Goal: Task Accomplishment & Management: Manage account settings

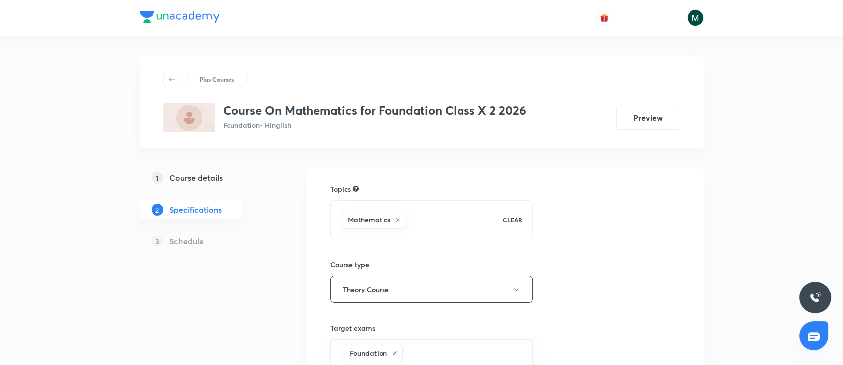
click at [187, 176] on h5 "Course details" at bounding box center [195, 178] width 53 height 12
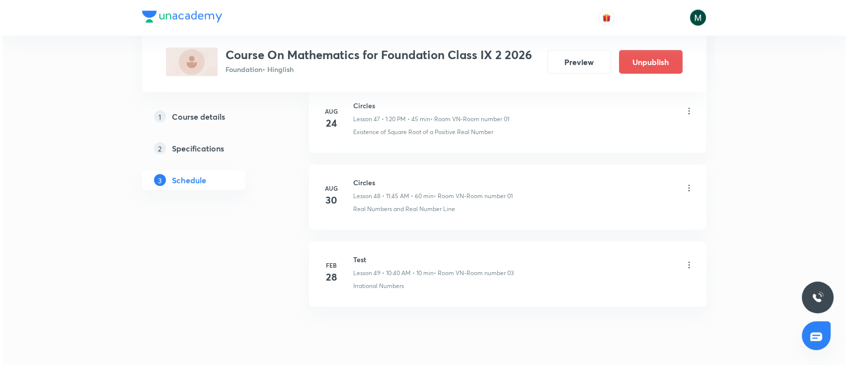
scroll to position [4154, 0]
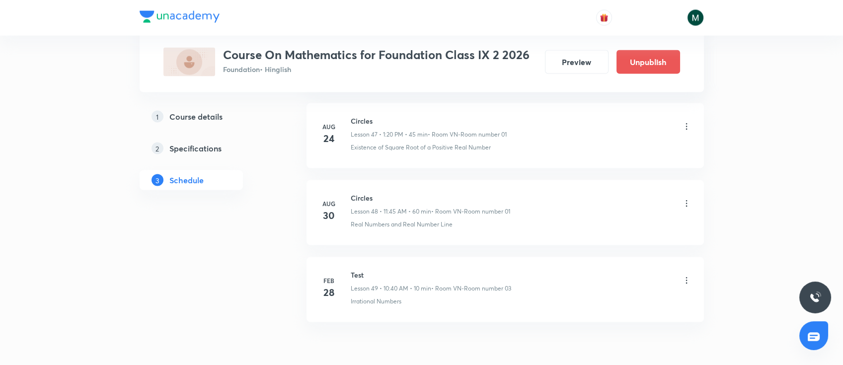
click at [689, 200] on icon at bounding box center [687, 204] width 10 height 10
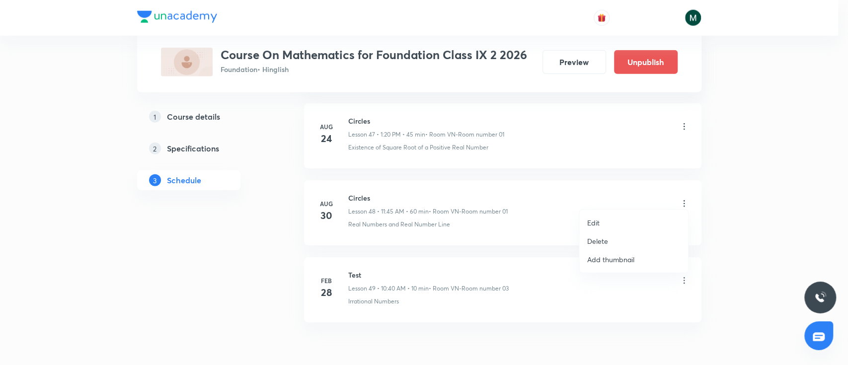
click at [606, 229] on li "Edit" at bounding box center [633, 223] width 109 height 18
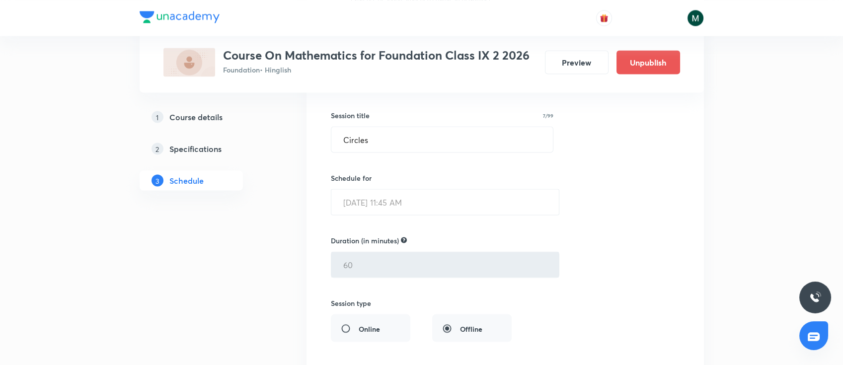
scroll to position [3770, 0]
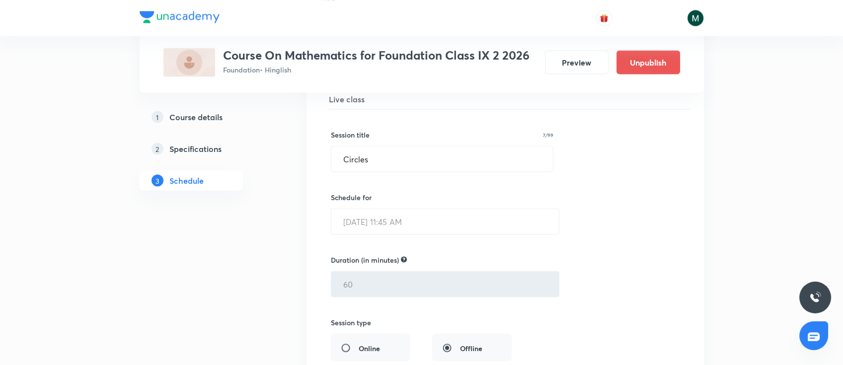
click at [452, 231] on div "Session title 7/99 Circles ​ Schedule for Aug 30, 2025, 11:45 AM ​ Duration (in…" at bounding box center [505, 325] width 349 height 433
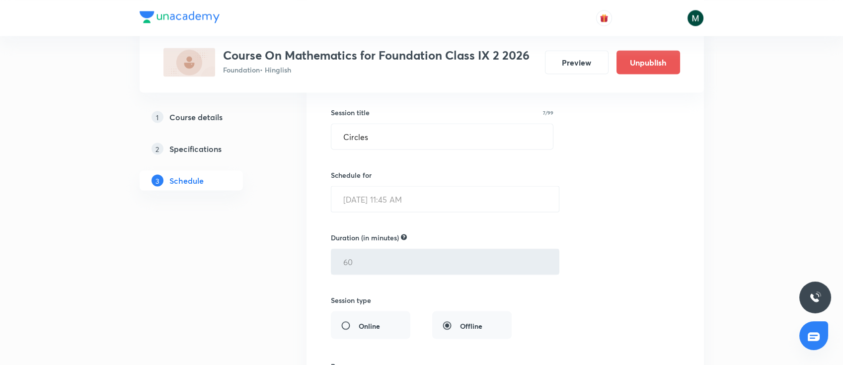
scroll to position [3726, 0]
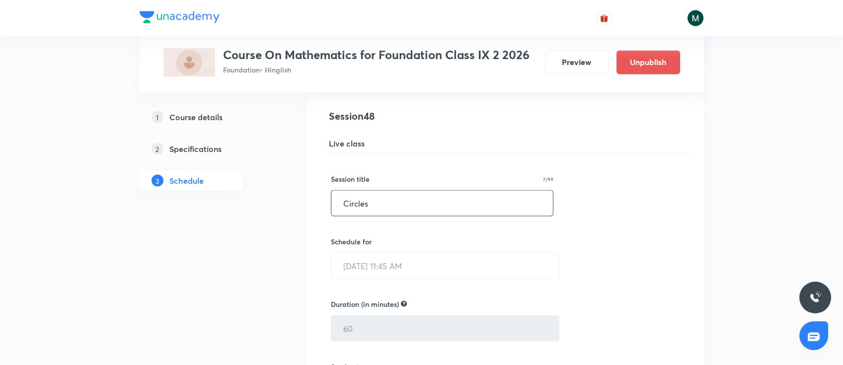
click at [357, 201] on input "Circles" at bounding box center [442, 202] width 222 height 25
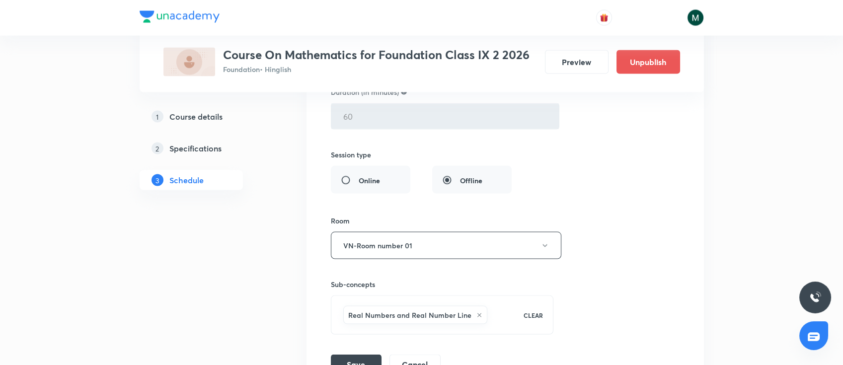
scroll to position [4035, 0]
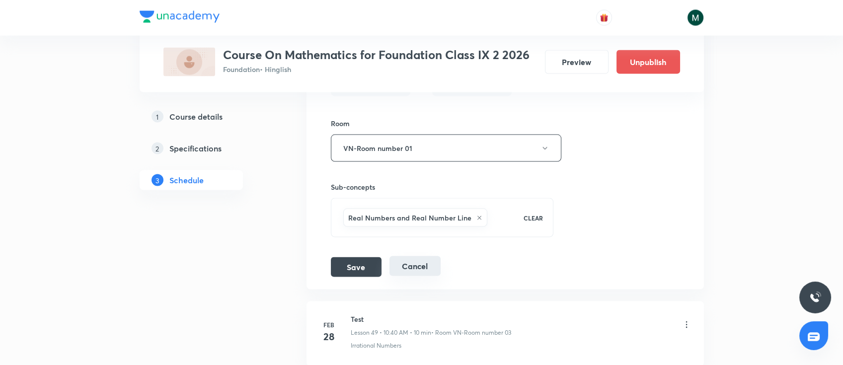
click at [417, 263] on button "Cancel" at bounding box center [414, 266] width 51 height 20
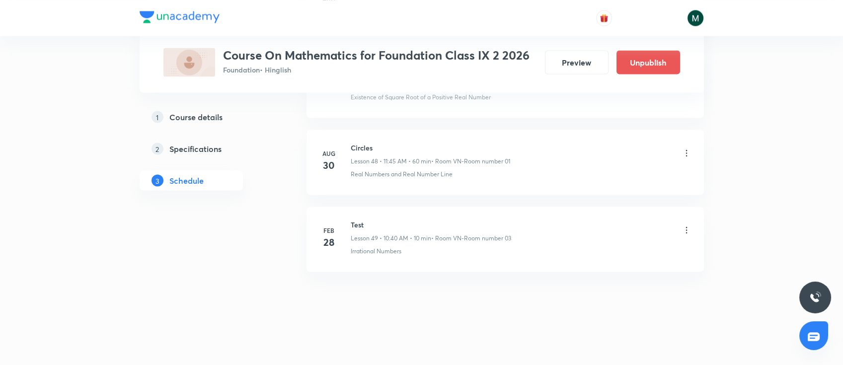
scroll to position [3742, 0]
click at [685, 154] on icon at bounding box center [687, 159] width 10 height 10
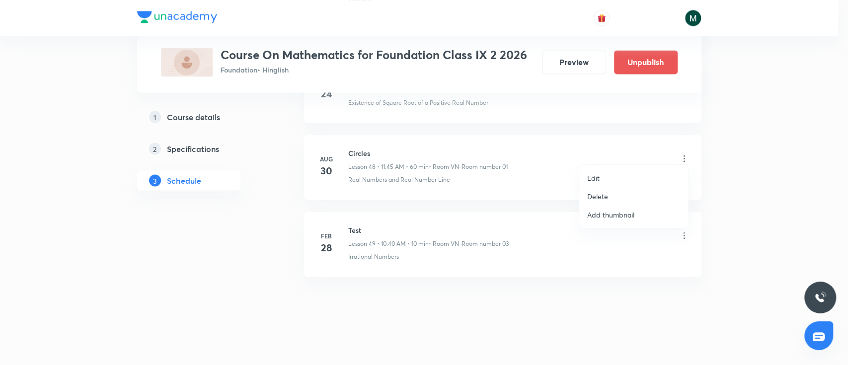
click at [600, 197] on p "Delete" at bounding box center [597, 196] width 21 height 10
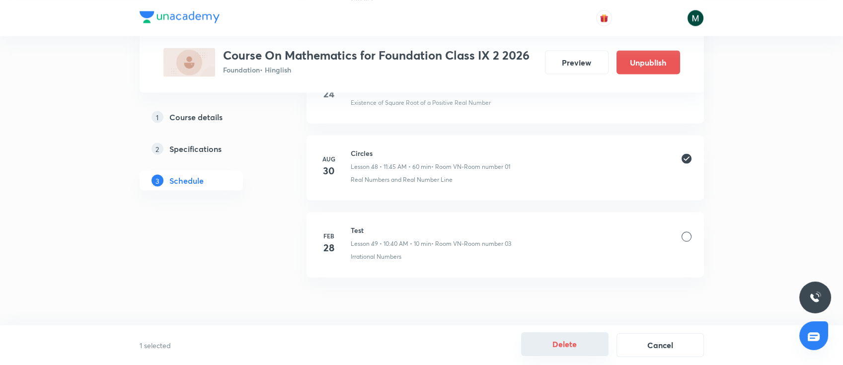
click at [568, 338] on button "Delete" at bounding box center [564, 344] width 87 height 24
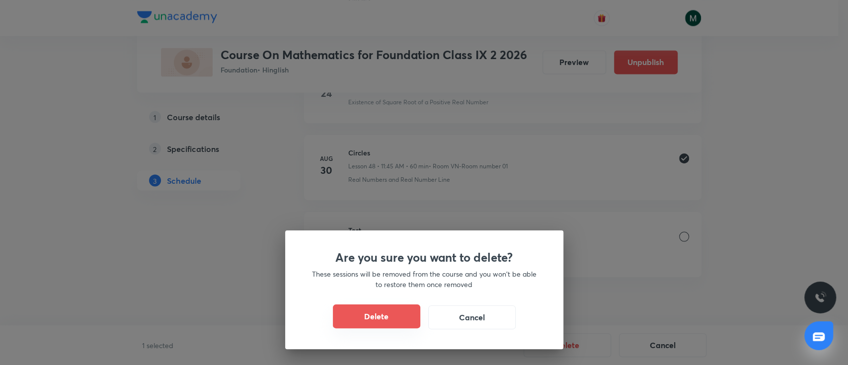
click at [378, 316] on button "Delete" at bounding box center [376, 317] width 87 height 24
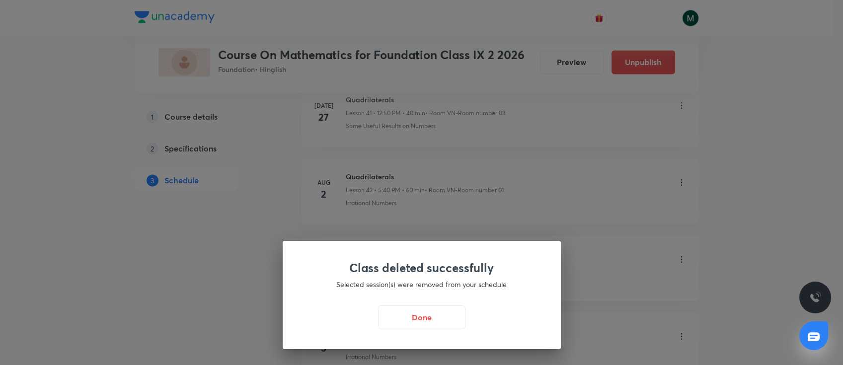
scroll to position [3080, 0]
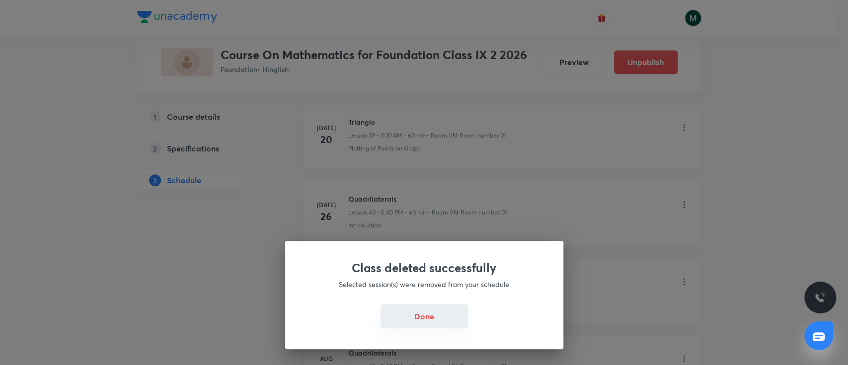
click at [424, 321] on button "Done" at bounding box center [424, 317] width 87 height 24
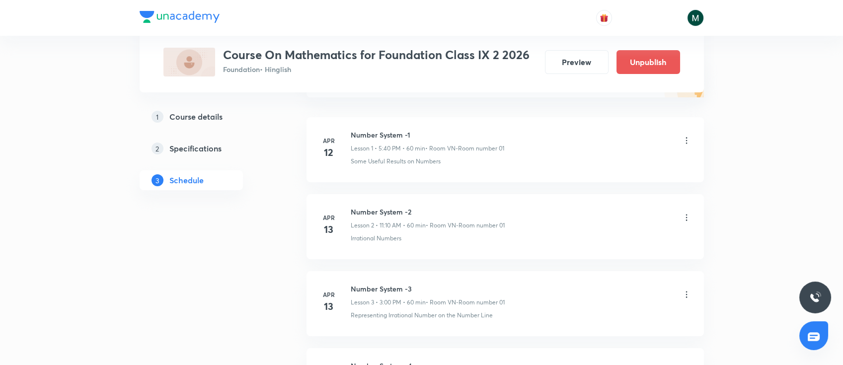
scroll to position [78, 0]
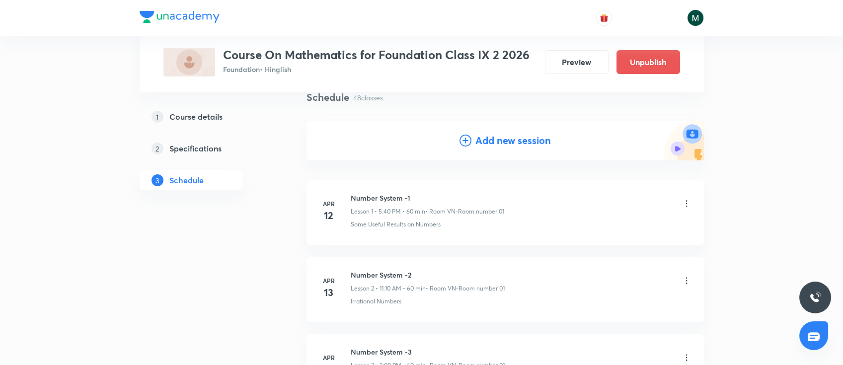
click at [512, 140] on h4 "Add new session" at bounding box center [513, 140] width 76 height 15
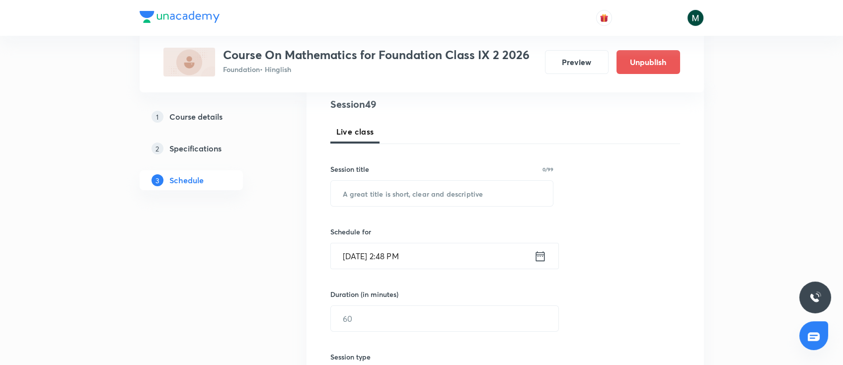
scroll to position [166, 0]
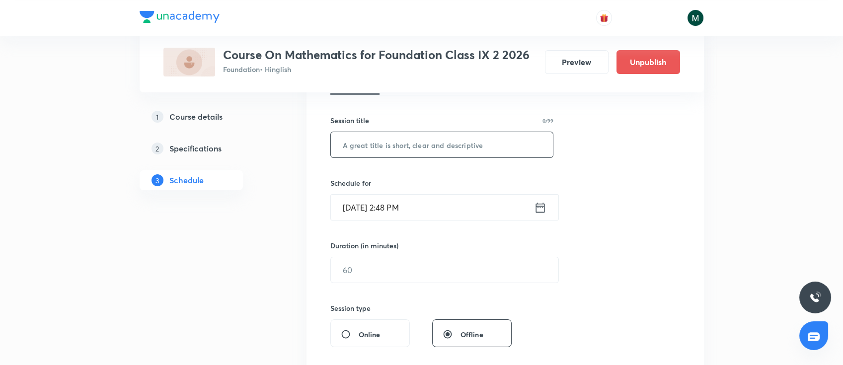
click at [416, 151] on input "text" at bounding box center [442, 144] width 223 height 25
paste input "Circles"
type input "Circles"
click at [432, 205] on input "Aug 30, 2025, 2:48 PM" at bounding box center [432, 207] width 203 height 25
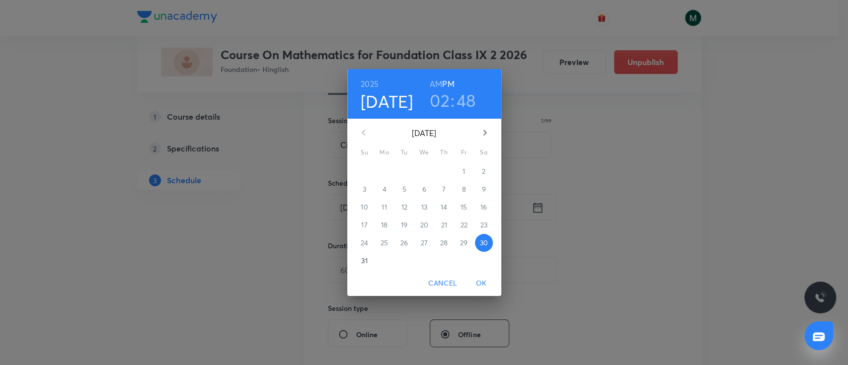
click at [364, 259] on p "31" at bounding box center [364, 261] width 6 height 10
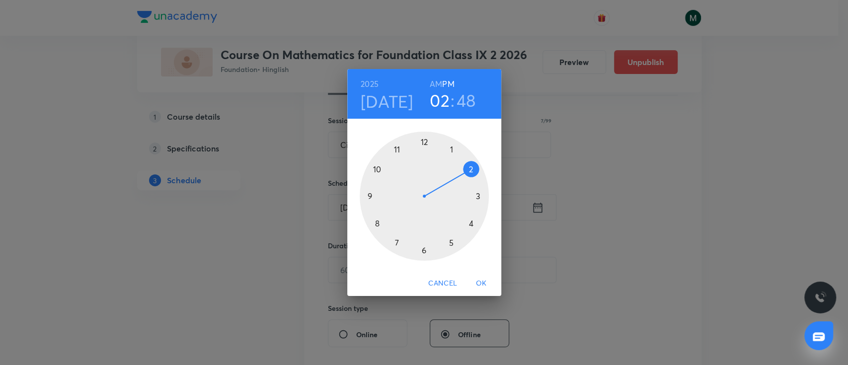
click at [396, 151] on div at bounding box center [424, 196] width 129 height 129
click at [371, 196] on div at bounding box center [424, 196] width 129 height 129
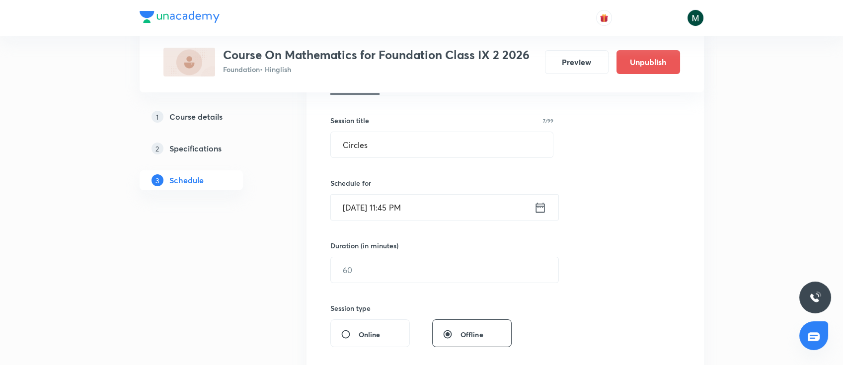
click at [451, 207] on input "Aug 31, 2025, 11:45 PM" at bounding box center [432, 207] width 203 height 25
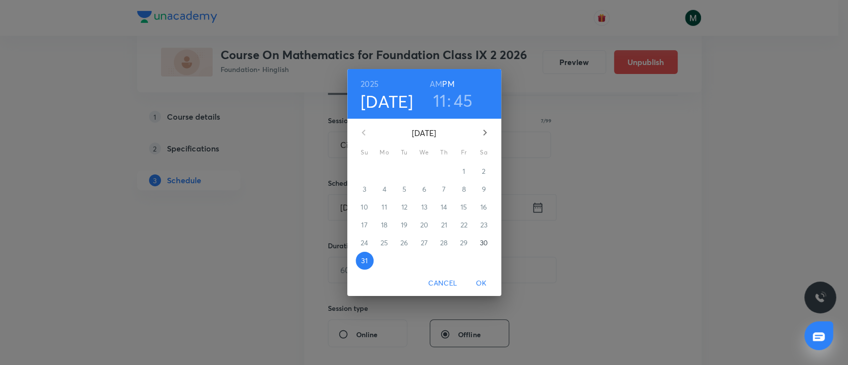
click at [435, 83] on h6 "AM" at bounding box center [436, 84] width 12 height 14
click at [479, 281] on span "OK" at bounding box center [481, 283] width 24 height 12
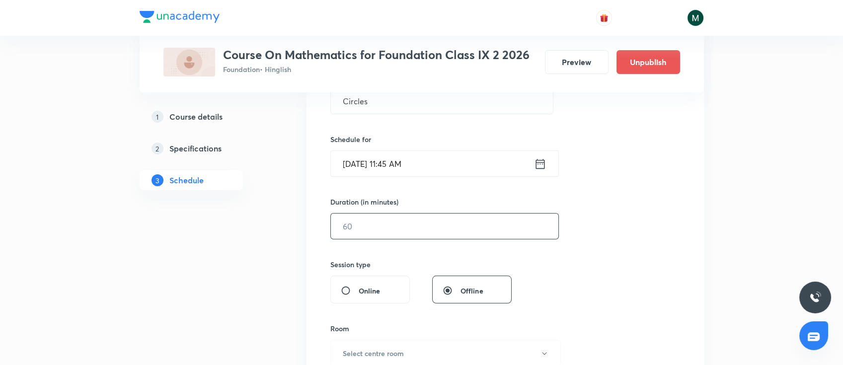
scroll to position [211, 0]
click at [436, 226] on input "text" at bounding box center [445, 225] width 228 height 25
type input "60"
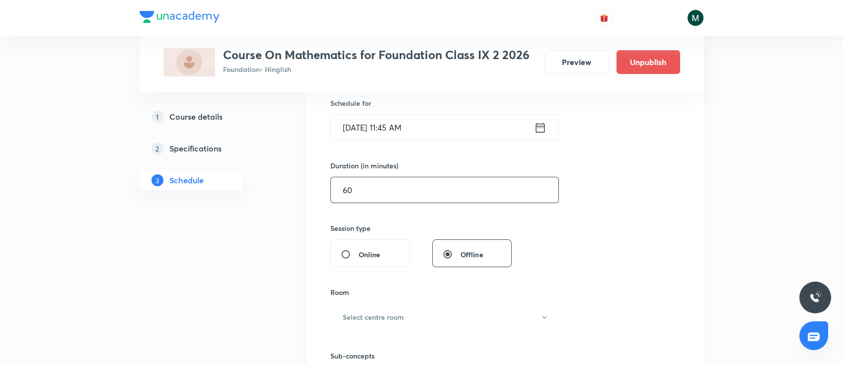
scroll to position [343, 0]
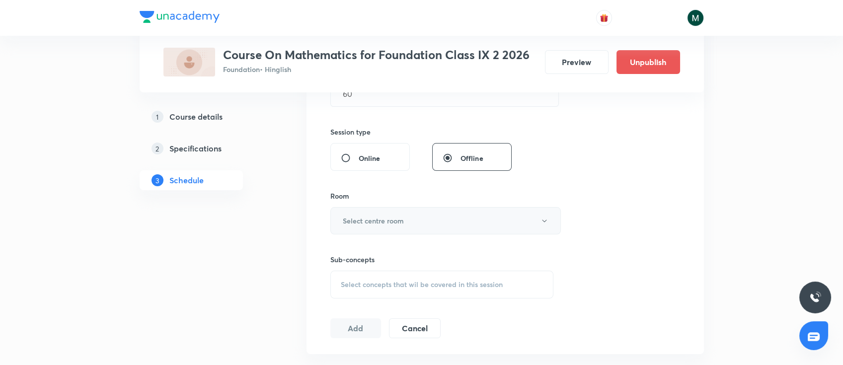
click at [397, 218] on h6 "Select centre room" at bounding box center [373, 221] width 61 height 10
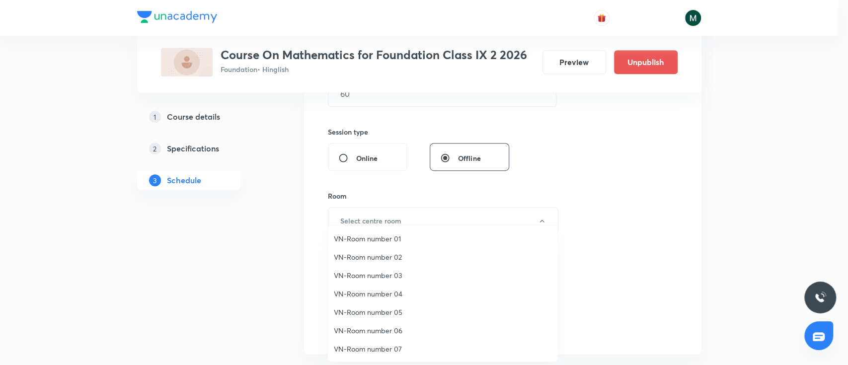
click at [378, 236] on span "VN-Room number 01" at bounding box center [443, 238] width 218 height 10
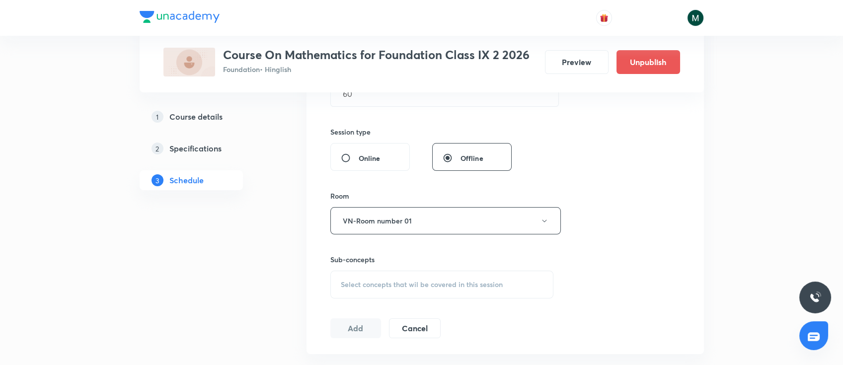
click at [417, 283] on span "Select concepts that wil be covered in this session" at bounding box center [422, 285] width 162 height 8
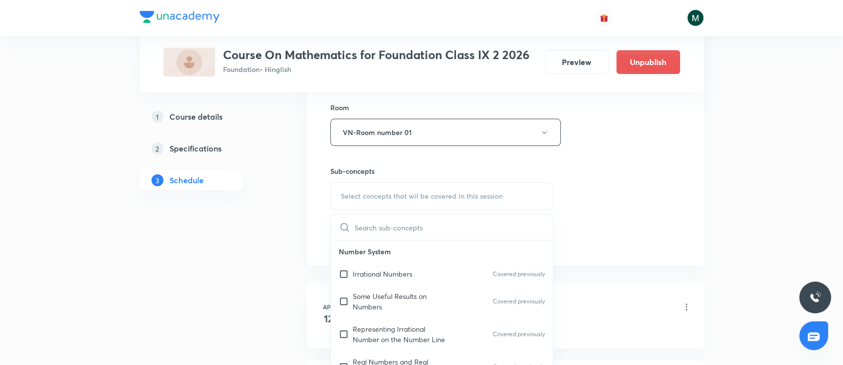
scroll to position [132, 0]
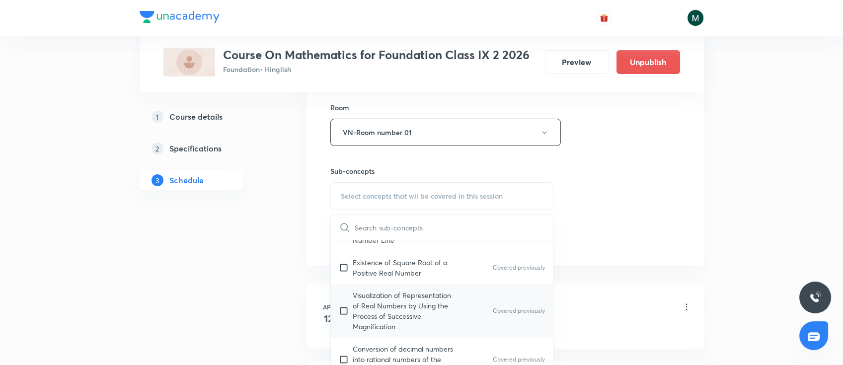
click at [440, 284] on div "Number System Irrational Numbers Covered previously Some Useful Results on Numb…" at bounding box center [442, 277] width 223 height 338
click at [365, 317] on p "Visualization of Representation of Real Numbers by Using the Process of Success…" at bounding box center [403, 311] width 100 height 42
checkbox input "true"
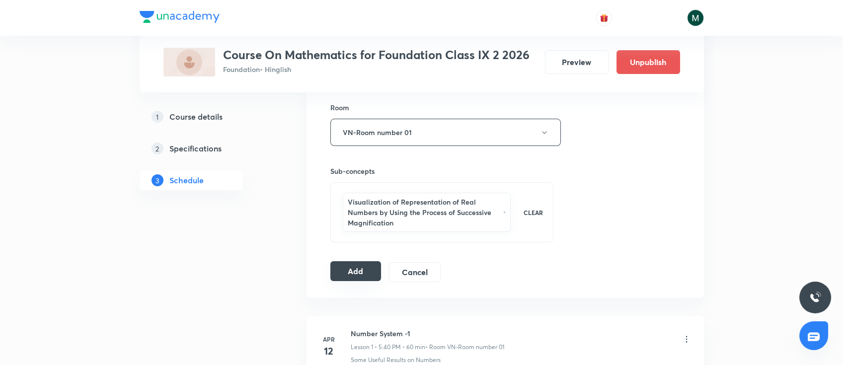
drag, startPoint x: 353, startPoint y: 279, endPoint x: 347, endPoint y: 279, distance: 6.0
click at [351, 279] on button "Add" at bounding box center [355, 271] width 51 height 20
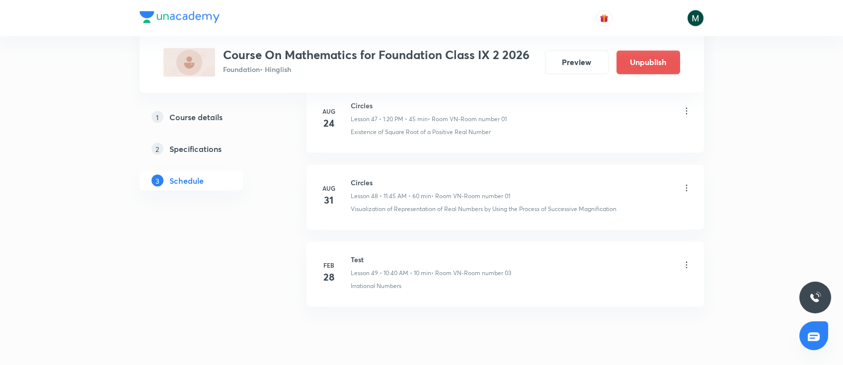
scroll to position [3698, 0]
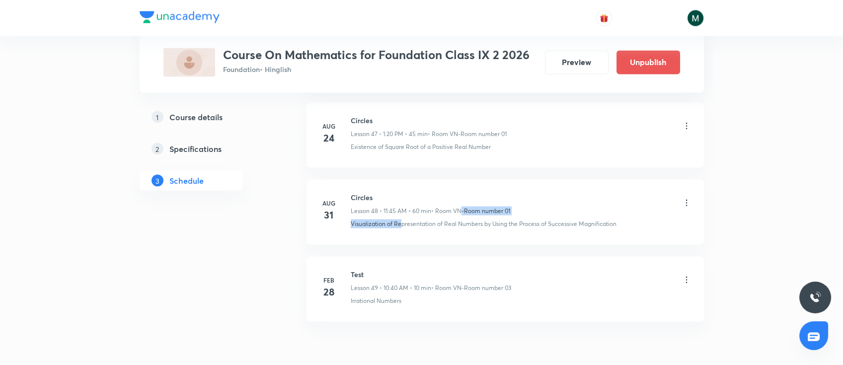
drag, startPoint x: 401, startPoint y: 210, endPoint x: 457, endPoint y: 209, distance: 55.2
click at [457, 209] on div "Circles Lesson 48 • 11:45 AM • 60 min • Room VN-Room number 01 Visualization of…" at bounding box center [521, 210] width 341 height 36
click at [380, 256] on li "Feb 28 Test Lesson 49 • 10:40 AM • 10 min • Room VN-Room number 03 Irrational N…" at bounding box center [505, 288] width 397 height 65
click at [359, 194] on h6 "Circles" at bounding box center [430, 197] width 159 height 10
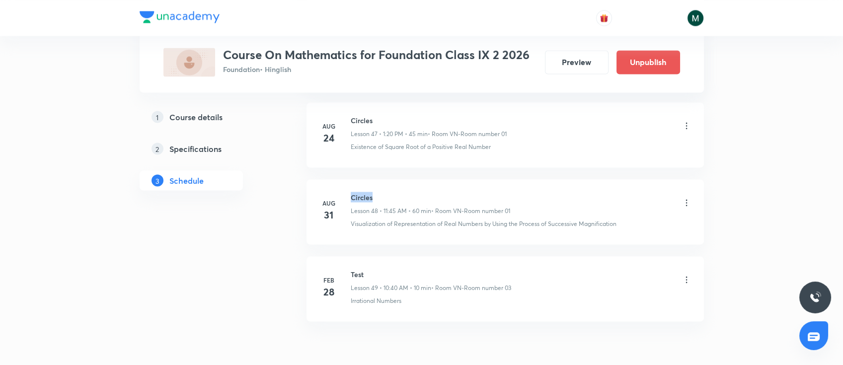
copy h6 "Circles"
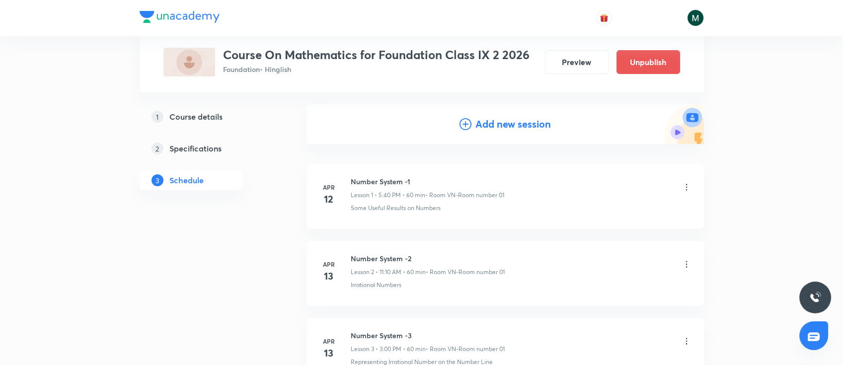
scroll to position [0, 0]
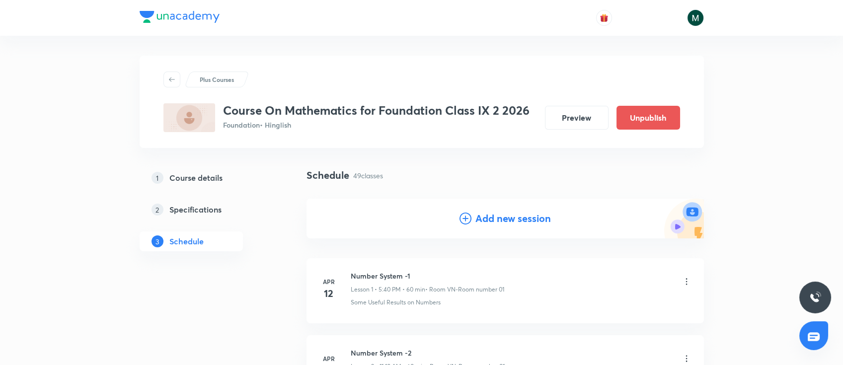
click at [493, 229] on div "Add new session" at bounding box center [505, 219] width 397 height 40
click at [499, 222] on h4 "Add new session" at bounding box center [513, 218] width 76 height 15
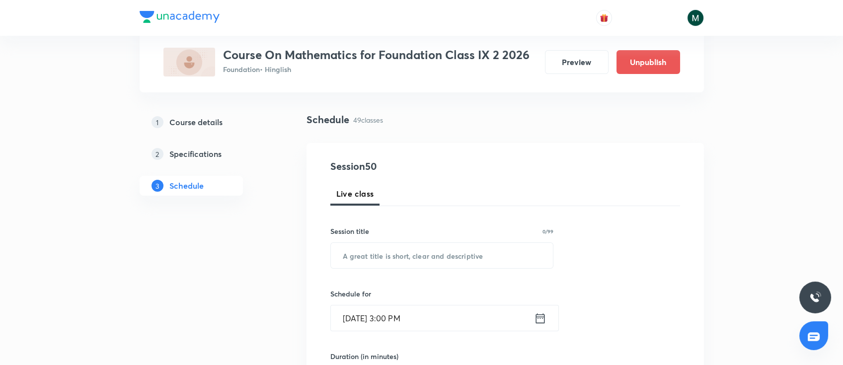
scroll to position [132, 0]
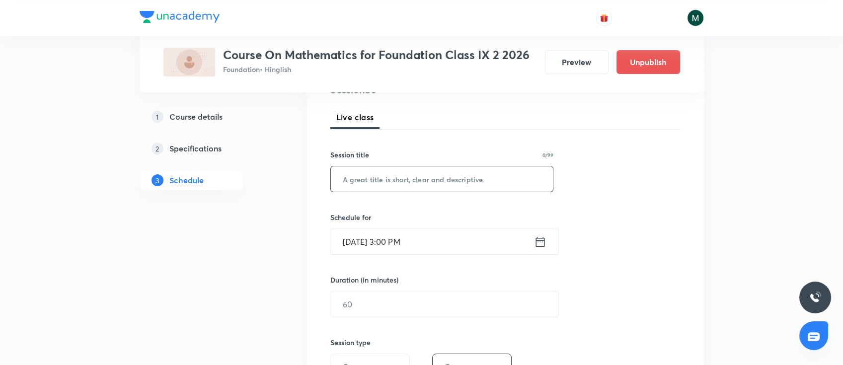
click at [401, 182] on input "text" at bounding box center [442, 178] width 223 height 25
paste input "Circles"
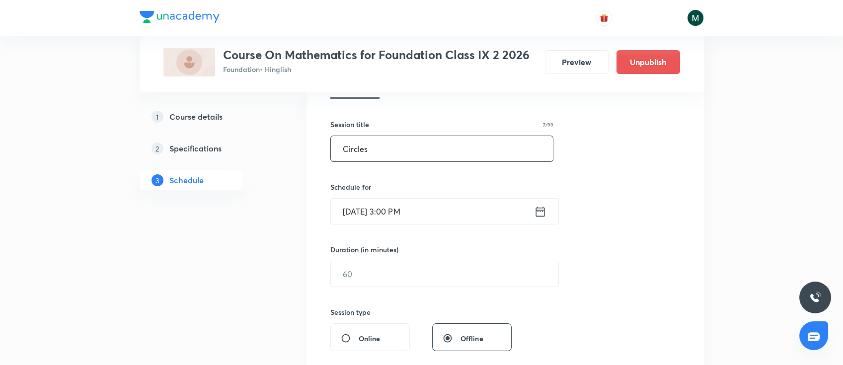
scroll to position [176, 0]
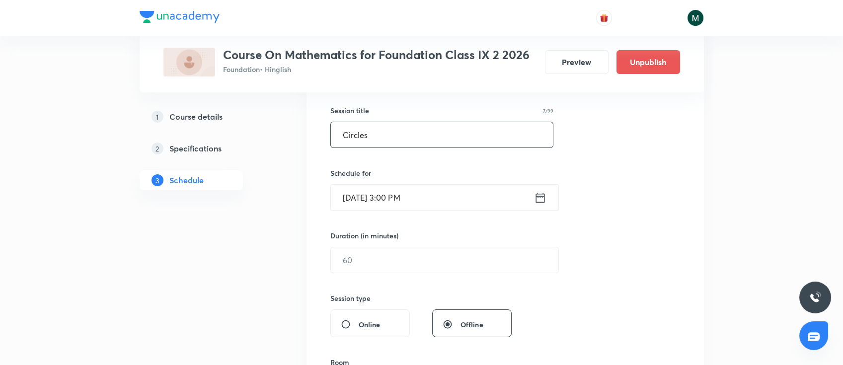
type input "Circles"
click at [443, 196] on input "Aug 30, 2025, 3:00 PM" at bounding box center [432, 197] width 203 height 25
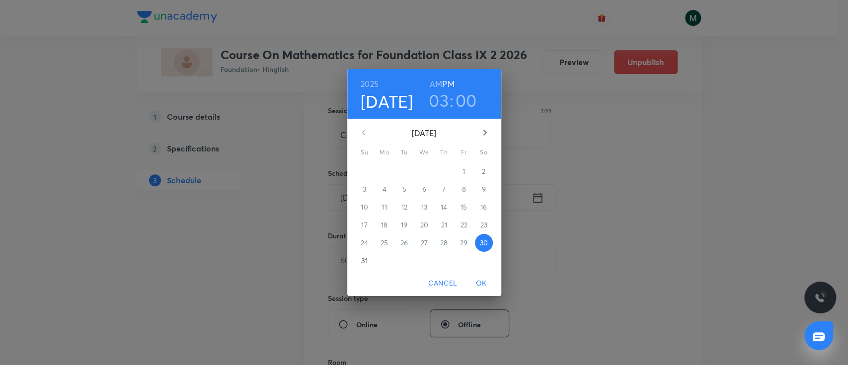
click at [441, 101] on h3 "03" at bounding box center [439, 100] width 20 height 21
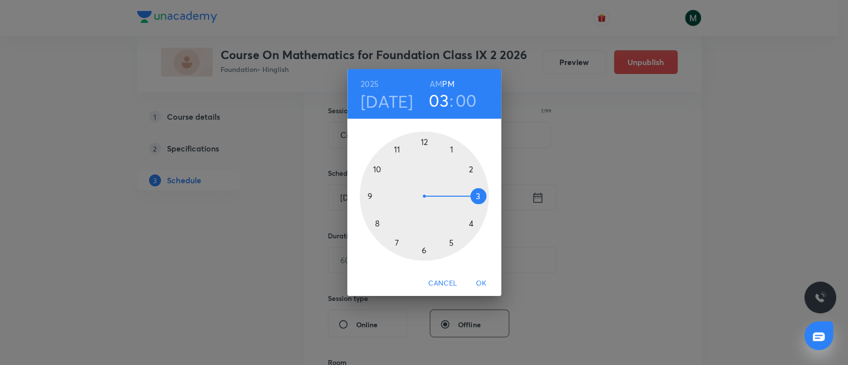
click at [464, 100] on h3 "00" at bounding box center [466, 100] width 21 height 21
click at [474, 170] on div at bounding box center [424, 196] width 129 height 129
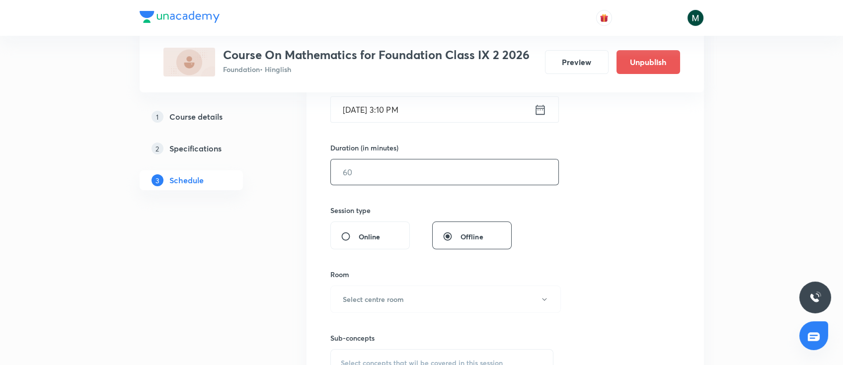
scroll to position [265, 0]
click at [448, 165] on input "text" at bounding box center [445, 171] width 228 height 25
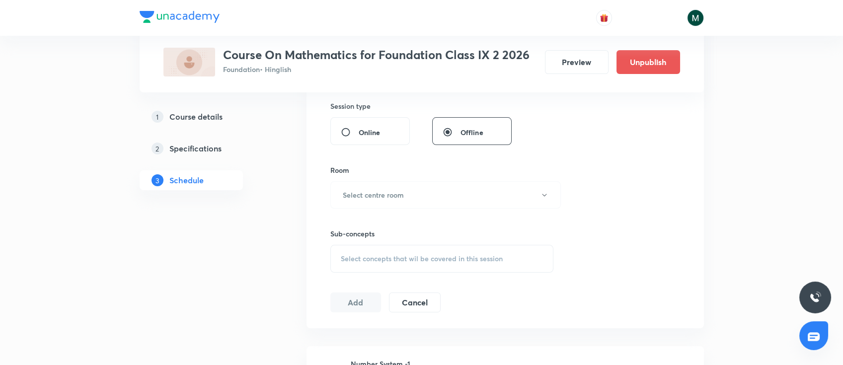
scroll to position [397, 0]
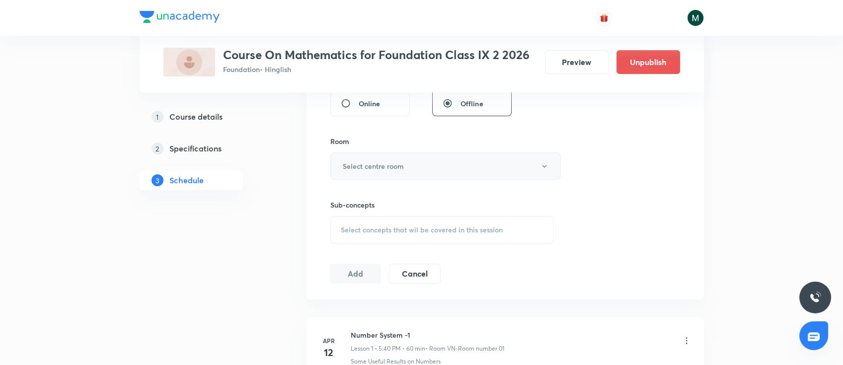
type input "50"
click at [413, 155] on button "Select centre room" at bounding box center [445, 166] width 231 height 27
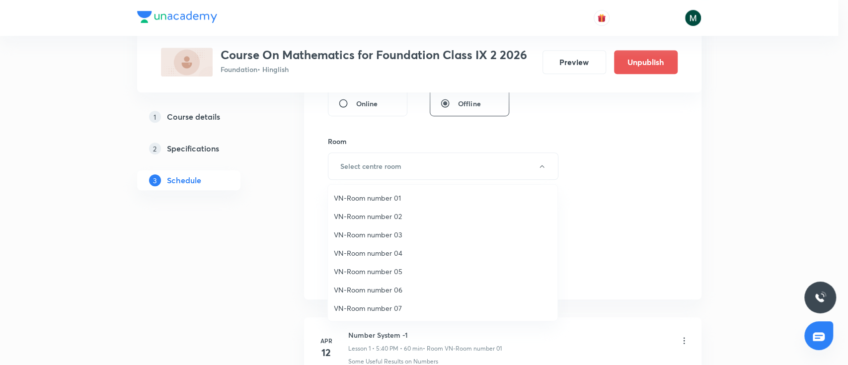
click at [384, 212] on span "VN-Room number 02" at bounding box center [443, 216] width 218 height 10
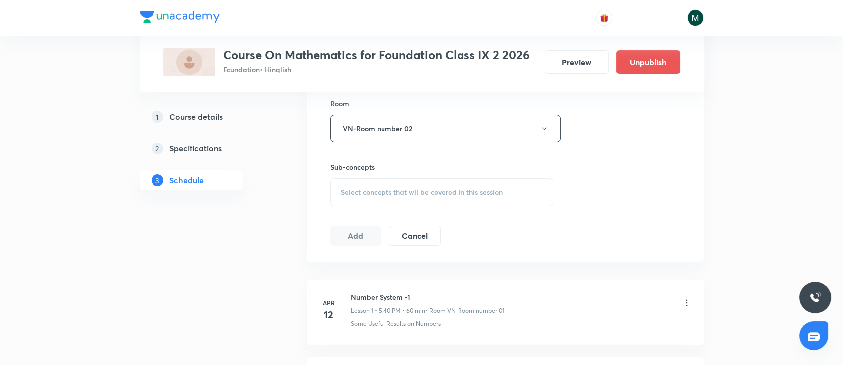
scroll to position [485, 0]
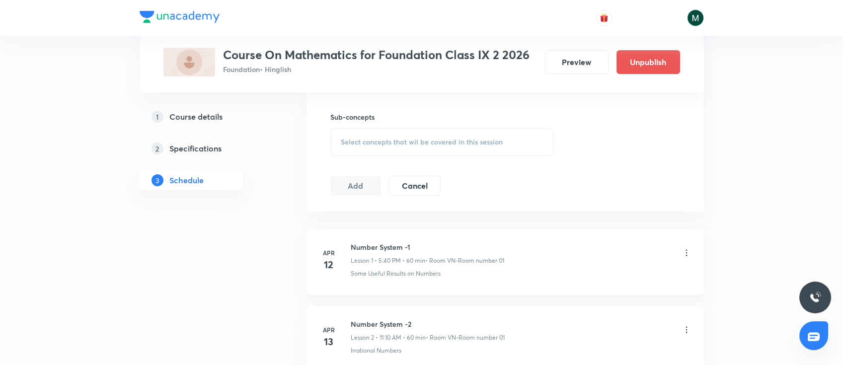
click at [434, 147] on div "Select concepts that wil be covered in this session" at bounding box center [442, 142] width 224 height 28
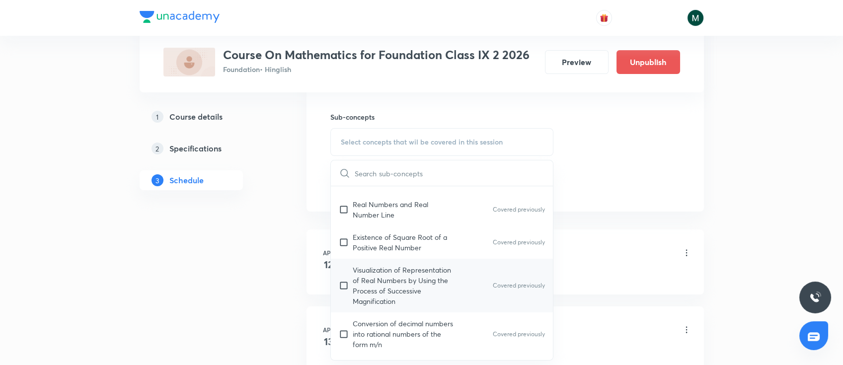
scroll to position [132, 0]
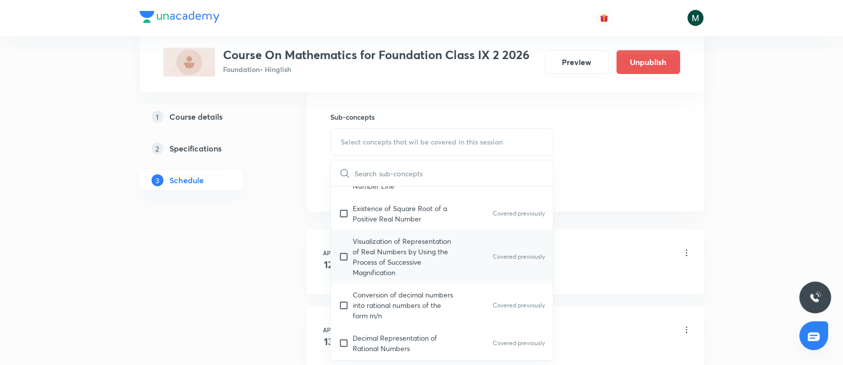
click at [440, 287] on div "Conversion of decimal numbers into rational numbers of the form m/n Covered pre…" at bounding box center [442, 305] width 223 height 43
checkbox input "true"
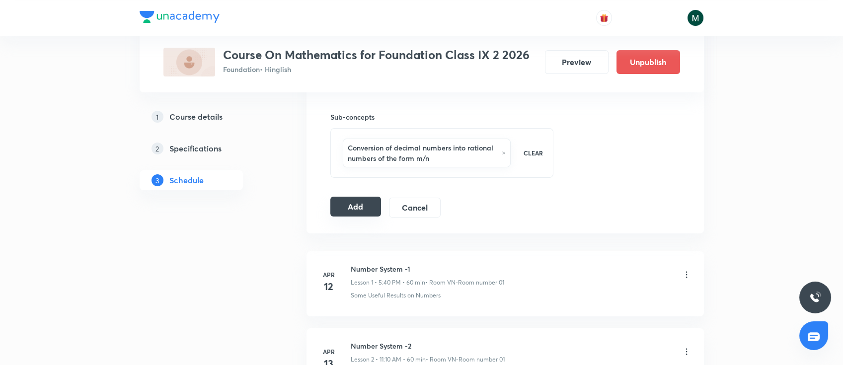
click at [350, 209] on button "Add" at bounding box center [355, 207] width 51 height 20
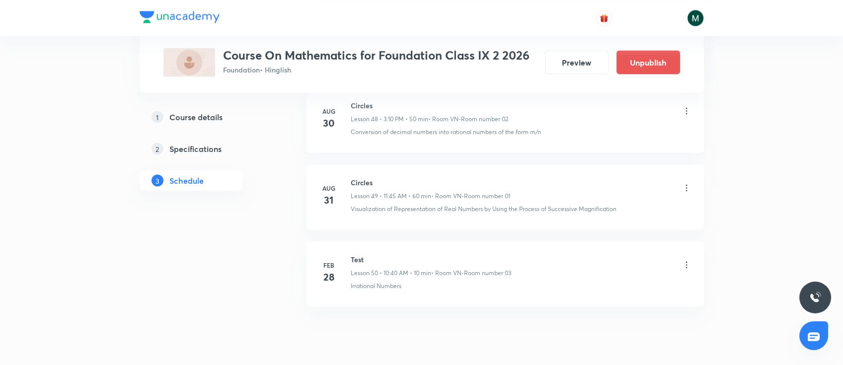
scroll to position [3731, 0]
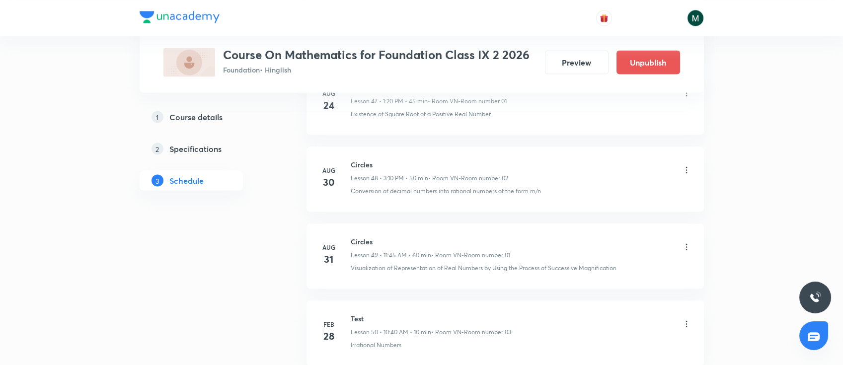
click at [358, 159] on h6 "Circles" at bounding box center [429, 164] width 157 height 10
click at [682, 165] on icon at bounding box center [687, 170] width 10 height 10
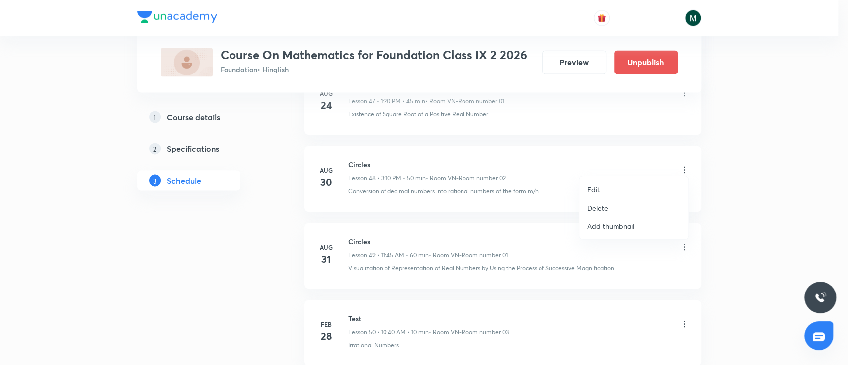
click at [601, 185] on li "Edit" at bounding box center [633, 189] width 109 height 18
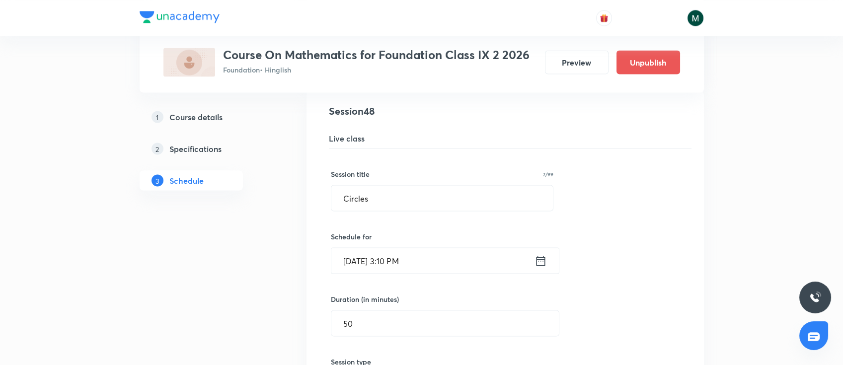
click at [406, 254] on input "Aug 30, 2025, 3:10 PM" at bounding box center [432, 260] width 203 height 25
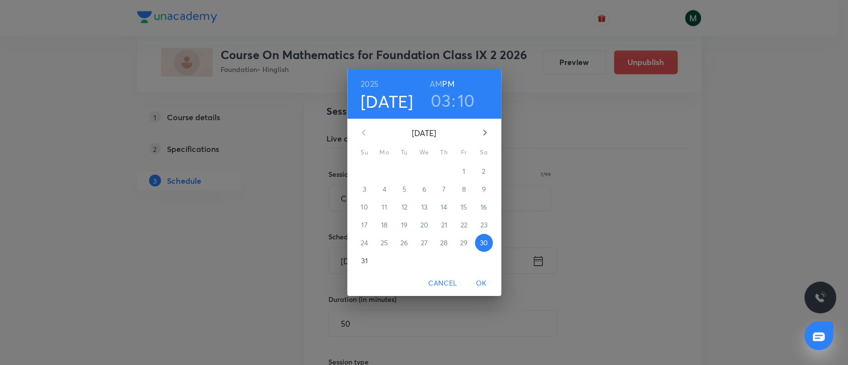
click at [366, 258] on p "31" at bounding box center [364, 261] width 6 height 10
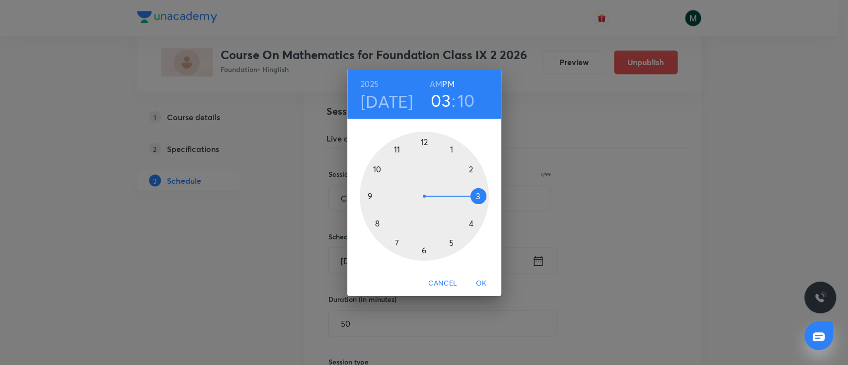
click at [479, 279] on span "OK" at bounding box center [481, 283] width 24 height 12
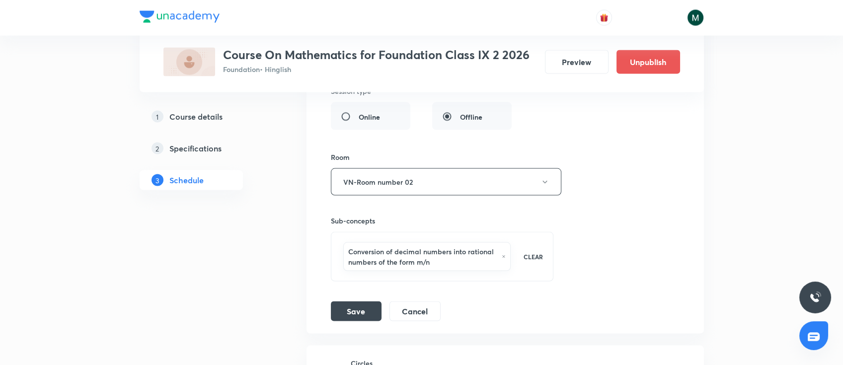
scroll to position [4084, 0]
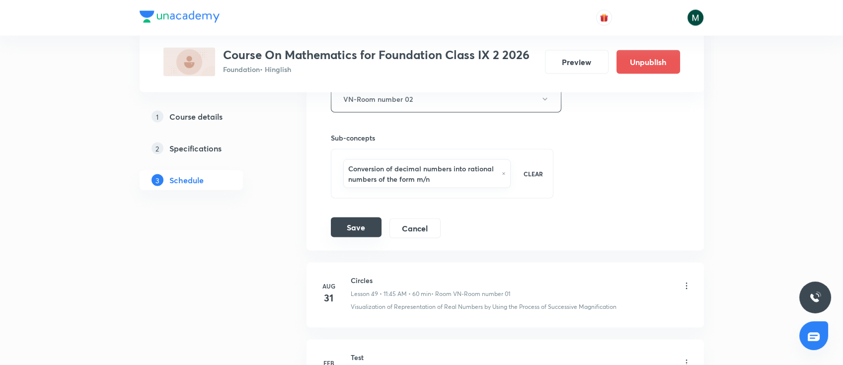
click at [347, 221] on button "Save" at bounding box center [356, 228] width 51 height 20
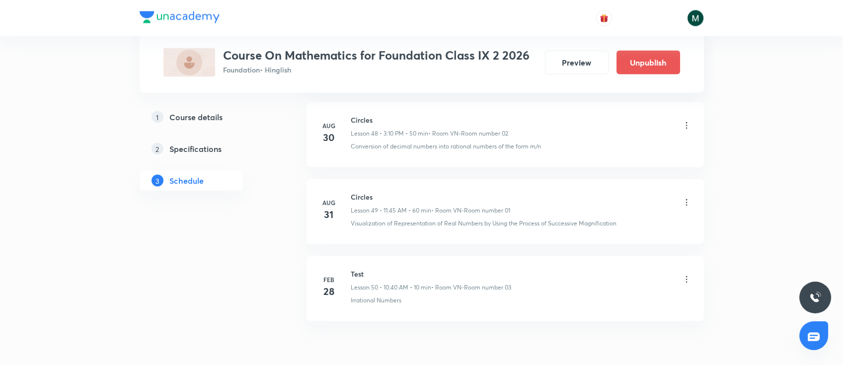
scroll to position [3731, 0]
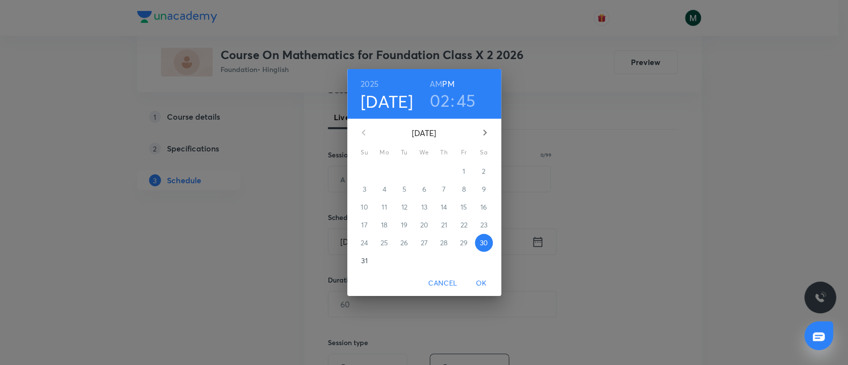
click at [367, 259] on p "31" at bounding box center [364, 261] width 6 height 10
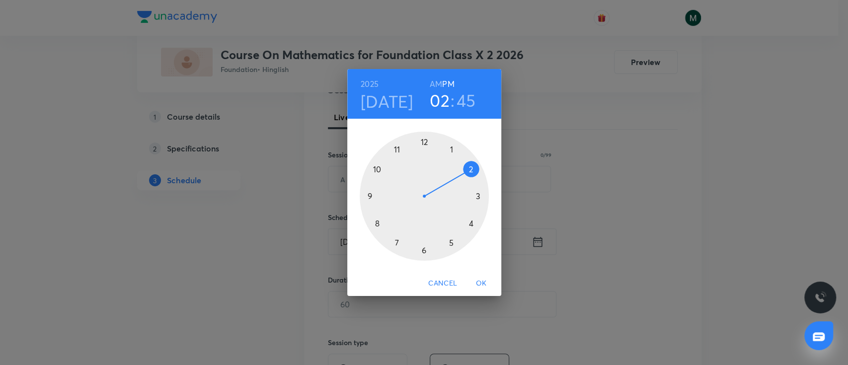
click at [452, 151] on div at bounding box center [424, 196] width 129 height 129
click at [453, 145] on div at bounding box center [424, 196] width 129 height 129
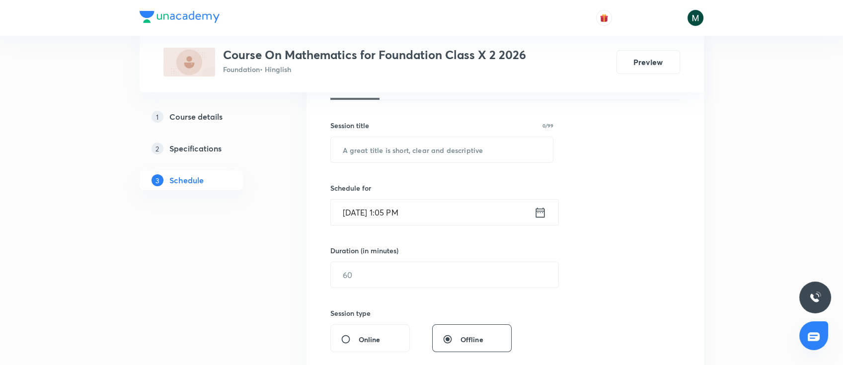
scroll to position [176, 0]
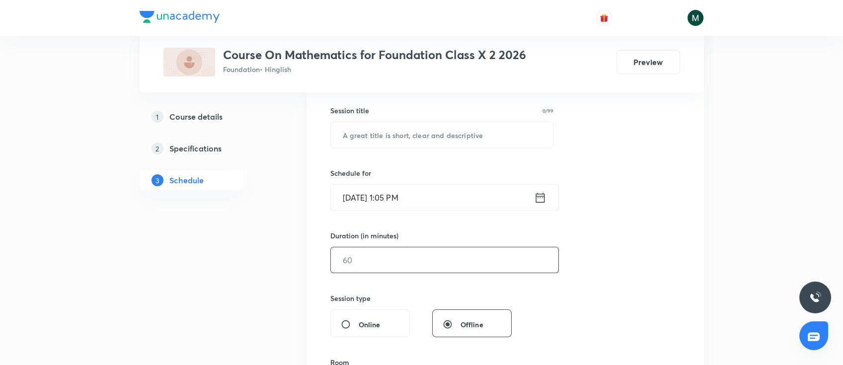
click at [405, 273] on div "Session 51 Live class Session title 0/99 ​ Schedule for Aug 31, 2025, 1:05 PM ​…" at bounding box center [505, 271] width 350 height 466
click at [407, 270] on input "text" at bounding box center [445, 259] width 228 height 25
type input "60"
drag, startPoint x: 634, startPoint y: 273, endPoint x: 633, endPoint y: 264, distance: 8.6
click at [634, 272] on div "Session 51 Live class Session title 0/99 ​ Schedule for Aug 31, 2025, 1:05 PM ​…" at bounding box center [505, 271] width 350 height 466
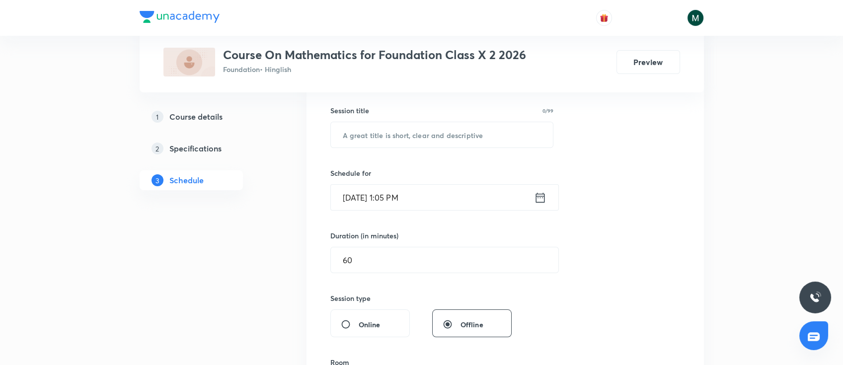
scroll to position [265, 0]
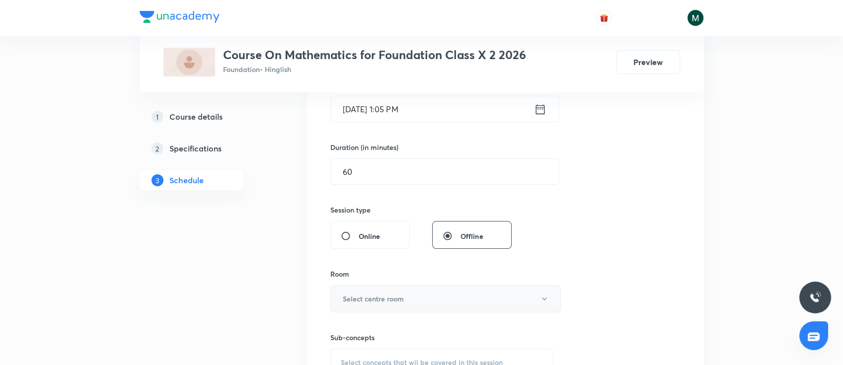
click at [429, 300] on button "Select centre room" at bounding box center [445, 298] width 231 height 27
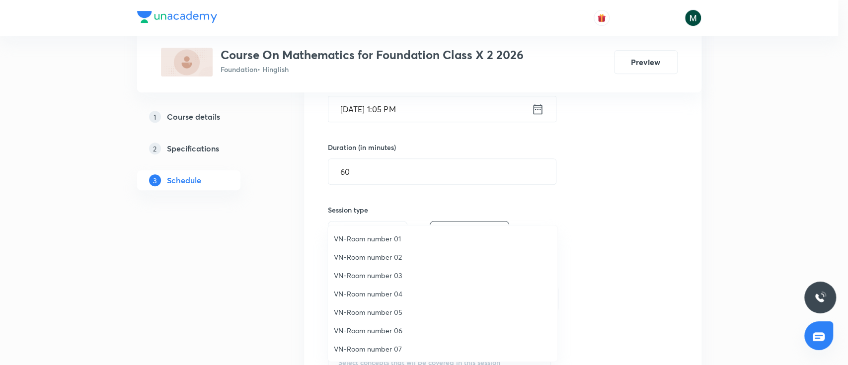
click at [390, 259] on span "VN-Room number 02" at bounding box center [443, 257] width 218 height 10
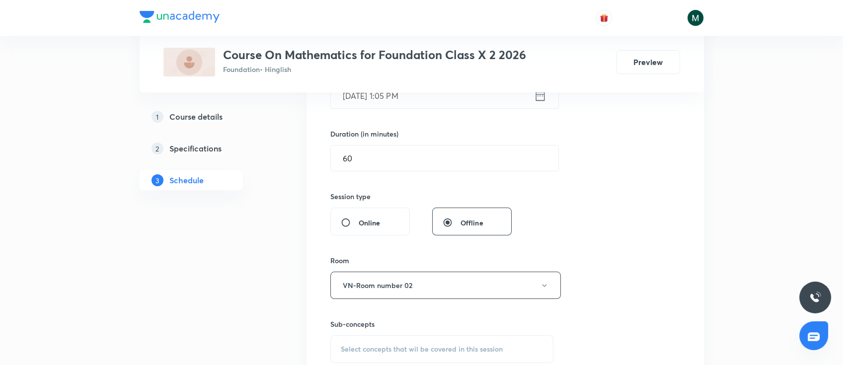
scroll to position [397, 0]
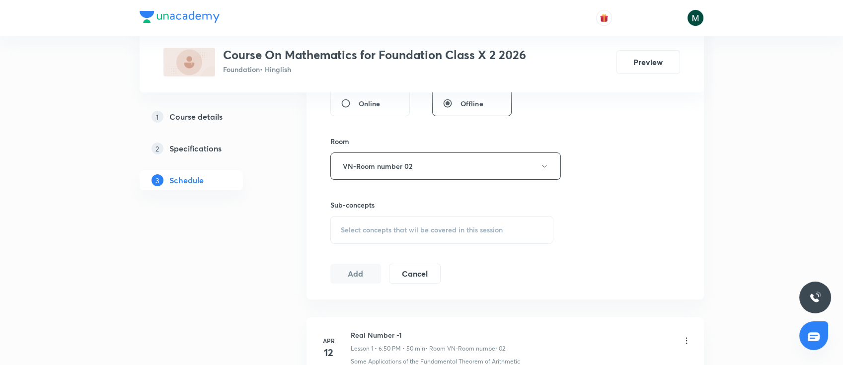
click at [418, 227] on span "Select concepts that wil be covered in this session" at bounding box center [422, 230] width 162 height 8
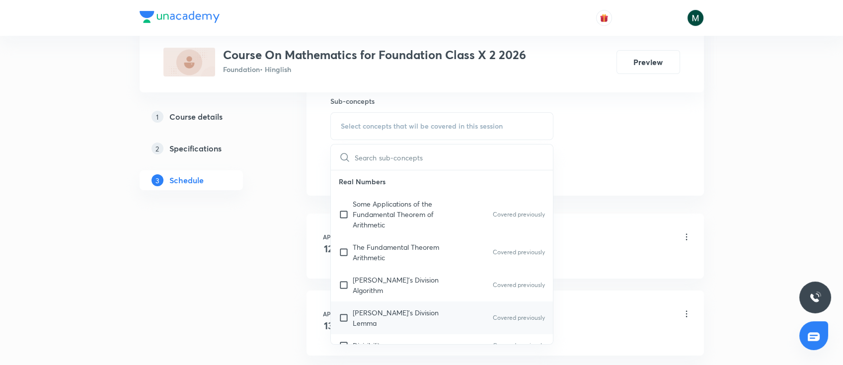
scroll to position [530, 0]
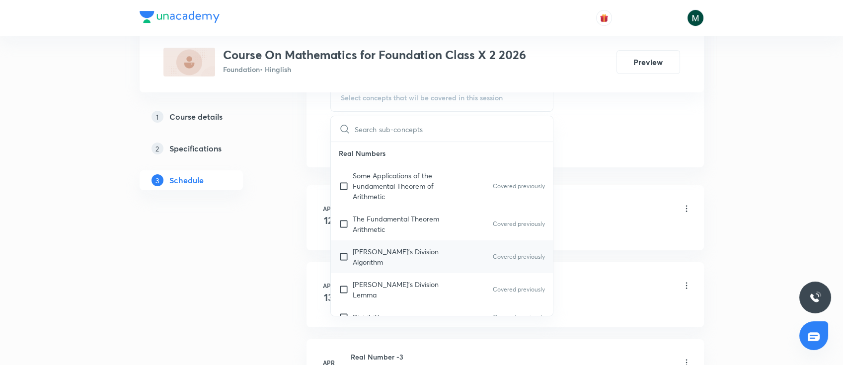
click at [429, 279] on p "Euclid's Division Lemma" at bounding box center [403, 289] width 100 height 21
checkbox input "true"
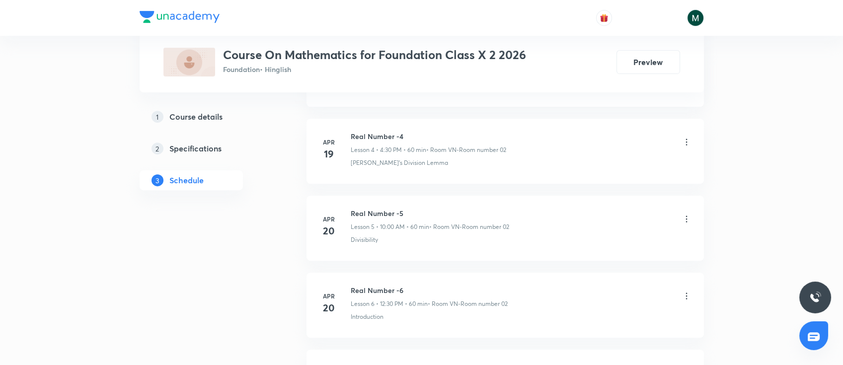
scroll to position [4286, 0]
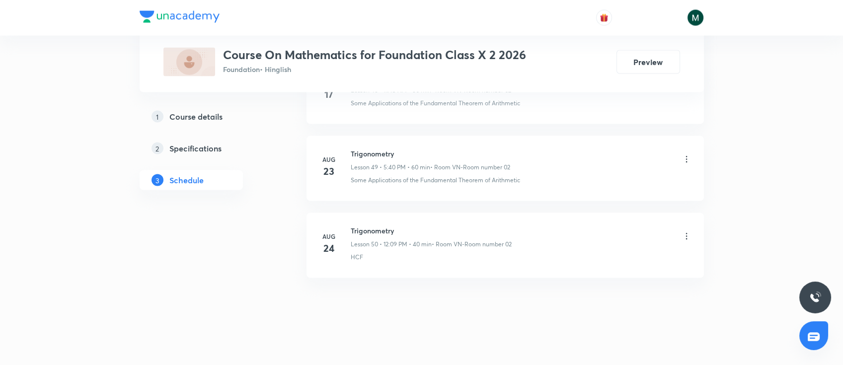
click at [370, 226] on h6 "Trigonometry" at bounding box center [431, 231] width 161 height 10
copy h6 "Trigonometry"
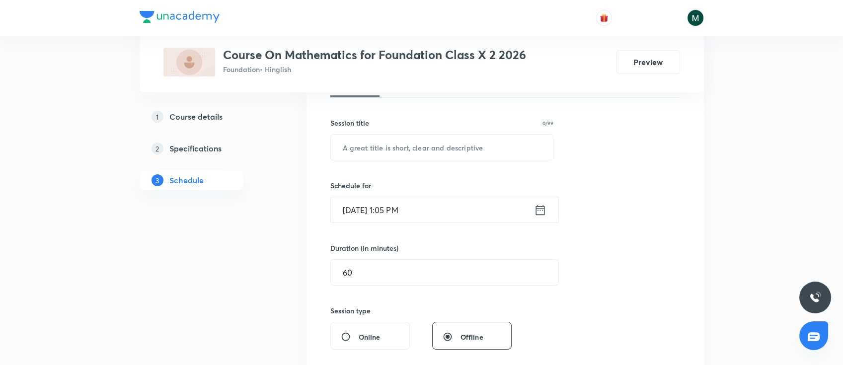
scroll to position [160, 0]
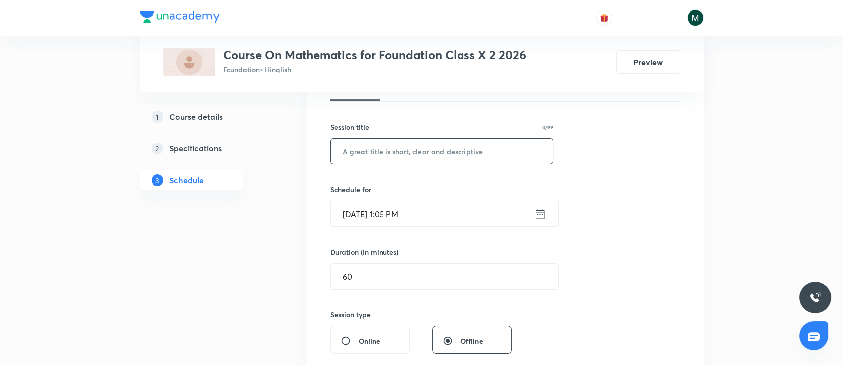
click at [461, 141] on input "text" at bounding box center [442, 151] width 223 height 25
paste input "Trigonometry"
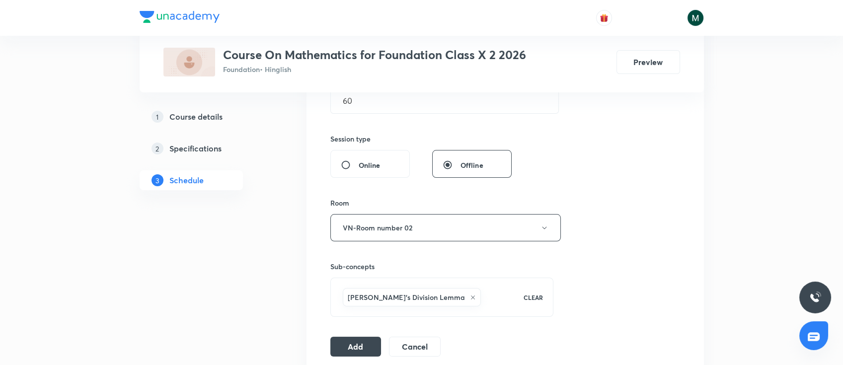
scroll to position [469, 0]
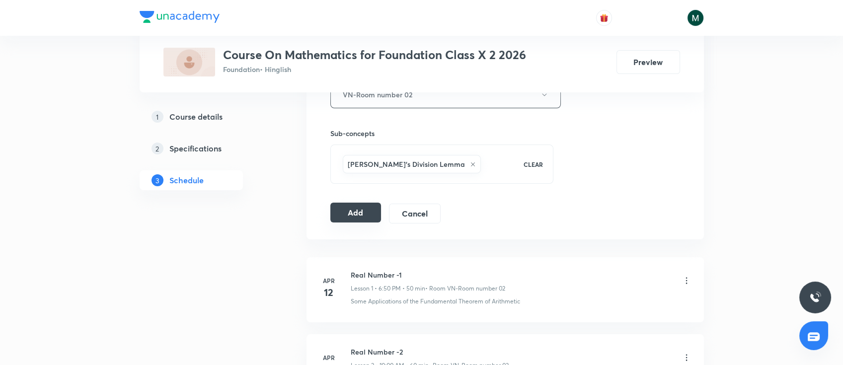
type input "Trigonometry"
click at [354, 213] on button "Add" at bounding box center [355, 213] width 51 height 20
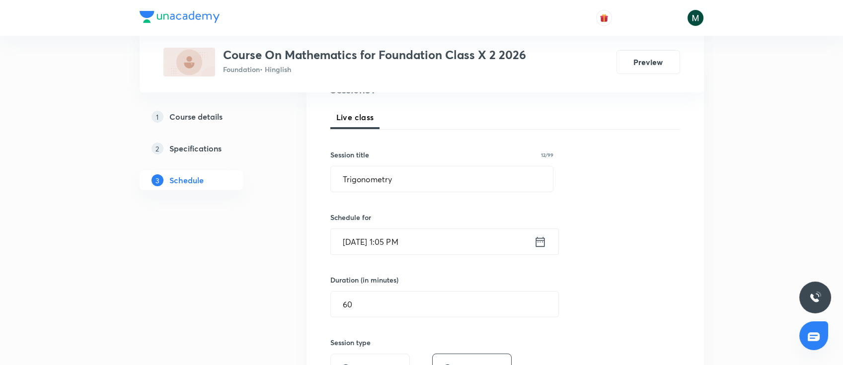
scroll to position [221, 0]
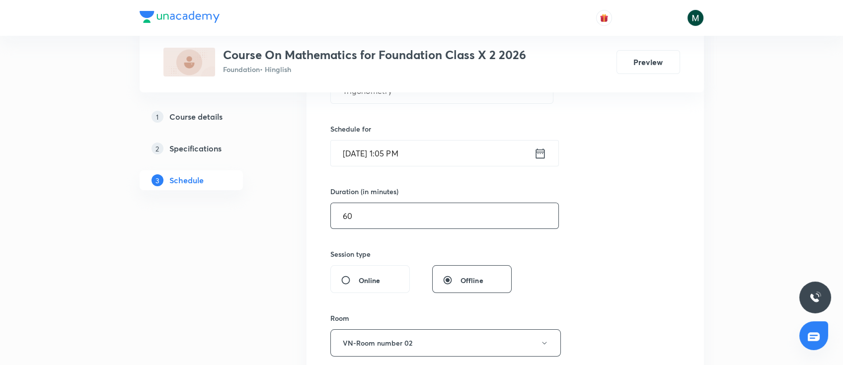
click at [384, 226] on input "60" at bounding box center [445, 215] width 228 height 25
type input "6"
type input "0"
type input "55"
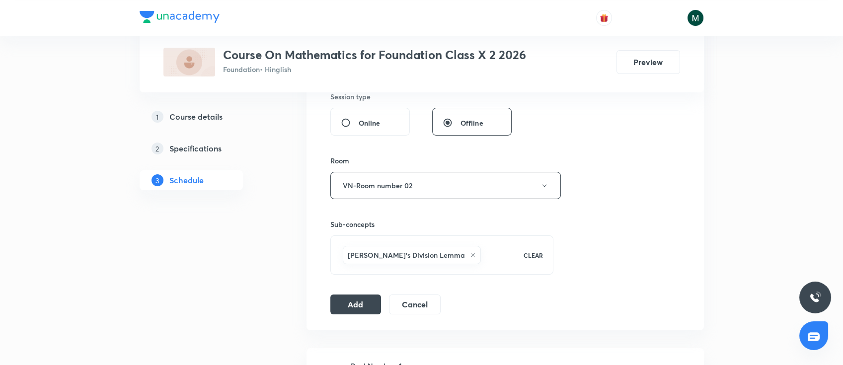
scroll to position [441, 0]
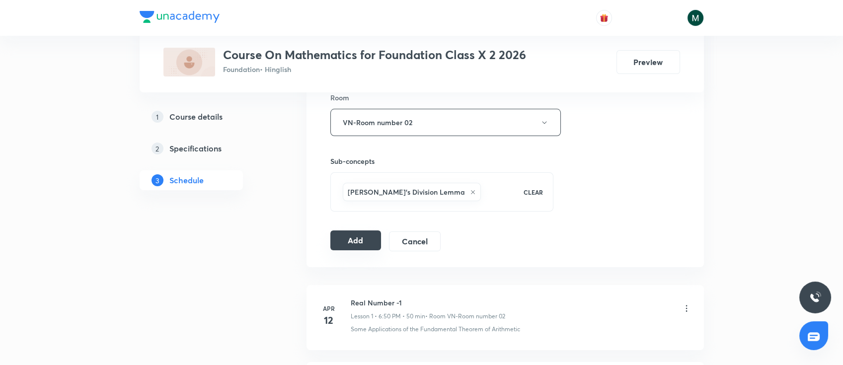
click at [338, 244] on button "Add" at bounding box center [355, 241] width 51 height 20
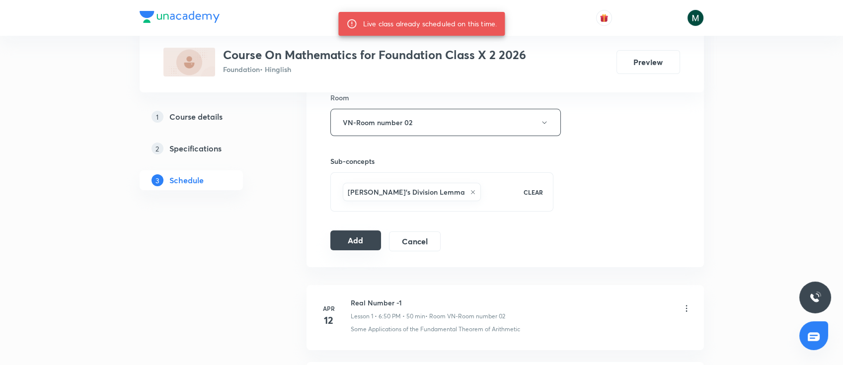
click at [360, 245] on button "Add" at bounding box center [355, 241] width 51 height 20
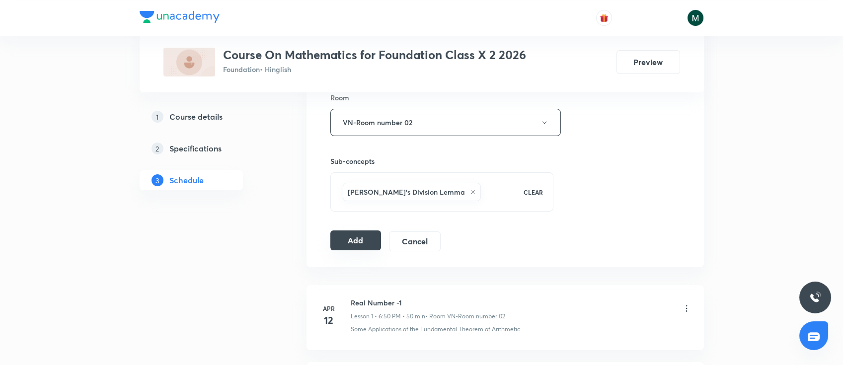
click at [350, 237] on button "Add" at bounding box center [355, 241] width 51 height 20
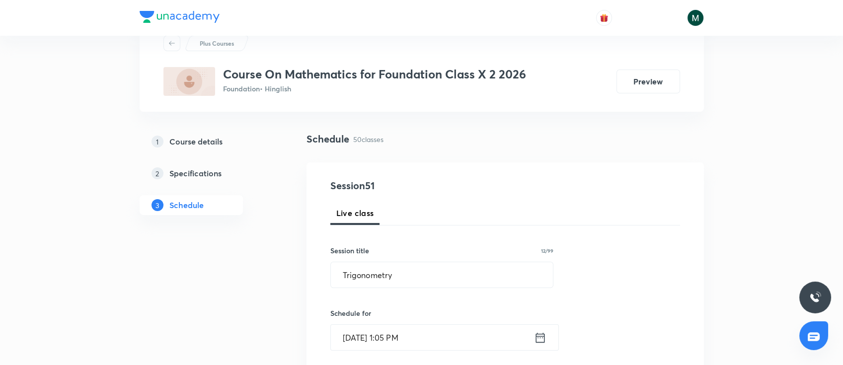
scroll to position [50, 0]
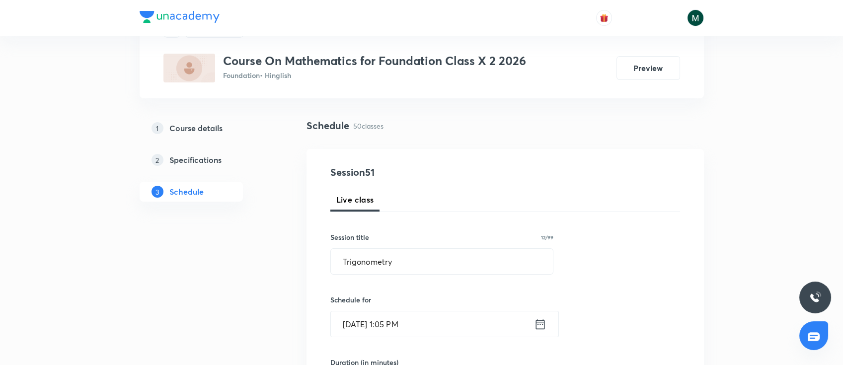
click at [308, 59] on h3 "Course On Mathematics for Foundation Class X 2 2026" at bounding box center [374, 61] width 303 height 14
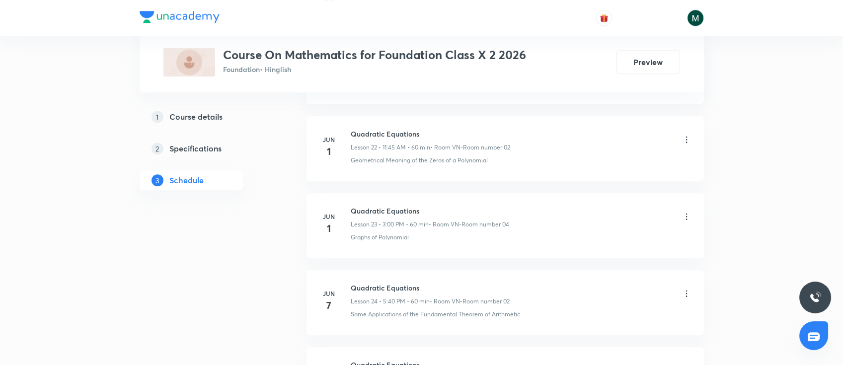
scroll to position [4286, 0]
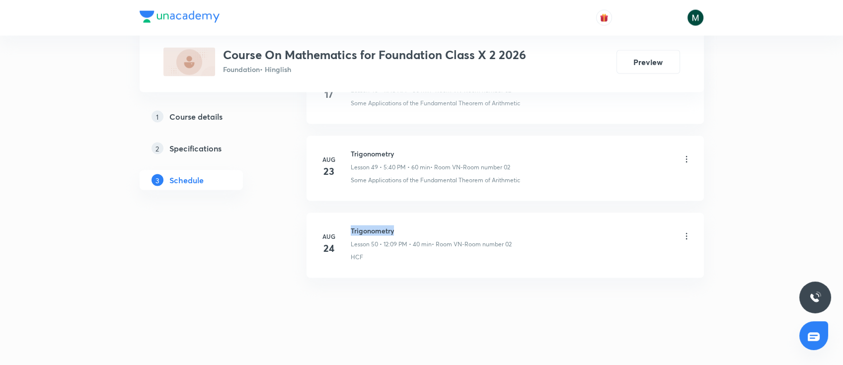
drag, startPoint x: 352, startPoint y: 221, endPoint x: 403, endPoint y: 215, distance: 51.5
click at [403, 215] on li "Aug 24 Trigonometry Lesson 50 • 12:09 PM • 40 min • Room VN-Room number 02 HCF" at bounding box center [505, 245] width 397 height 65
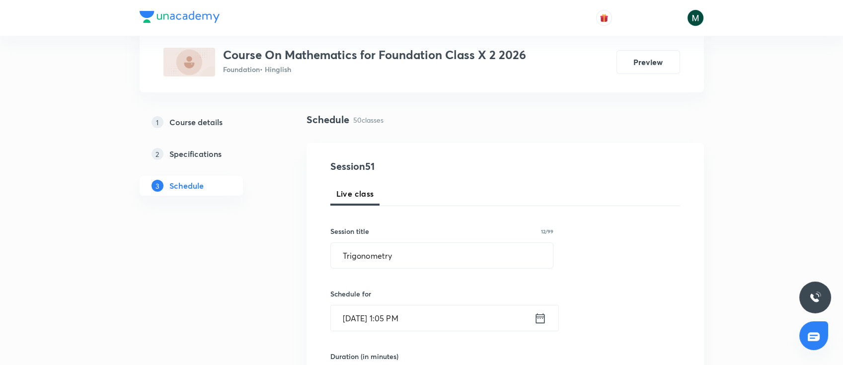
scroll to position [0, 0]
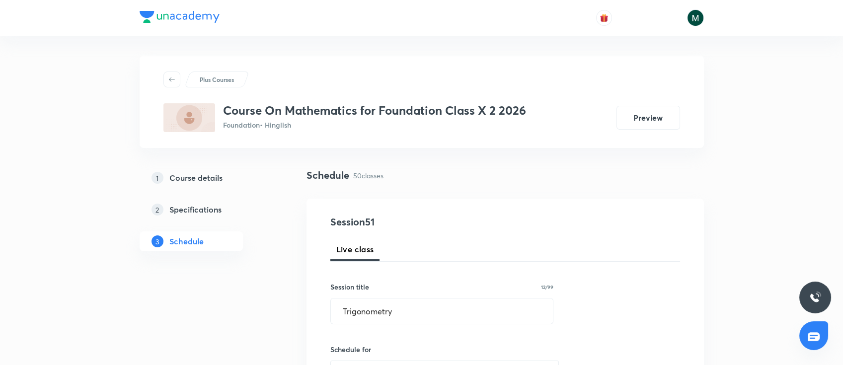
click at [185, 172] on h5 "Course details" at bounding box center [195, 178] width 53 height 12
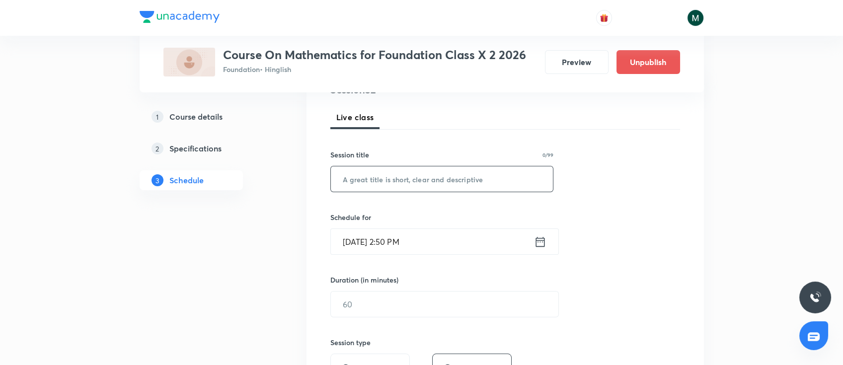
click at [455, 185] on input "text" at bounding box center [442, 178] width 223 height 25
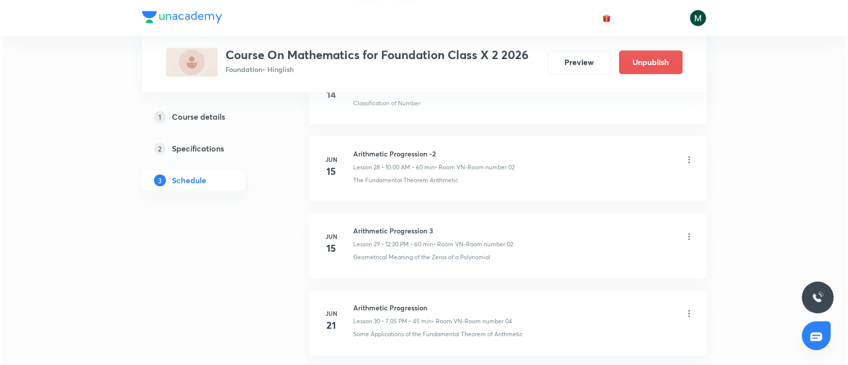
scroll to position [4352, 0]
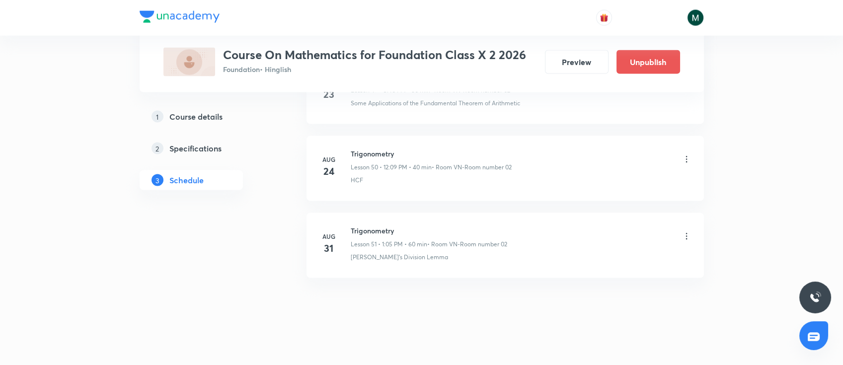
click at [361, 226] on h6 "Trigonometry" at bounding box center [429, 231] width 156 height 10
drag, startPoint x: 349, startPoint y: 224, endPoint x: 413, endPoint y: 222, distance: 64.1
click at [413, 226] on div "Aug 31 Trigonometry Lesson 51 • 1:05 PM • 60 min • Room VN-Room number 02 Eucli…" at bounding box center [505, 244] width 373 height 36
click at [686, 232] on icon at bounding box center [687, 237] width 10 height 10
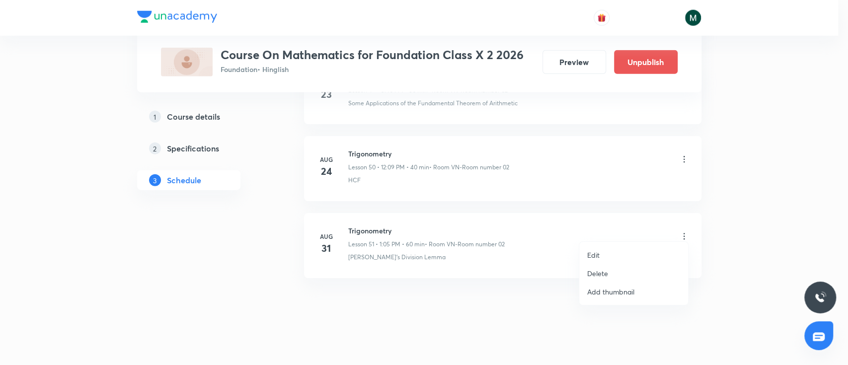
click at [600, 251] on li "Edit" at bounding box center [633, 255] width 109 height 18
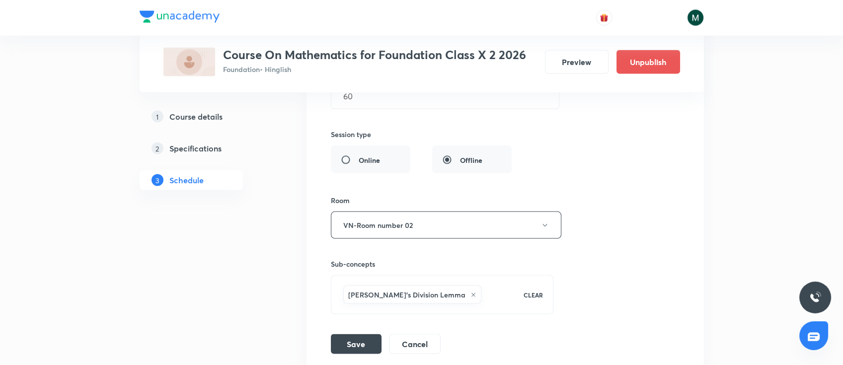
scroll to position [4056, 0]
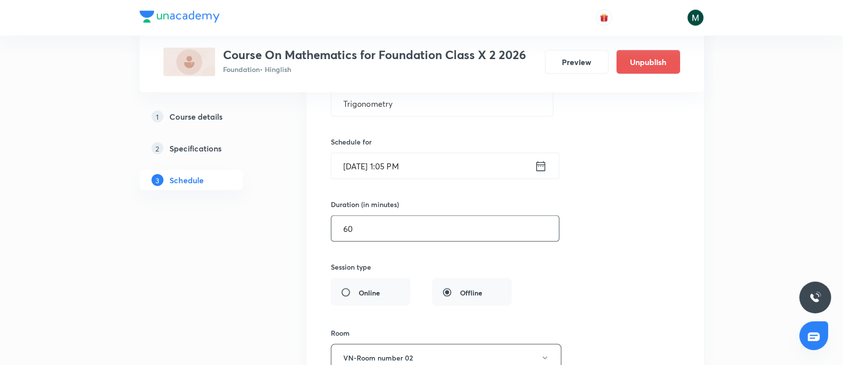
click at [387, 228] on input "60" at bounding box center [445, 228] width 228 height 25
type input "6"
type input "0"
type input "55"
click at [587, 221] on div "Session title 12/99 Trigonometry ​ Schedule for [DATE] 1:05 PM ​ Duration (in m…" at bounding box center [505, 270] width 349 height 433
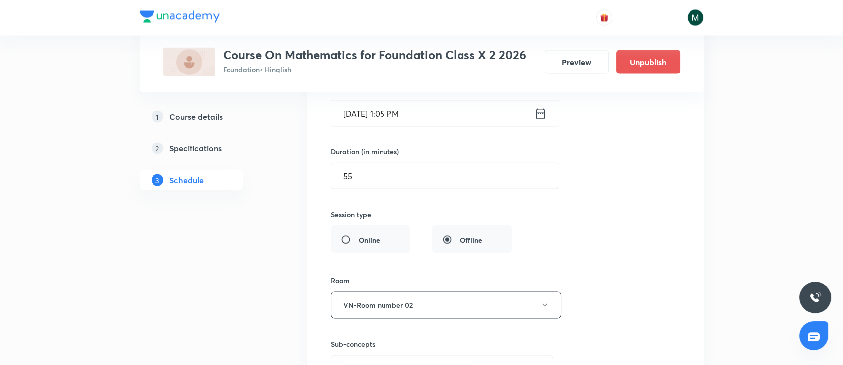
scroll to position [4189, 0]
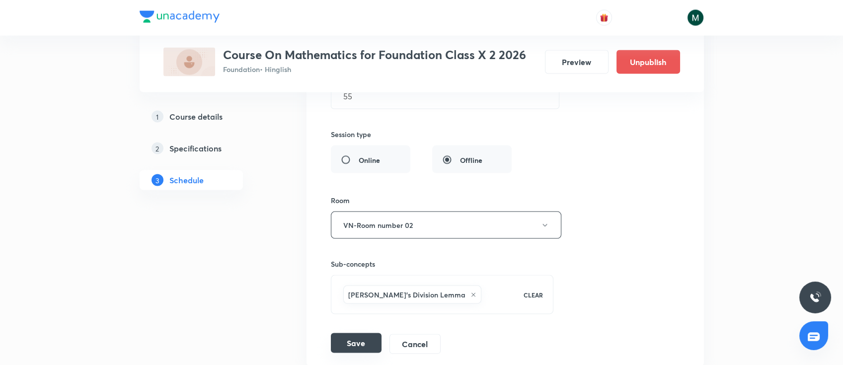
click at [336, 340] on button "Save" at bounding box center [356, 343] width 51 height 20
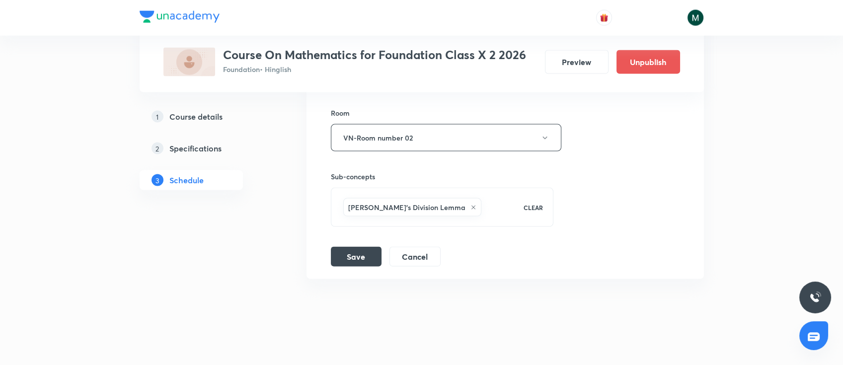
scroll to position [4294, 0]
click at [363, 254] on button "Save" at bounding box center [356, 255] width 51 height 20
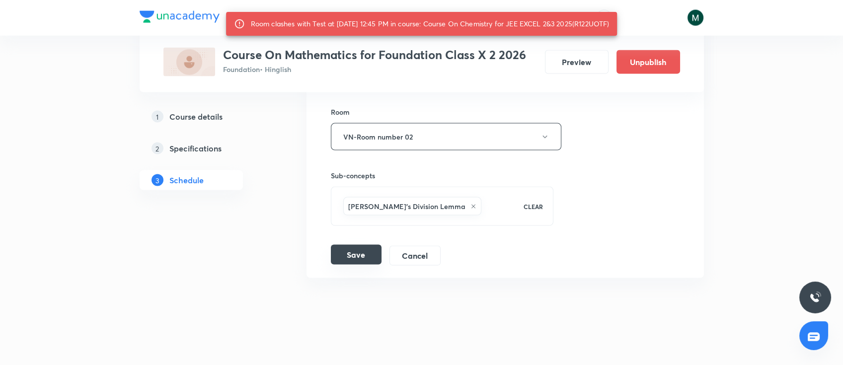
click at [364, 245] on button "Save" at bounding box center [356, 255] width 51 height 20
click at [197, 114] on h5 "Course details" at bounding box center [195, 117] width 53 height 12
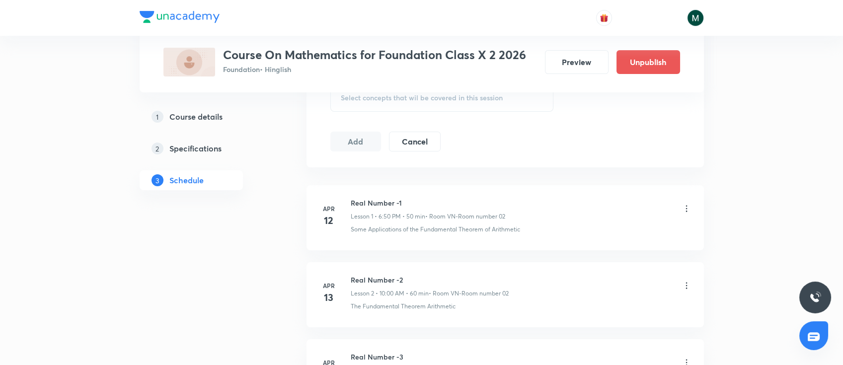
scroll to position [4352, 0]
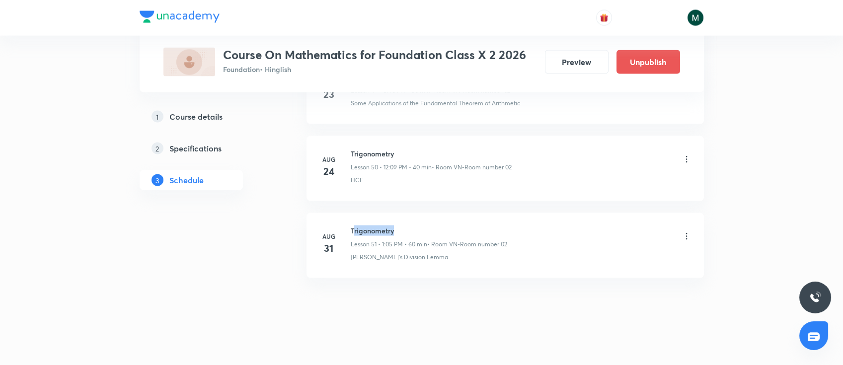
drag, startPoint x: 355, startPoint y: 225, endPoint x: 425, endPoint y: 218, distance: 70.4
click at [425, 226] on h6 "Trigonometry" at bounding box center [429, 231] width 156 height 10
drag, startPoint x: 505, startPoint y: 304, endPoint x: 461, endPoint y: 276, distance: 52.0
click at [379, 226] on h6 "Trigonometry" at bounding box center [429, 231] width 156 height 10
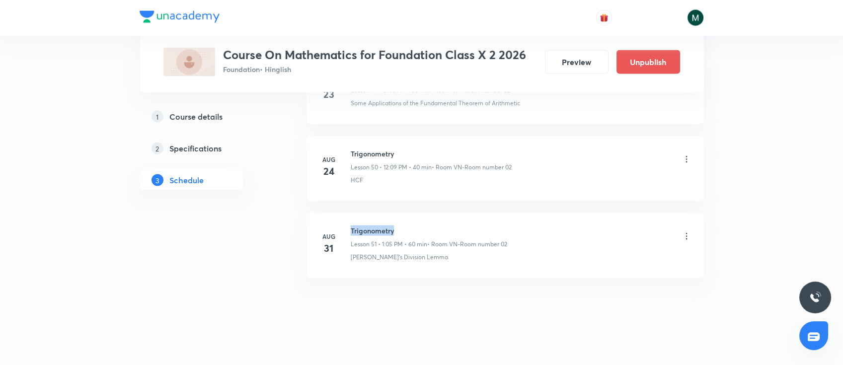
click at [379, 226] on h6 "Trigonometry" at bounding box center [429, 231] width 156 height 10
copy h6 "Trigonometry"
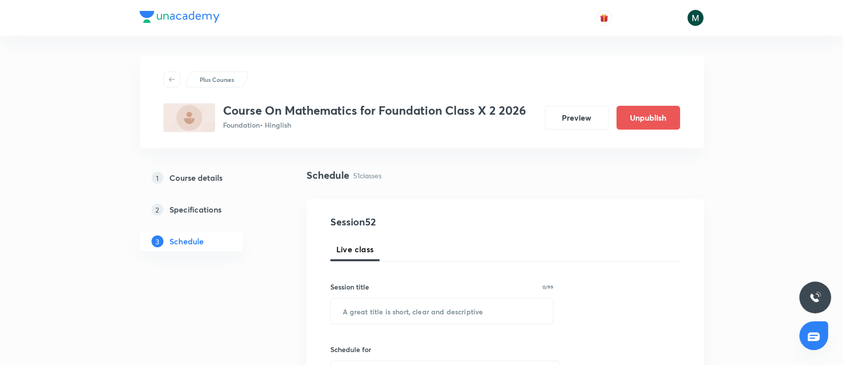
scroll to position [88, 0]
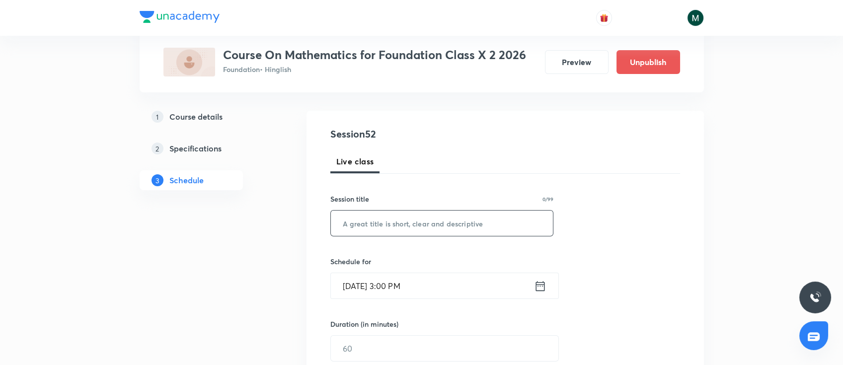
click at [451, 218] on input "text" at bounding box center [442, 223] width 223 height 25
paste input "Trigonometry"
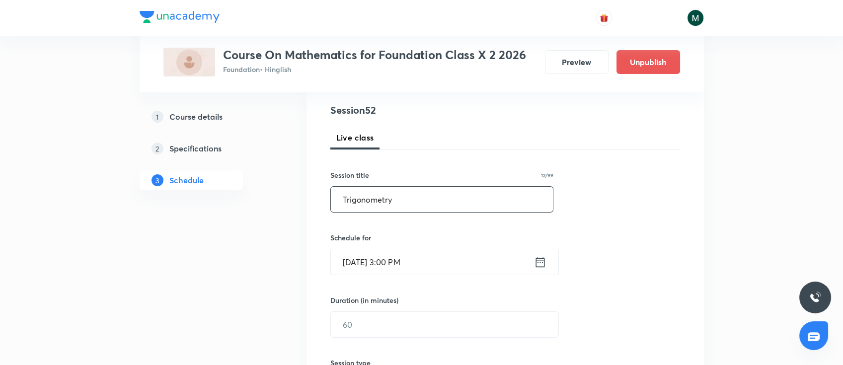
scroll to position [132, 0]
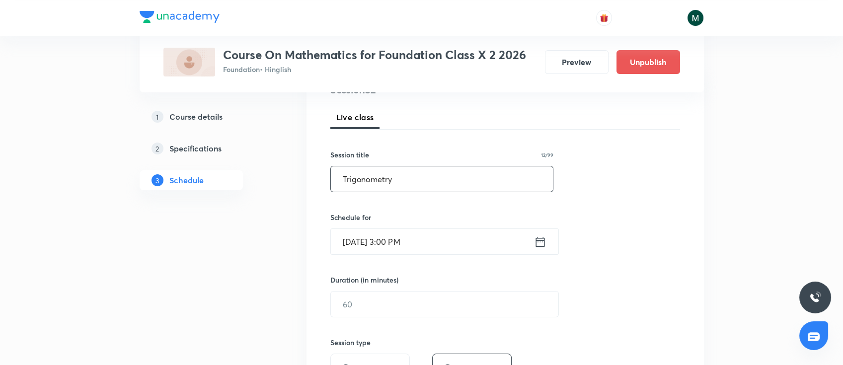
type input "Trigonometry"
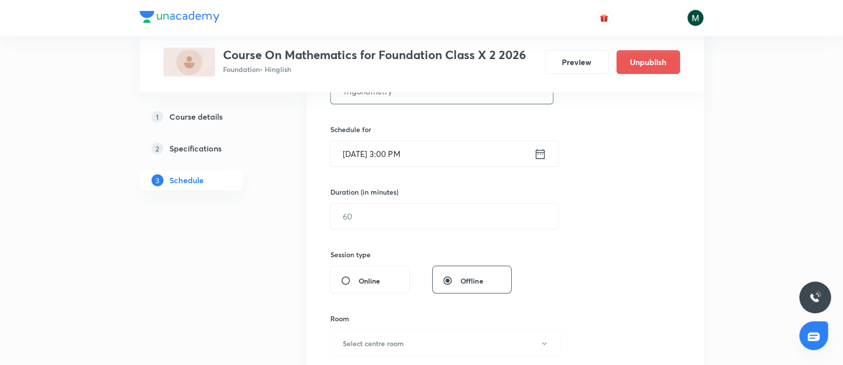
scroll to position [221, 0]
click at [465, 150] on input "[DATE] 3:00 PM" at bounding box center [432, 153] width 203 height 25
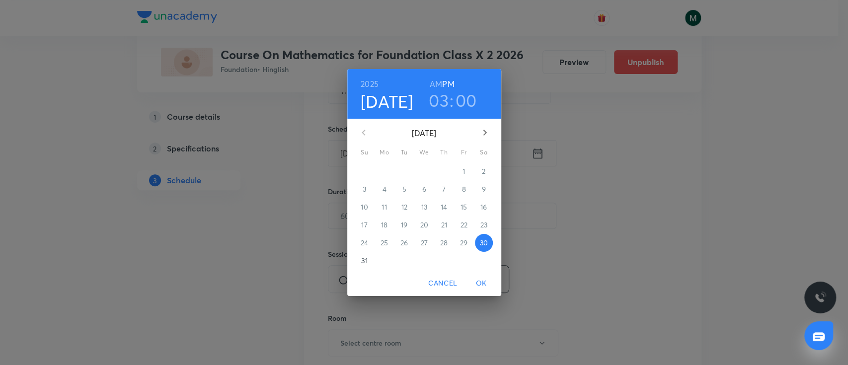
click at [365, 263] on p "31" at bounding box center [364, 261] width 6 height 10
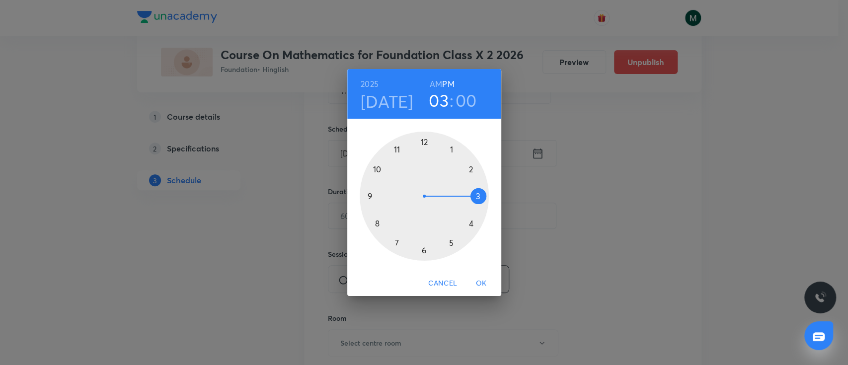
click at [469, 223] on div at bounding box center [424, 196] width 129 height 129
click at [452, 149] on div at bounding box center [424, 196] width 129 height 129
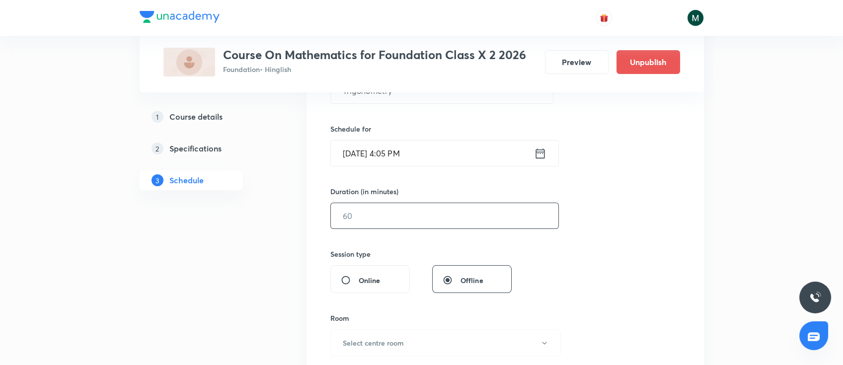
click at [448, 219] on input "text" at bounding box center [445, 215] width 228 height 25
type input "50"
click at [606, 220] on div "Session 52 Live class Session title 12/99 Trigonometry ​ Schedule for [DATE] 4:…" at bounding box center [505, 227] width 350 height 466
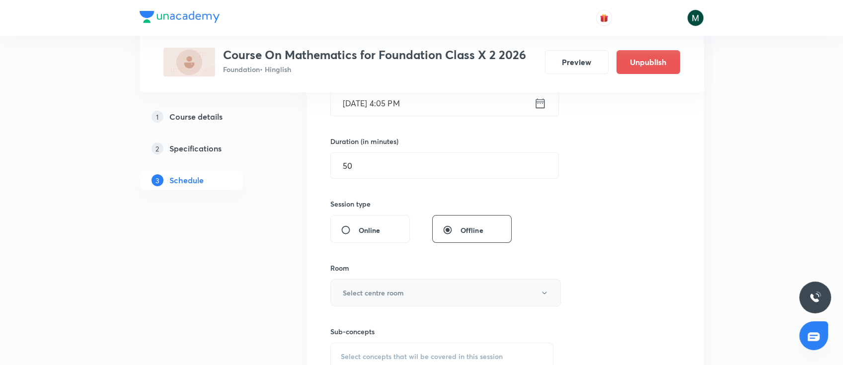
scroll to position [309, 0]
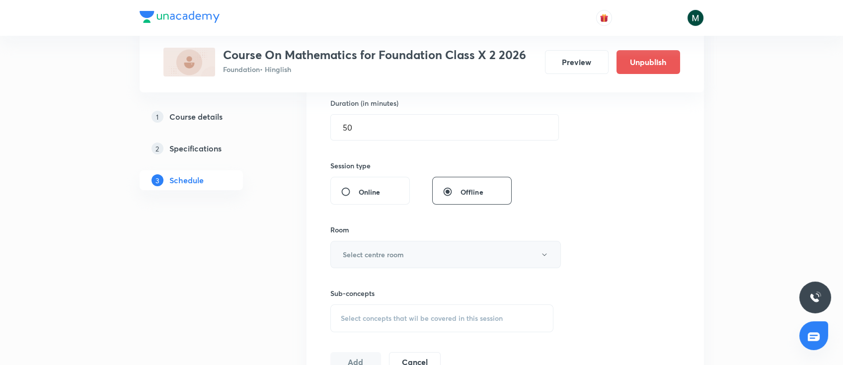
click at [458, 257] on button "Select centre room" at bounding box center [445, 254] width 231 height 27
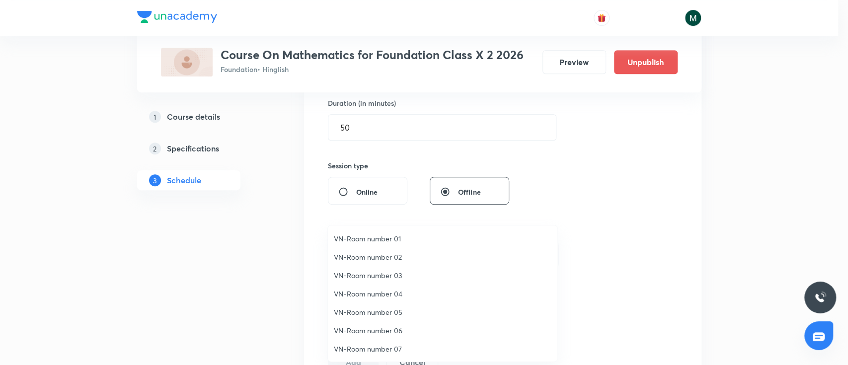
click at [393, 256] on span "VN-Room number 02" at bounding box center [443, 257] width 218 height 10
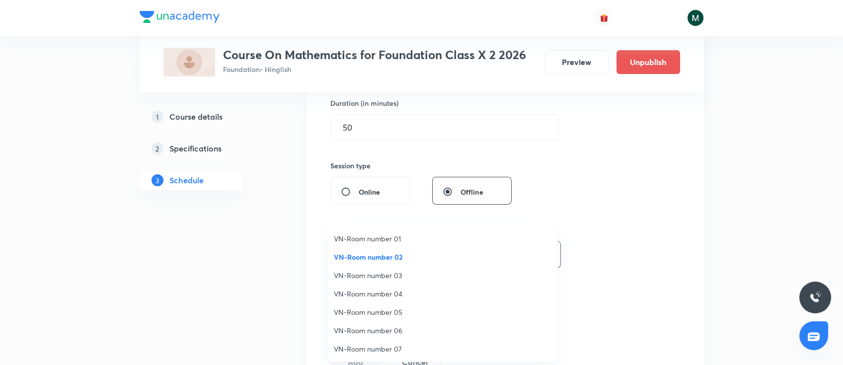
click at [616, 220] on div "Session 52 Live class Session title 12/99 Trigonometry ​ Schedule for Aug 31, 2…" at bounding box center [505, 139] width 350 height 466
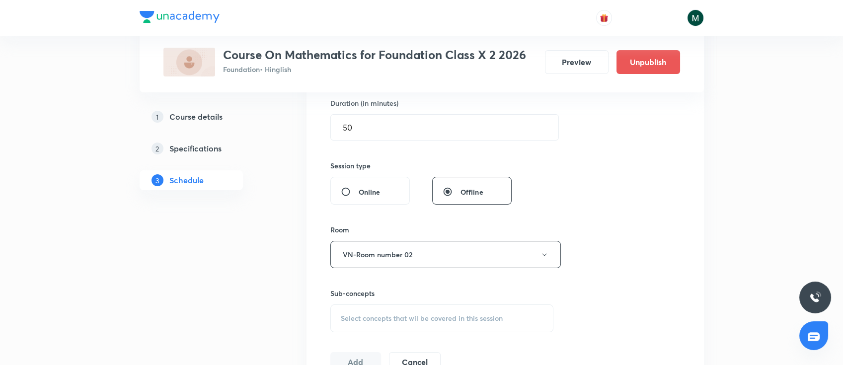
drag, startPoint x: 386, startPoint y: 322, endPoint x: 460, endPoint y: 308, distance: 75.3
click at [388, 321] on span "Select concepts that wil be covered in this session" at bounding box center [422, 318] width 162 height 8
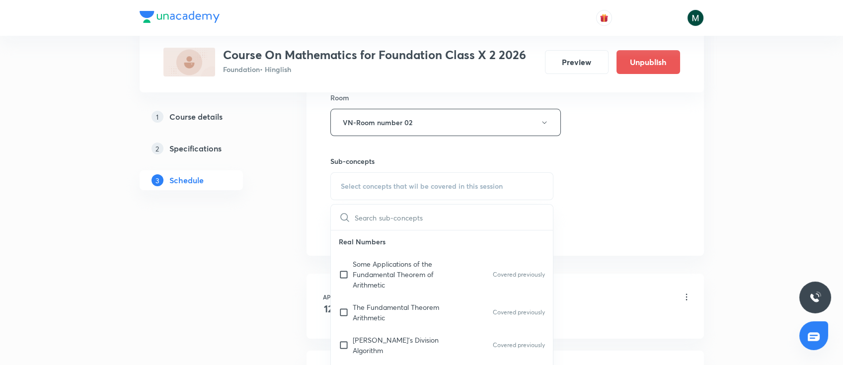
scroll to position [618, 0]
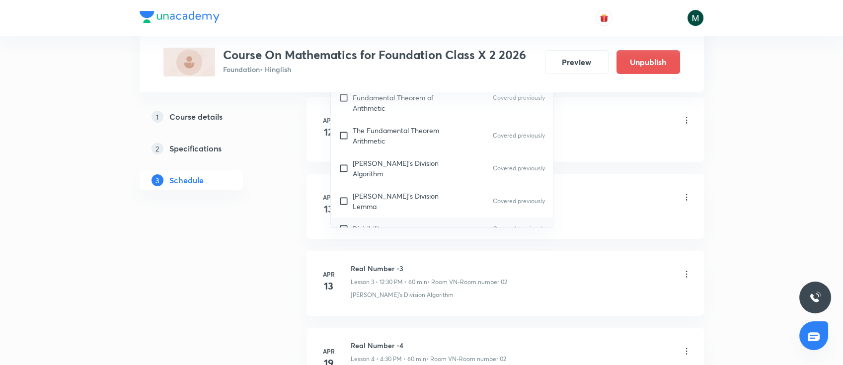
click at [441, 218] on div "Divisibility Covered previously" at bounding box center [442, 229] width 223 height 22
checkbox input "true"
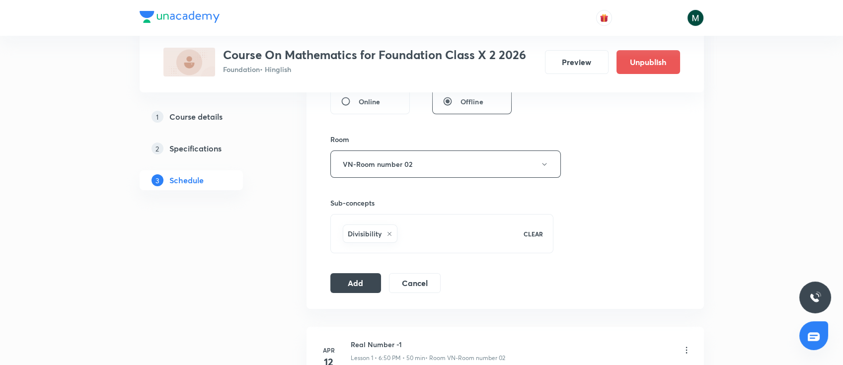
scroll to position [353, 0]
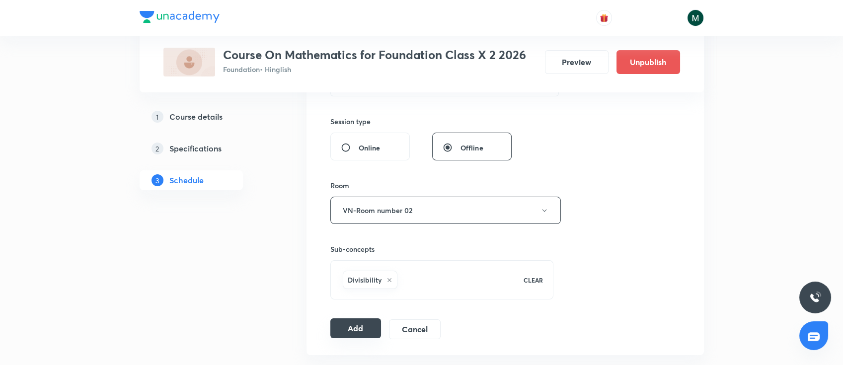
click at [359, 325] on button "Add" at bounding box center [355, 328] width 51 height 20
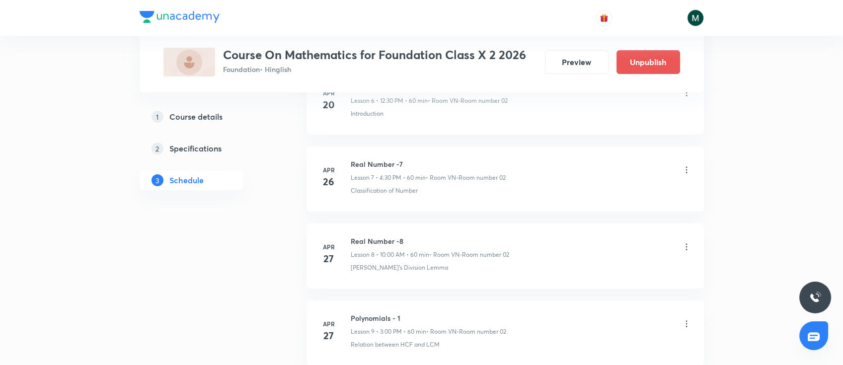
scroll to position [3973, 0]
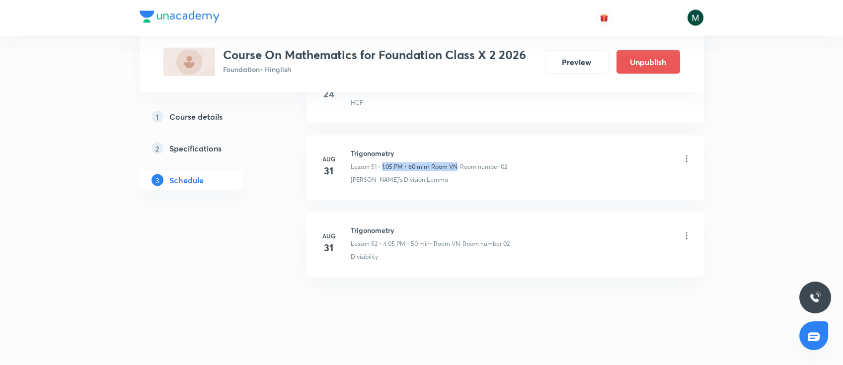
drag, startPoint x: 383, startPoint y: 161, endPoint x: 456, endPoint y: 155, distance: 72.8
click at [456, 155] on div "Trigonometry Lesson 51 • 1:05 PM • 60 min • Room VN-Room number 02" at bounding box center [429, 159] width 156 height 23
drag, startPoint x: 386, startPoint y: 234, endPoint x: 422, endPoint y: 237, distance: 35.4
click at [422, 239] on p "Lesson 52 • 4:05 PM • 50 min" at bounding box center [390, 243] width 79 height 9
click at [687, 154] on icon at bounding box center [687, 159] width 10 height 10
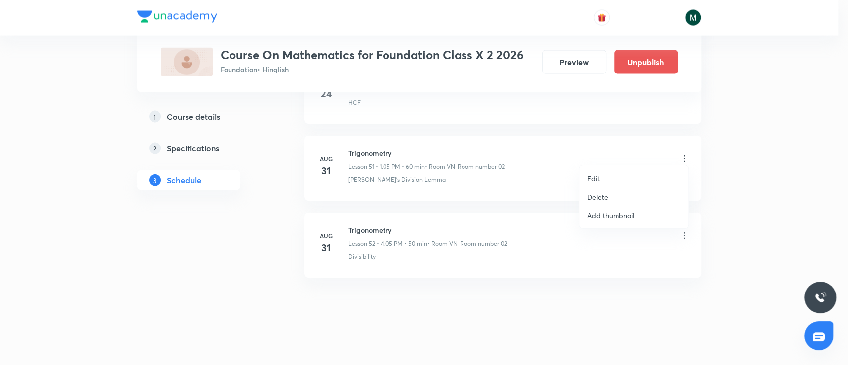
click at [601, 181] on li "Edit" at bounding box center [633, 178] width 109 height 18
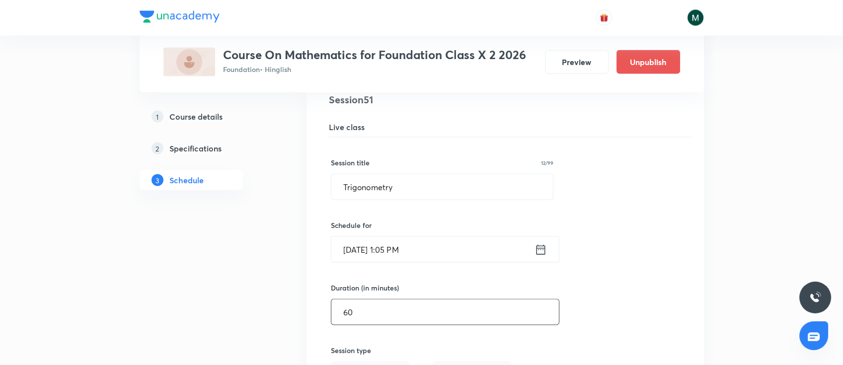
click at [378, 305] on input "60" at bounding box center [445, 312] width 228 height 25
type input "6"
type input "0"
type input "55"
click at [596, 219] on div "Session title 12/99 Trigonometry ​ Schedule for Aug 31, 2025, 1:05 PM ​ Duratio…" at bounding box center [505, 354] width 349 height 433
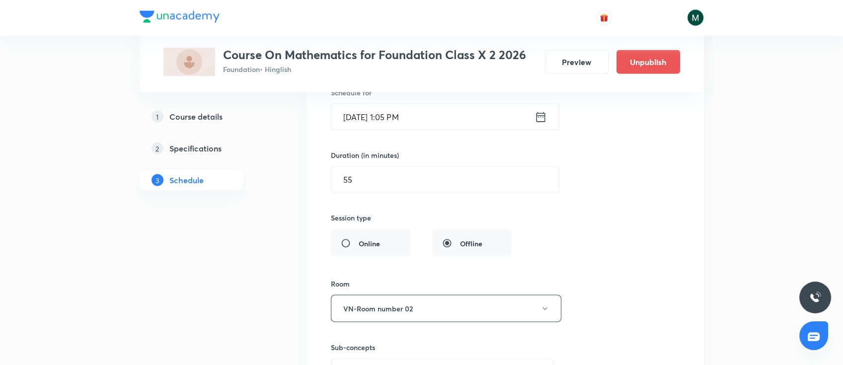
scroll to position [4193, 0]
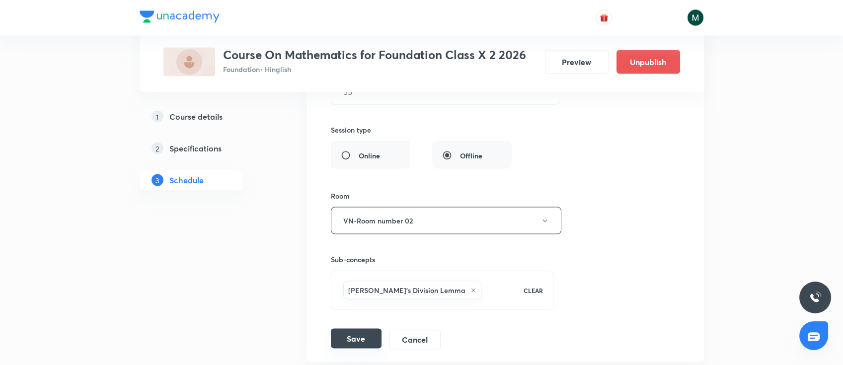
click at [356, 329] on button "Save" at bounding box center [356, 339] width 51 height 20
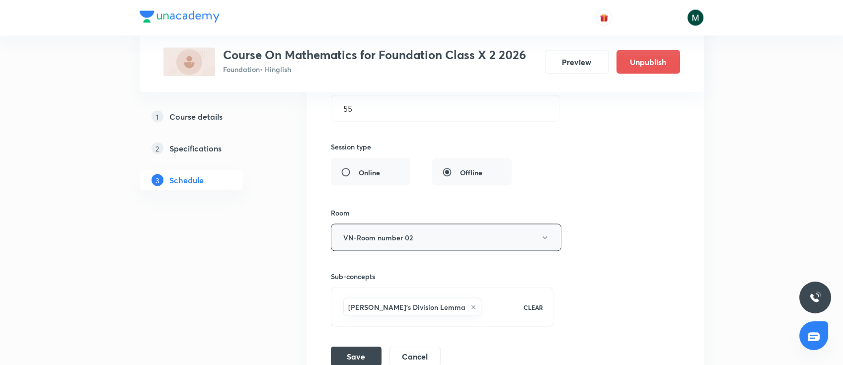
click at [517, 228] on button "VN-Room number 02" at bounding box center [446, 237] width 231 height 27
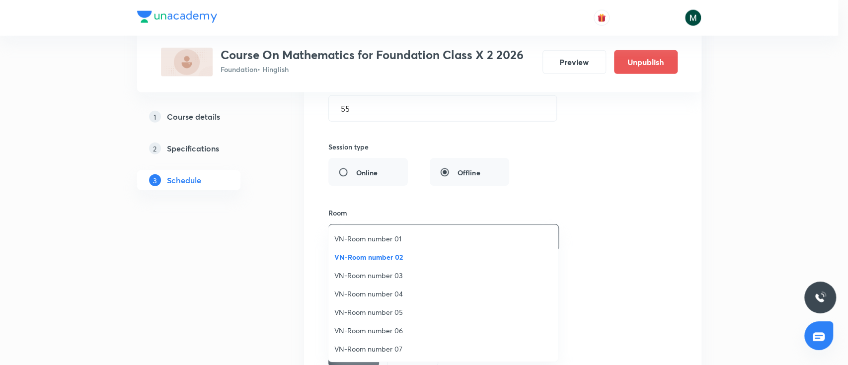
click at [392, 279] on span "VN-Room number 03" at bounding box center [443, 275] width 218 height 10
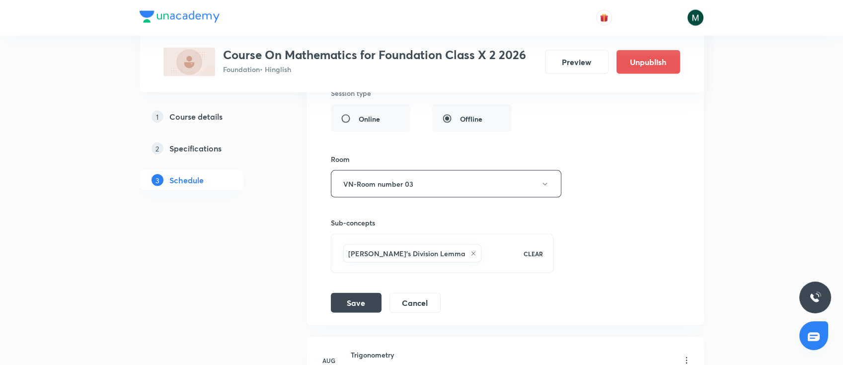
scroll to position [4326, 0]
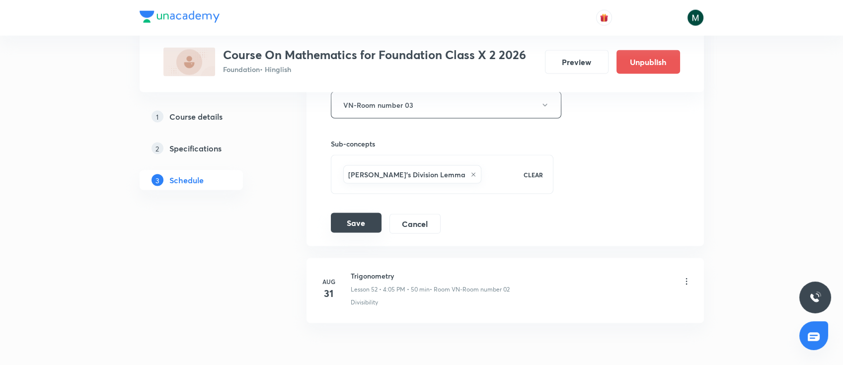
click at [349, 213] on button "Save" at bounding box center [356, 223] width 51 height 20
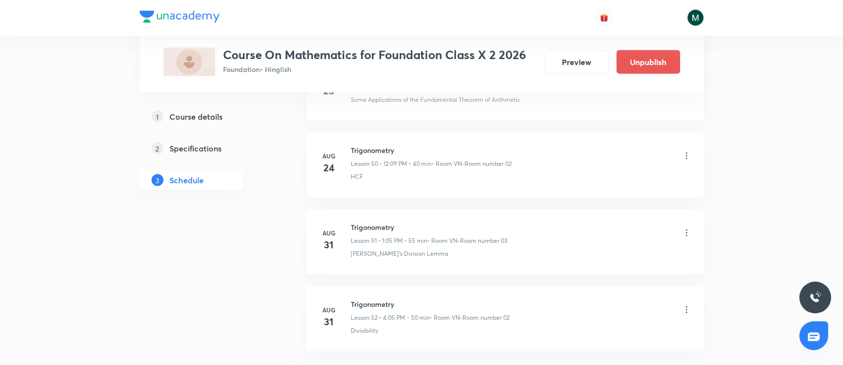
scroll to position [3973, 0]
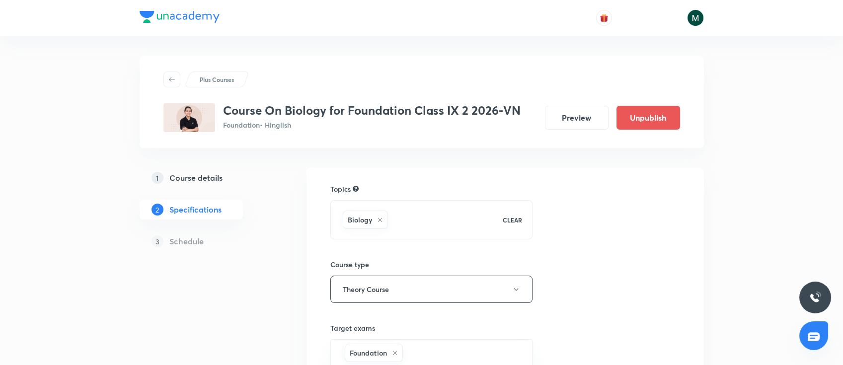
click at [201, 177] on h5 "Course details" at bounding box center [195, 178] width 53 height 12
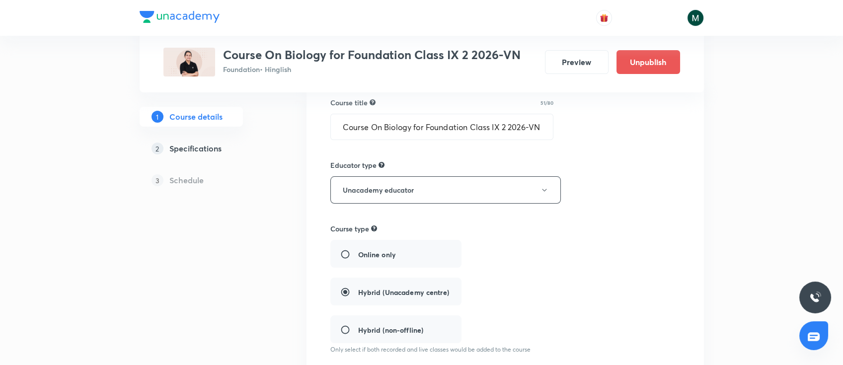
scroll to position [88, 0]
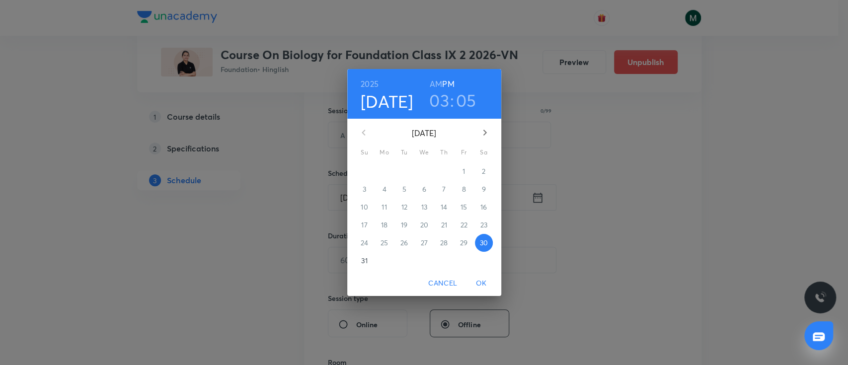
click at [365, 261] on p "31" at bounding box center [364, 261] width 6 height 10
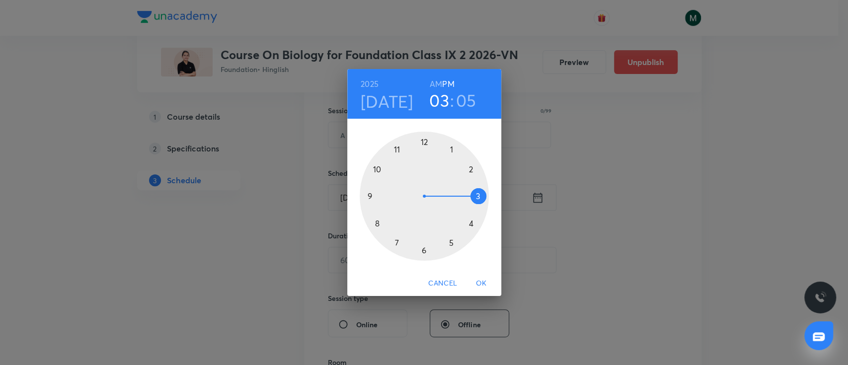
click at [451, 152] on div at bounding box center [424, 196] width 129 height 129
click at [481, 284] on span "OK" at bounding box center [481, 283] width 24 height 12
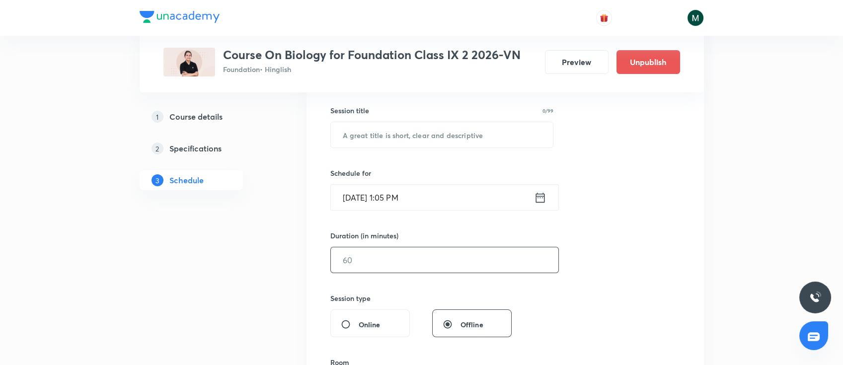
click at [409, 259] on input "text" at bounding box center [445, 259] width 228 height 25
type input "55"
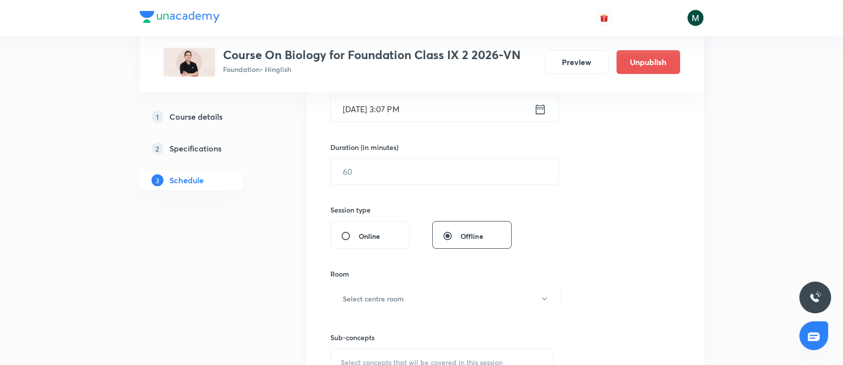
scroll to position [176, 0]
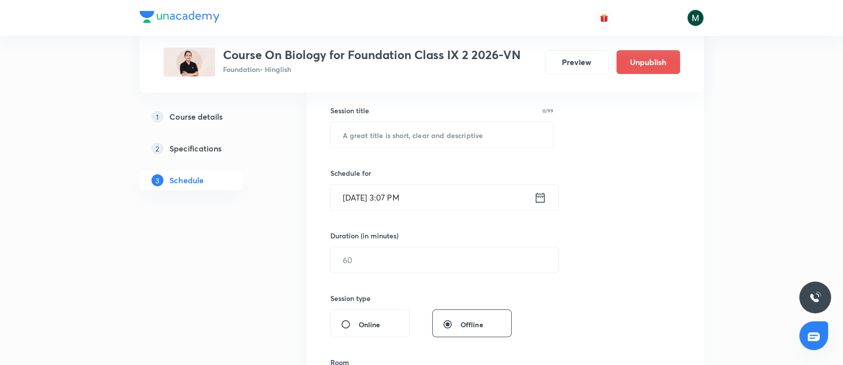
click at [440, 197] on input "[DATE] 3:07 PM" at bounding box center [432, 197] width 203 height 25
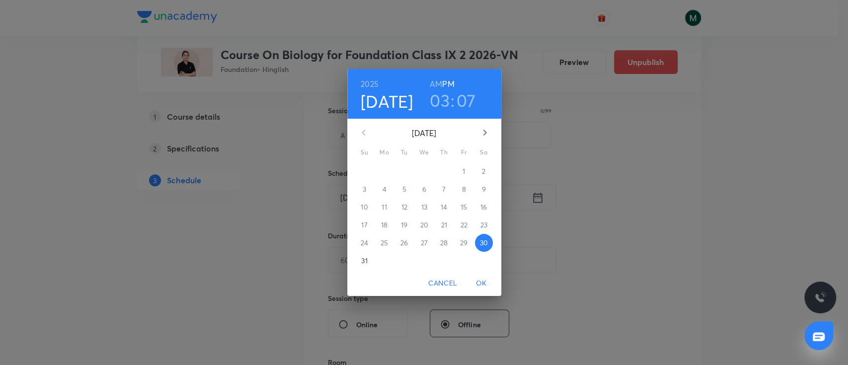
click at [443, 96] on h3 "03" at bounding box center [440, 100] width 20 height 21
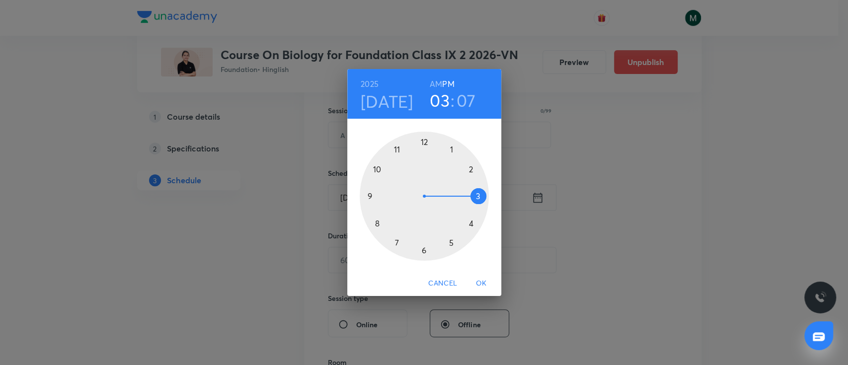
click at [450, 145] on div at bounding box center [424, 196] width 129 height 129
click at [452, 146] on div at bounding box center [424, 196] width 129 height 129
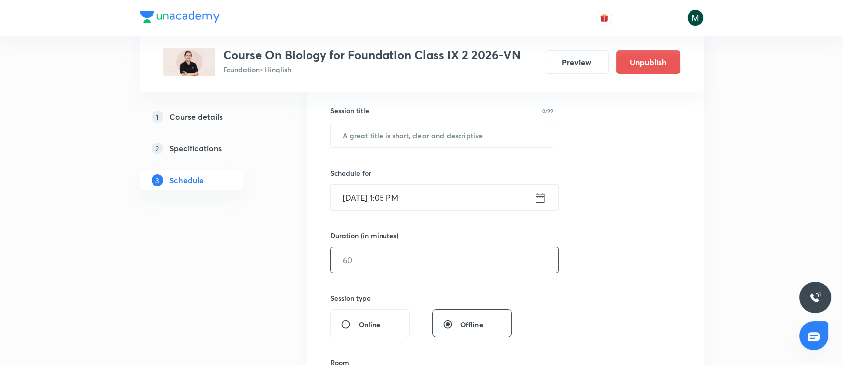
click at [445, 253] on input "text" at bounding box center [445, 259] width 228 height 25
type input "55"
click at [610, 221] on div "Session 25 Live class Session title 0/99 ​ Schedule for [DATE] 1:05 PM ​ Durati…" at bounding box center [505, 271] width 350 height 466
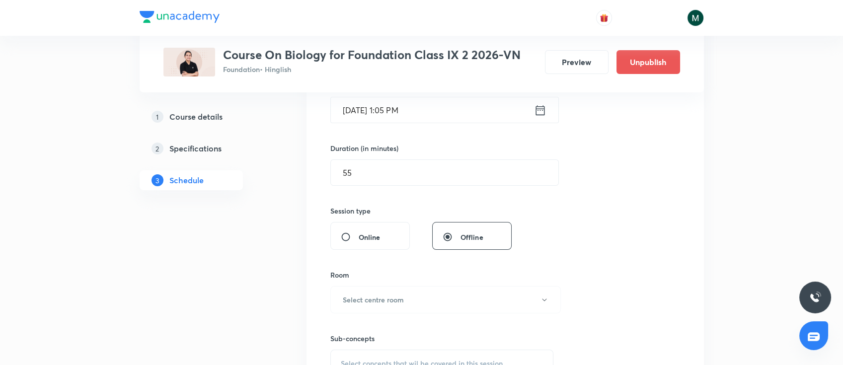
scroll to position [265, 0]
click at [457, 106] on input "[DATE] 1:05 PM" at bounding box center [432, 108] width 203 height 25
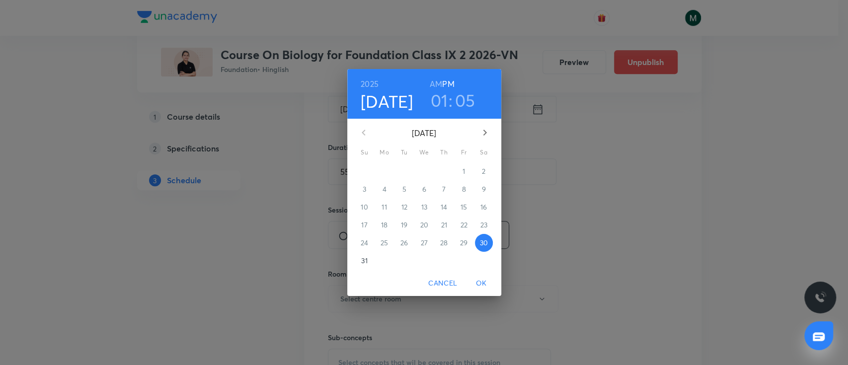
click at [365, 265] on p "31" at bounding box center [364, 261] width 6 height 10
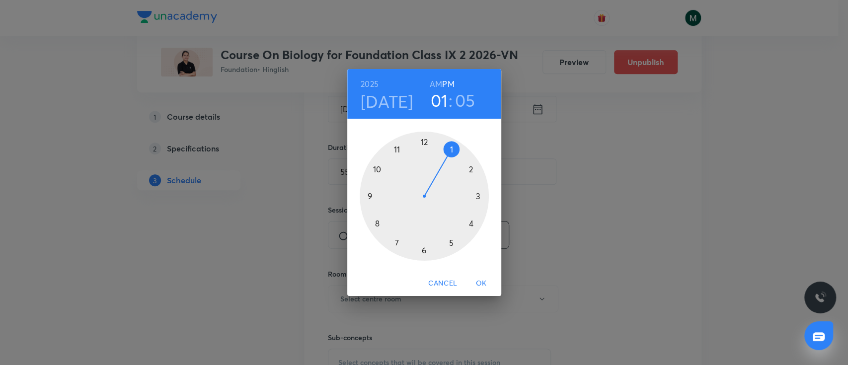
click at [485, 287] on span "OK" at bounding box center [481, 283] width 24 height 12
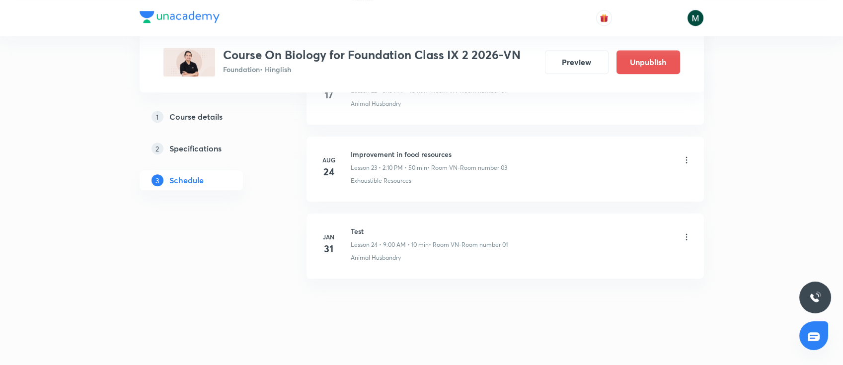
scroll to position [2276, 0]
drag, startPoint x: 354, startPoint y: 145, endPoint x: 497, endPoint y: 133, distance: 143.6
click at [497, 133] on li "Aug 24 Improvement in food resources Lesson 23 • 2:10 PM • 50 min • Room VN-Roo…" at bounding box center [505, 165] width 397 height 65
copy h6 "Improvement in food resources"
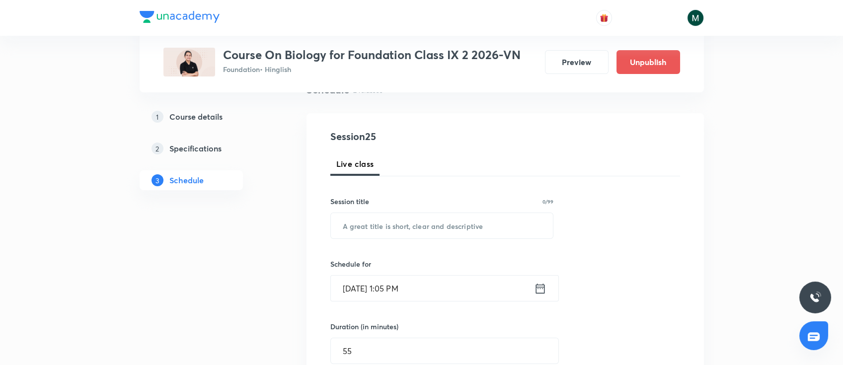
scroll to position [88, 0]
click at [386, 220] on input "text" at bounding box center [442, 223] width 223 height 25
paste input "Improvement in food resources"
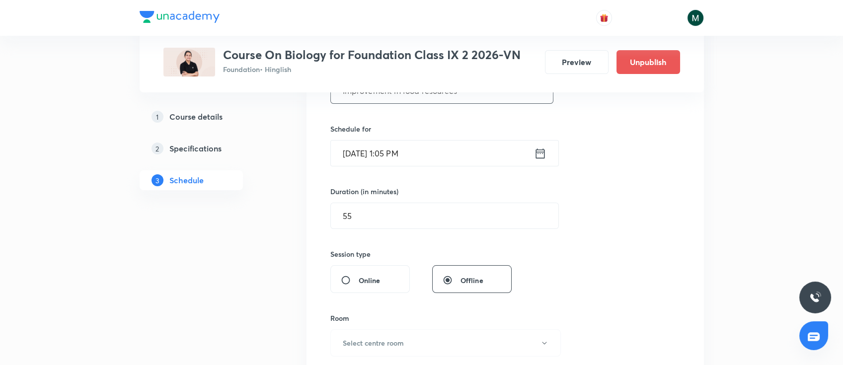
scroll to position [265, 0]
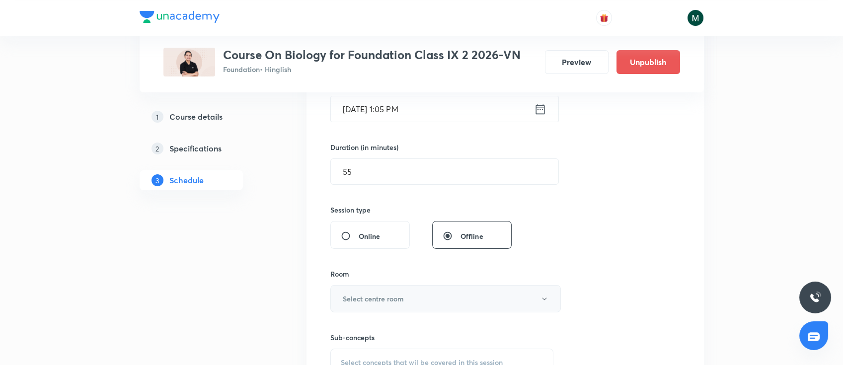
type input "Improvement in food resources"
click at [360, 295] on h6 "Select centre room" at bounding box center [373, 299] width 61 height 10
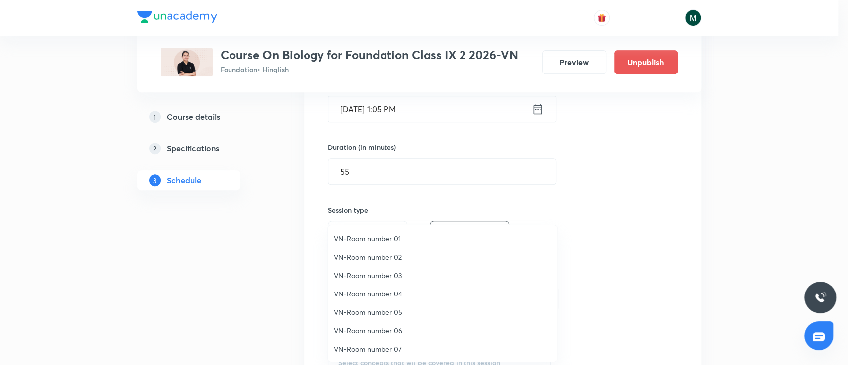
click at [377, 242] on span "VN-Room number 01" at bounding box center [443, 238] width 218 height 10
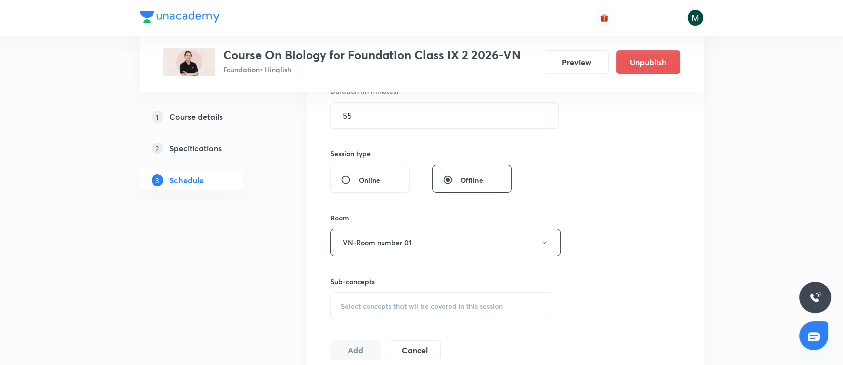
scroll to position [397, 0]
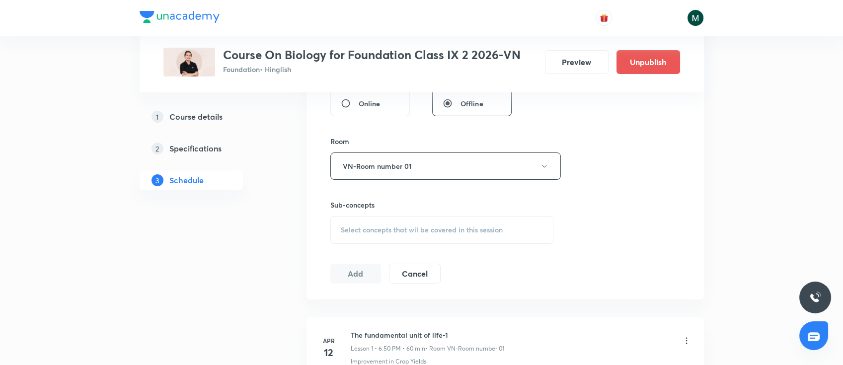
click at [401, 240] on div "Select concepts that wil be covered in this session" at bounding box center [442, 230] width 224 height 28
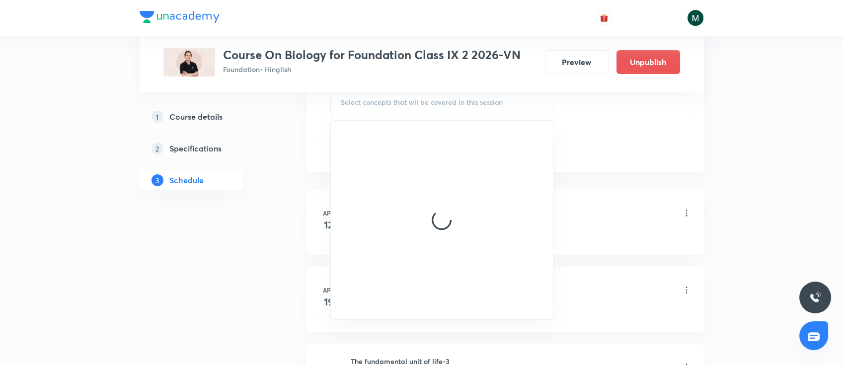
scroll to position [530, 0]
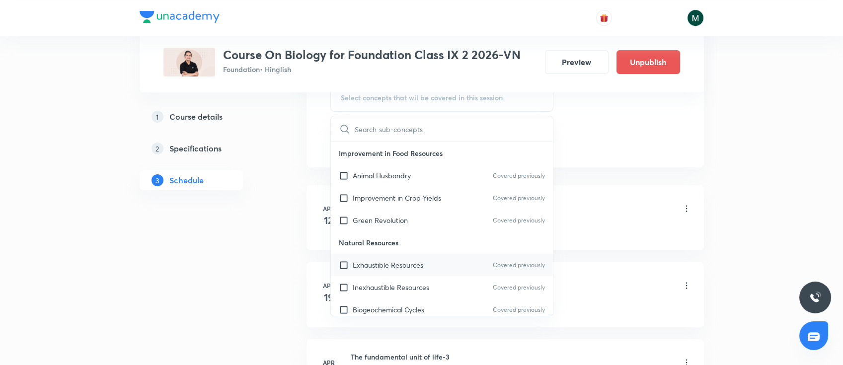
click at [399, 274] on div "Exhaustible Resources Covered previously" at bounding box center [442, 265] width 223 height 22
checkbox input "true"
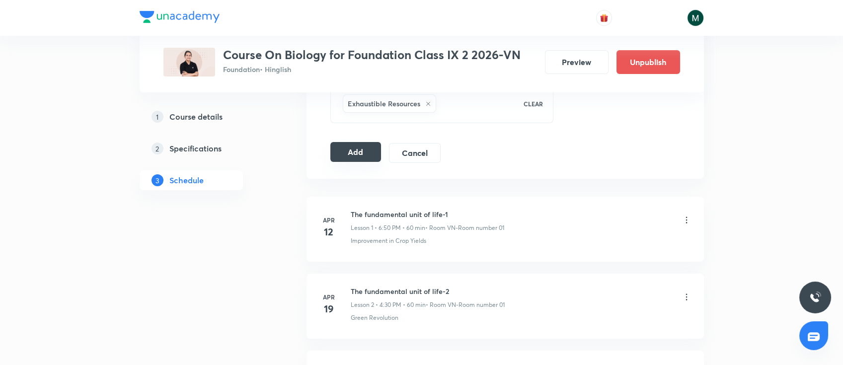
click at [369, 153] on button "Add" at bounding box center [355, 152] width 51 height 20
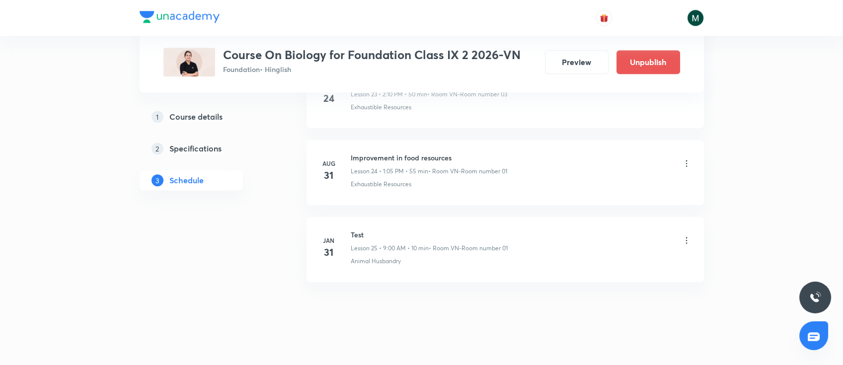
scroll to position [1897, 0]
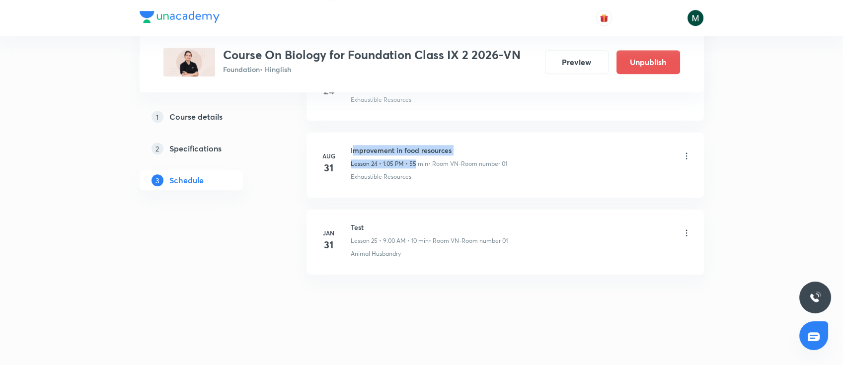
drag, startPoint x: 351, startPoint y: 149, endPoint x: 416, endPoint y: 163, distance: 66.8
click at [416, 163] on div "Improvement in food resources Lesson 24 • 1:05 PM • 55 min • Room VN-Room numbe…" at bounding box center [429, 156] width 156 height 23
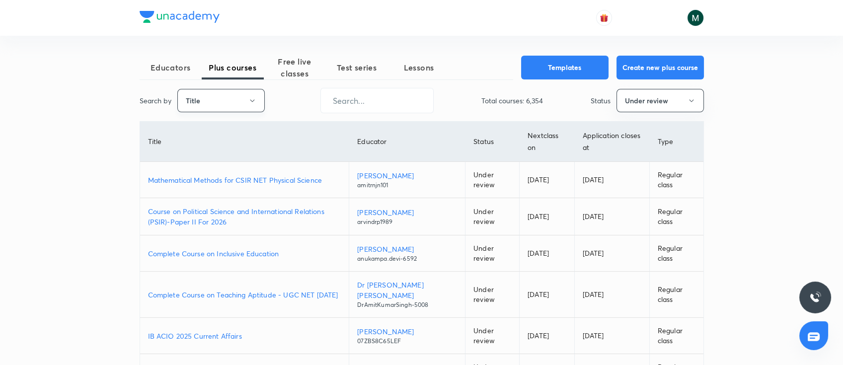
click at [244, 97] on button "Title" at bounding box center [220, 100] width 87 height 23
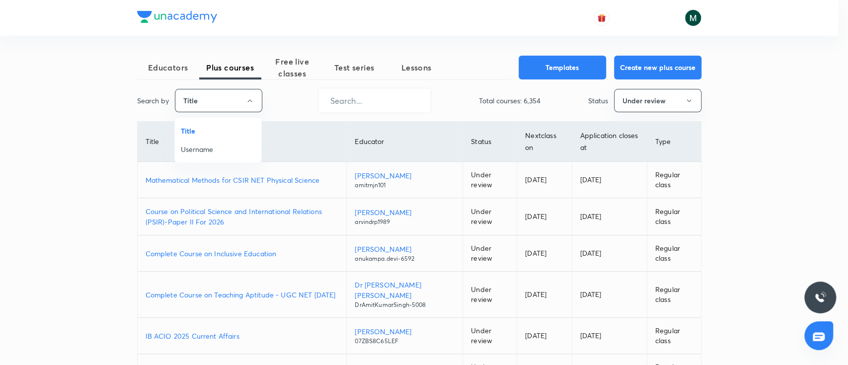
click at [192, 149] on span "Username" at bounding box center [218, 149] width 75 height 10
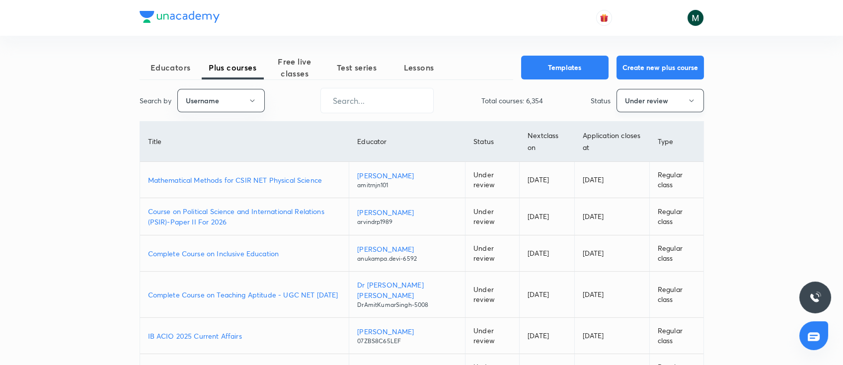
click at [646, 97] on button "Under review" at bounding box center [660, 100] width 87 height 23
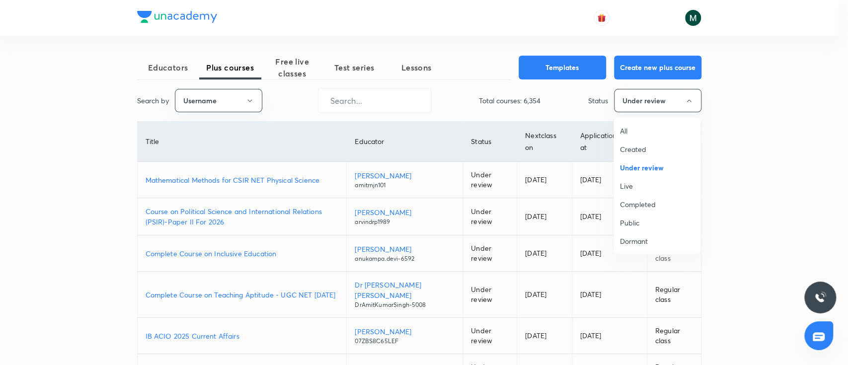
click at [627, 126] on span "All" at bounding box center [657, 131] width 75 height 10
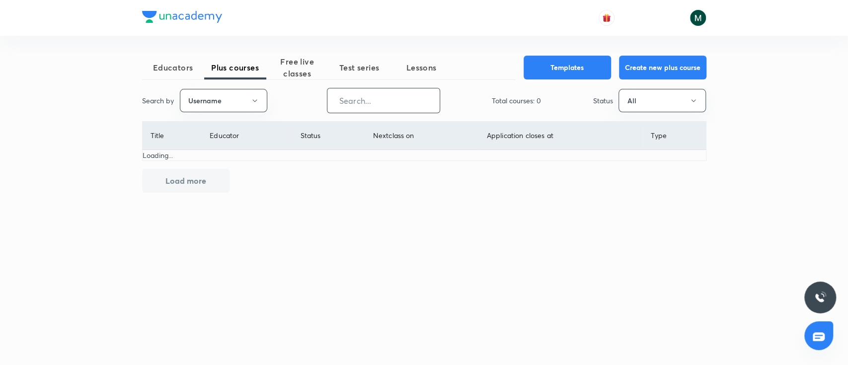
click at [379, 105] on input "text" at bounding box center [383, 100] width 112 height 25
paste input "NikhatParveen-6480"
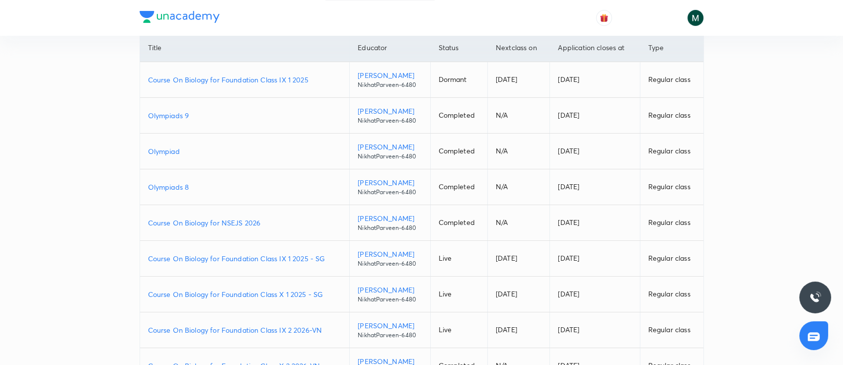
scroll to position [176, 0]
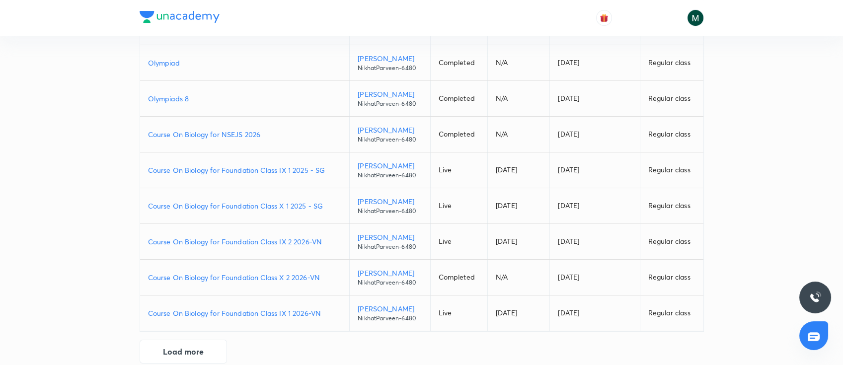
click at [255, 274] on p "Course On Biology for Foundation Class X 2 2026-VN" at bounding box center [245, 277] width 194 height 10
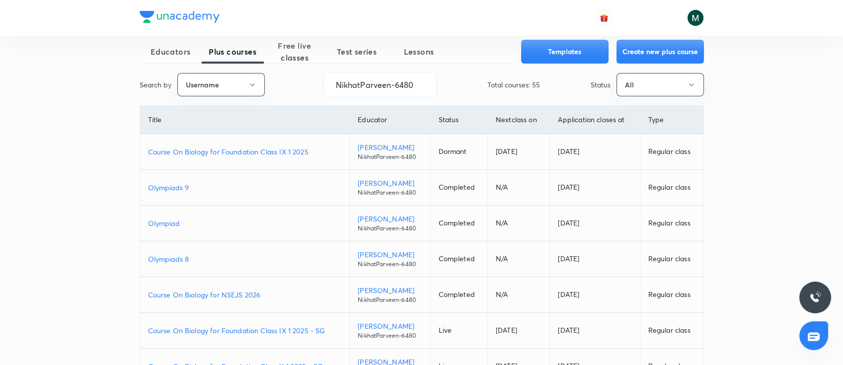
scroll to position [0, 0]
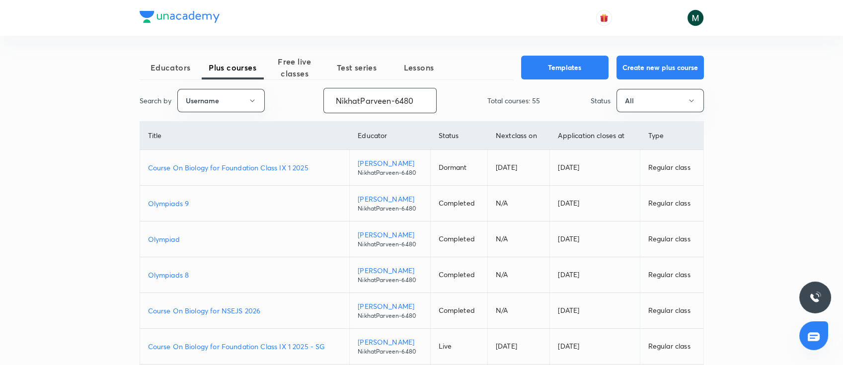
drag, startPoint x: 331, startPoint y: 93, endPoint x: 441, endPoint y: 98, distance: 110.4
click at [441, 98] on div "Search by Username NikhatParveen-6480 ​ Total courses: 55 Status All" at bounding box center [422, 100] width 564 height 25
paste input "JagrutiU3108"
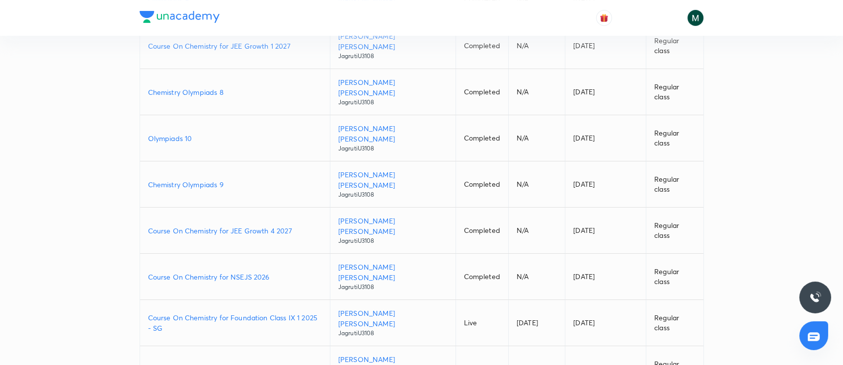
scroll to position [192, 0]
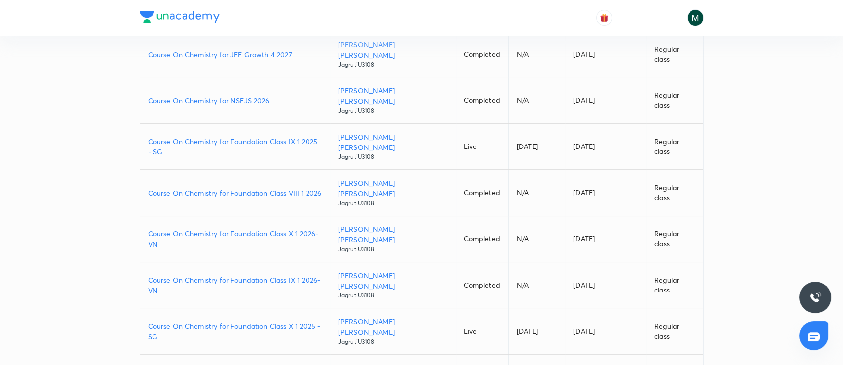
scroll to position [369, 0]
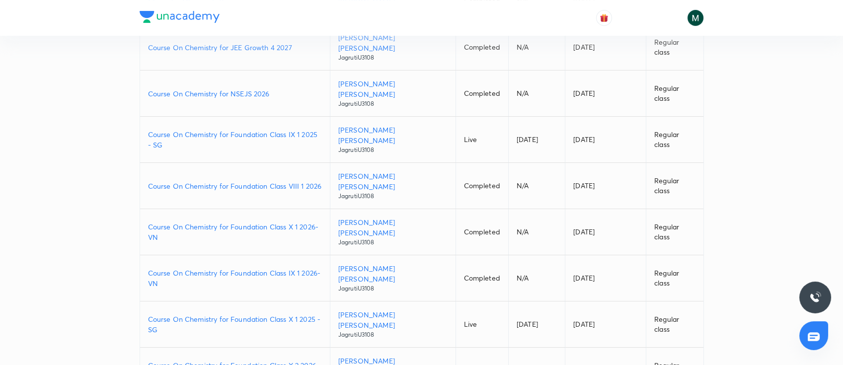
drag, startPoint x: 290, startPoint y: 221, endPoint x: 296, endPoint y: 221, distance: 6.0
click at [290, 348] on td "Course On Chemistry for Foundation Class X 2 2026-VN" at bounding box center [235, 371] width 190 height 46
click at [302, 360] on p "Course On Chemistry for Foundation Class X 2 2026-VN" at bounding box center [235, 370] width 174 height 21
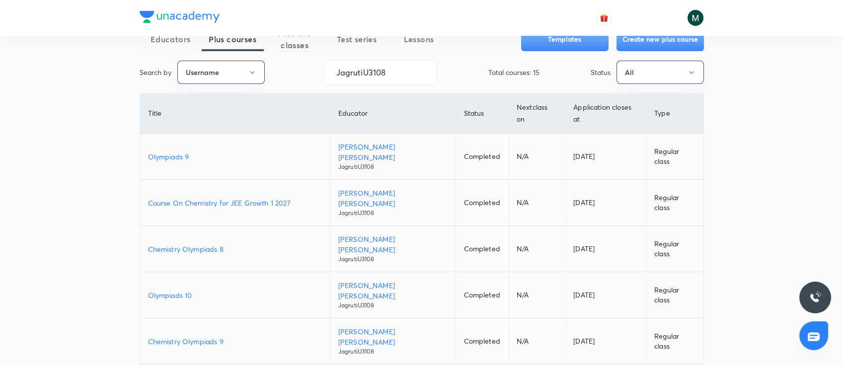
scroll to position [0, 0]
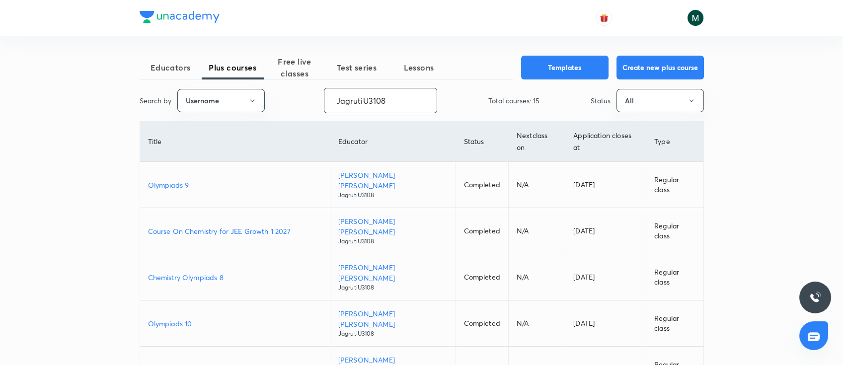
drag, startPoint x: 395, startPoint y: 101, endPoint x: 73, endPoint y: 121, distance: 323.0
paste input "[PERSON_NAME]-6230"
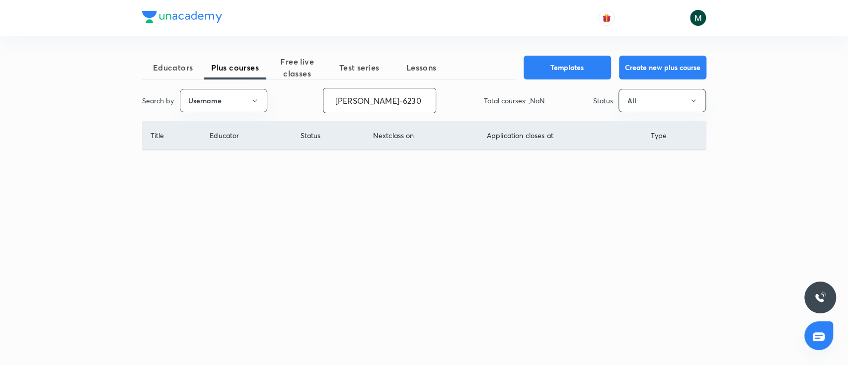
type input "[PERSON_NAME]-6230"
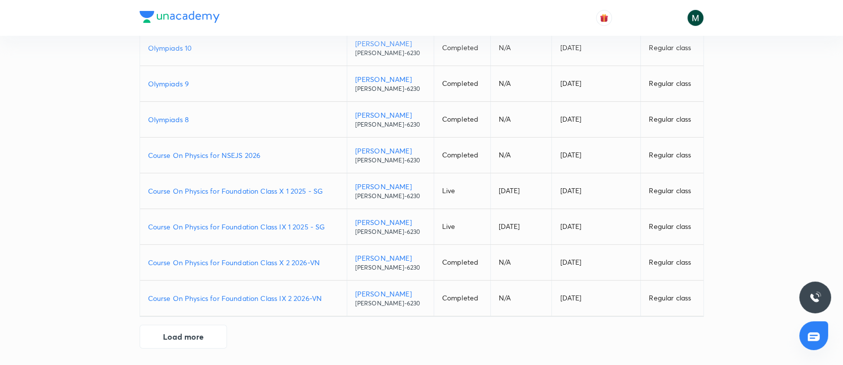
scroll to position [192, 0]
click at [195, 334] on button "Load more" at bounding box center [183, 335] width 87 height 24
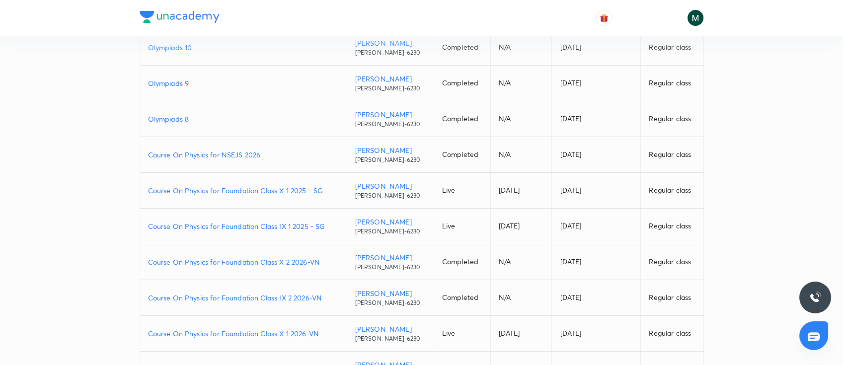
click at [269, 299] on p "Course On Physics for Foundation Class IX 2 2026-VN" at bounding box center [243, 298] width 191 height 10
click at [256, 261] on p "Course On Physics for Foundation Class X 2 2026-VN" at bounding box center [243, 262] width 191 height 10
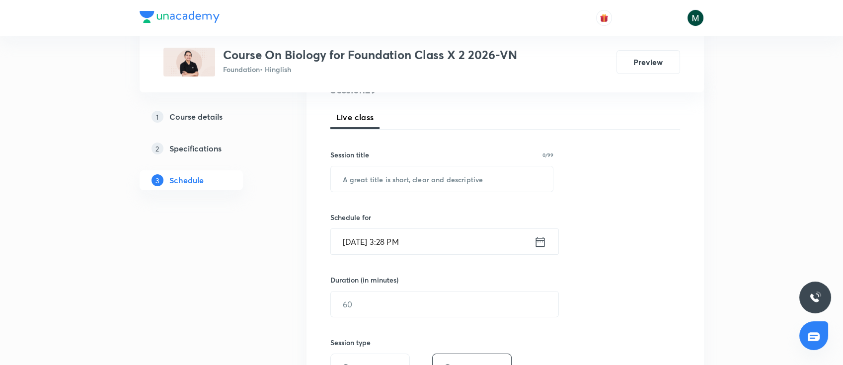
click at [452, 239] on input "Aug 30, 2025, 3:28 PM" at bounding box center [432, 241] width 203 height 25
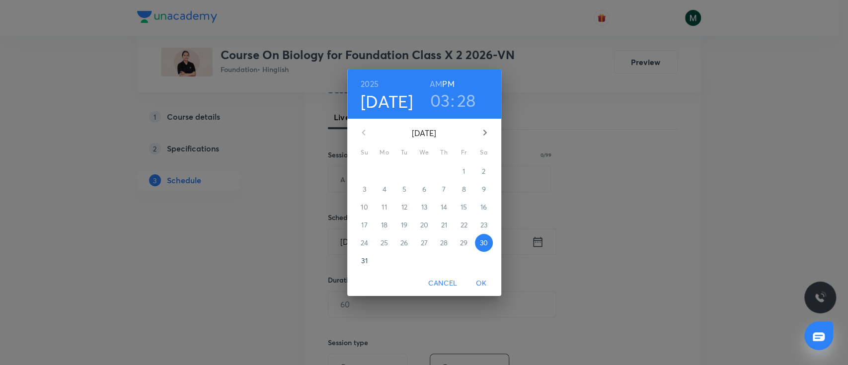
click at [366, 261] on p "31" at bounding box center [364, 261] width 6 height 10
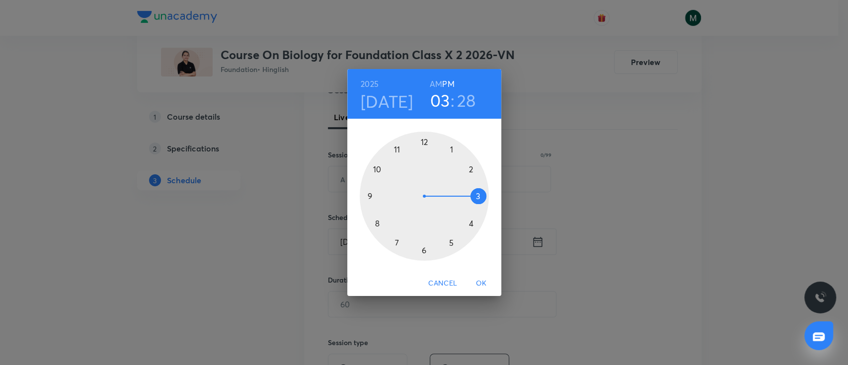
click at [470, 171] on div at bounding box center [424, 196] width 129 height 129
click at [470, 170] on div at bounding box center [424, 196] width 129 height 129
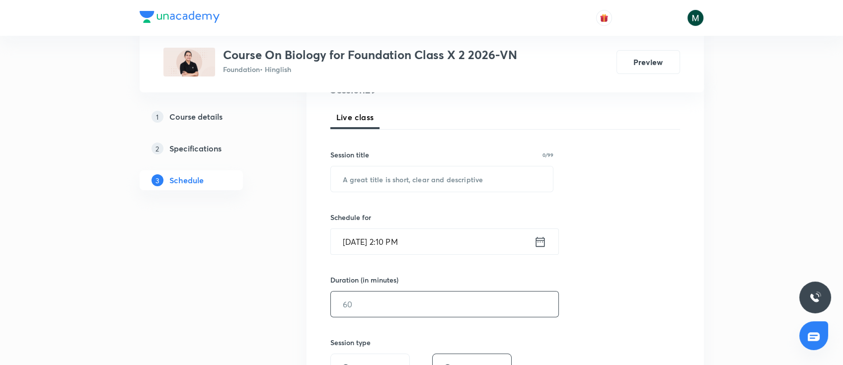
click at [419, 298] on input "text" at bounding box center [445, 304] width 228 height 25
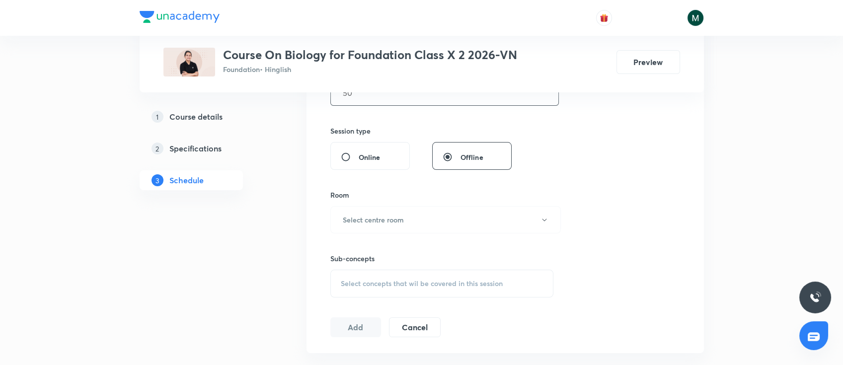
scroll to position [353, 0]
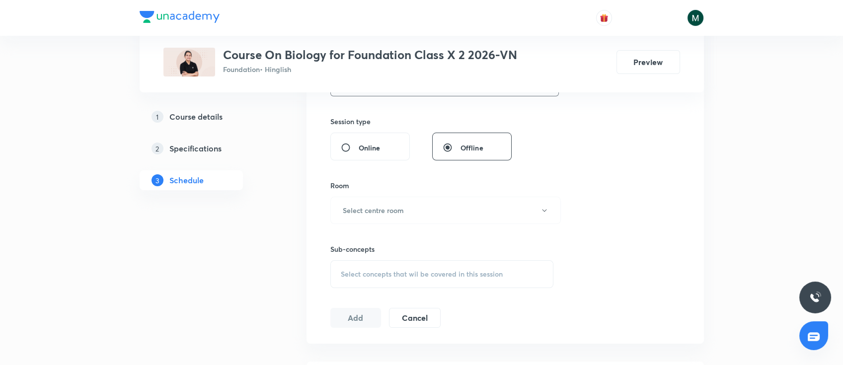
type input "50"
click at [408, 193] on div "Room Select centre room" at bounding box center [442, 202] width 224 height 44
click at [414, 209] on button "Select centre room" at bounding box center [445, 210] width 231 height 27
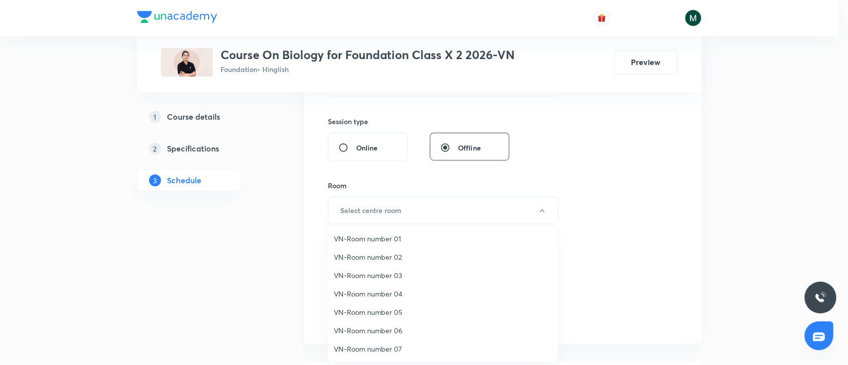
click at [373, 252] on span "VN-Room number 02" at bounding box center [443, 257] width 218 height 10
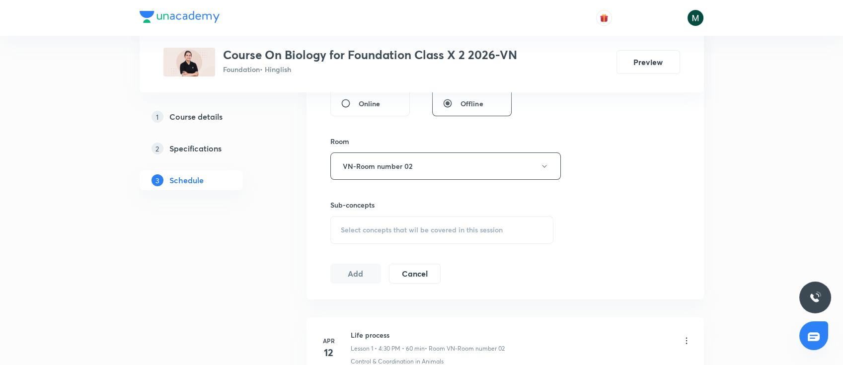
click at [459, 228] on span "Select concepts that wil be covered in this session" at bounding box center [422, 230] width 162 height 8
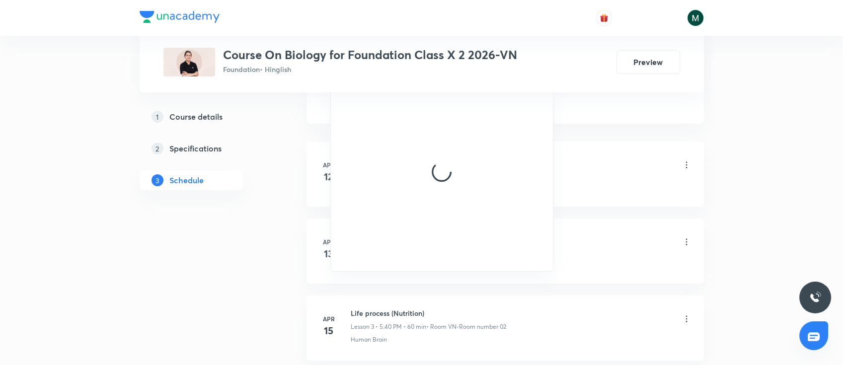
scroll to position [574, 0]
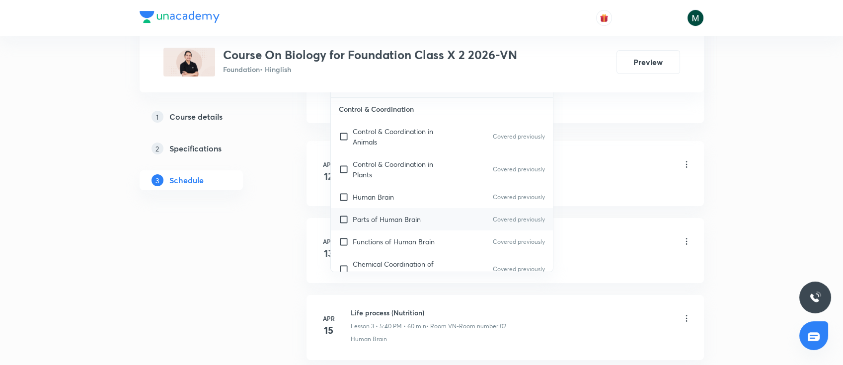
click at [428, 224] on div "Parts of Human Brain Covered previously" at bounding box center [442, 219] width 223 height 22
checkbox input "true"
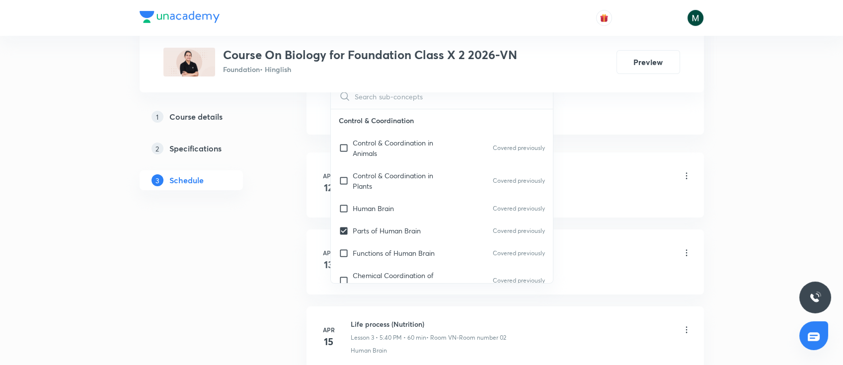
click at [685, 190] on div "Life process Lesson 1 • 4:30 PM • 60 min • Room VN-Room number 02 Control & Coo…" at bounding box center [521, 183] width 341 height 36
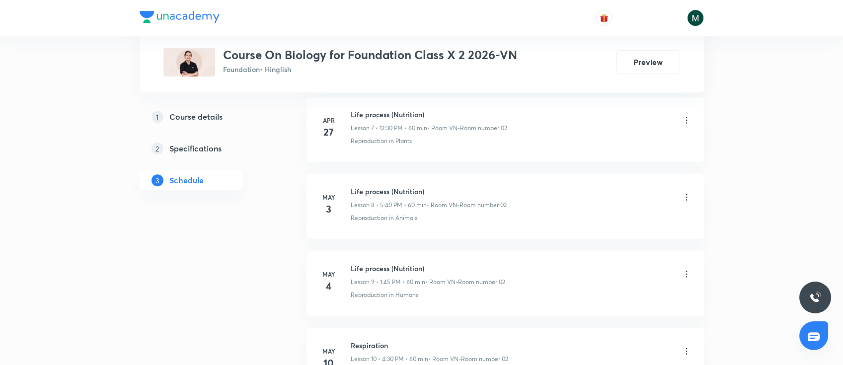
scroll to position [2595, 0]
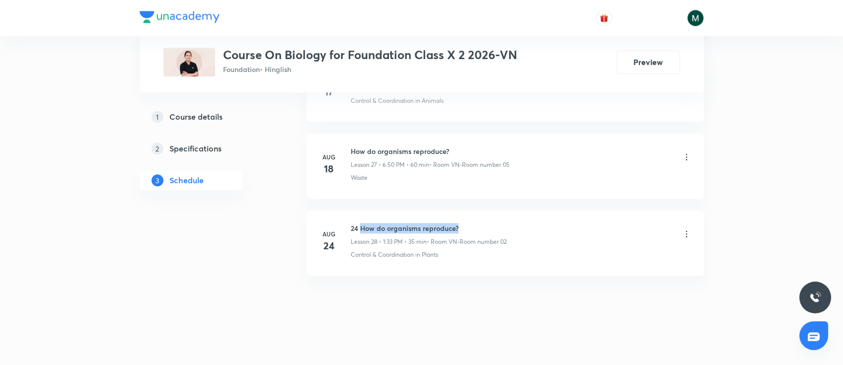
drag, startPoint x: 359, startPoint y: 222, endPoint x: 473, endPoint y: 227, distance: 114.4
click at [473, 227] on h6 "24 How do organisms reproduce?" at bounding box center [429, 228] width 156 height 10
copy h6 "How do organisms reproduce?"
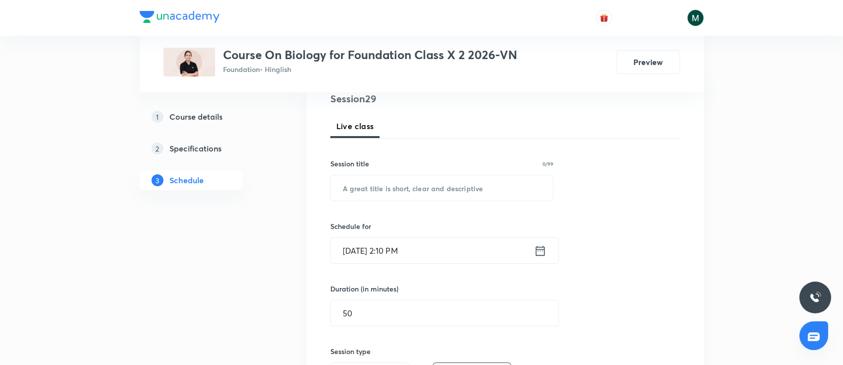
scroll to position [132, 0]
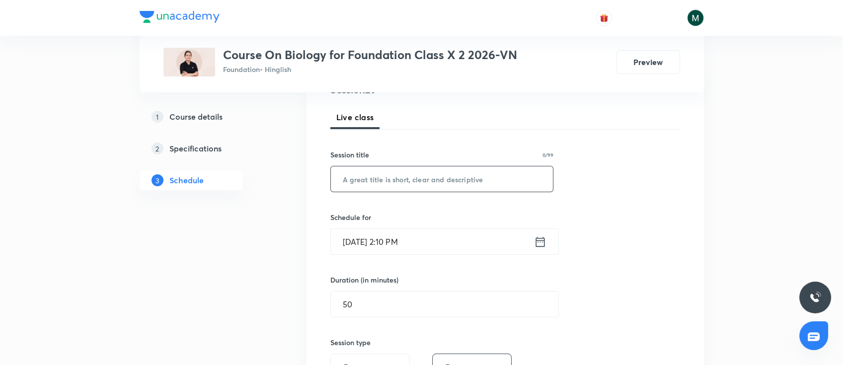
click at [398, 190] on input "text" at bounding box center [442, 178] width 223 height 25
paste input "How do organisms reproduce?"
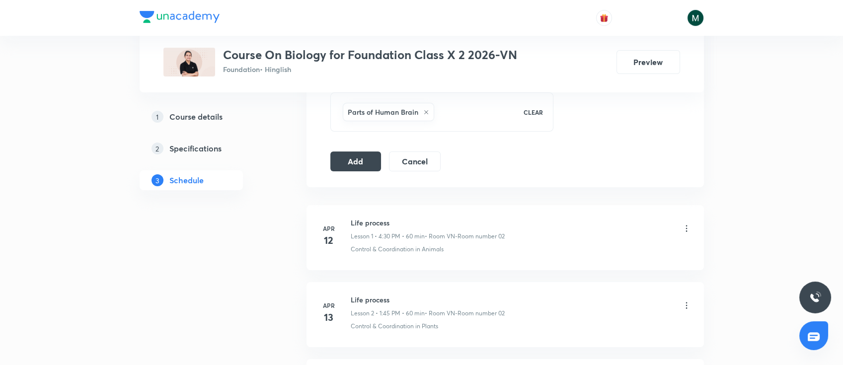
scroll to position [530, 0]
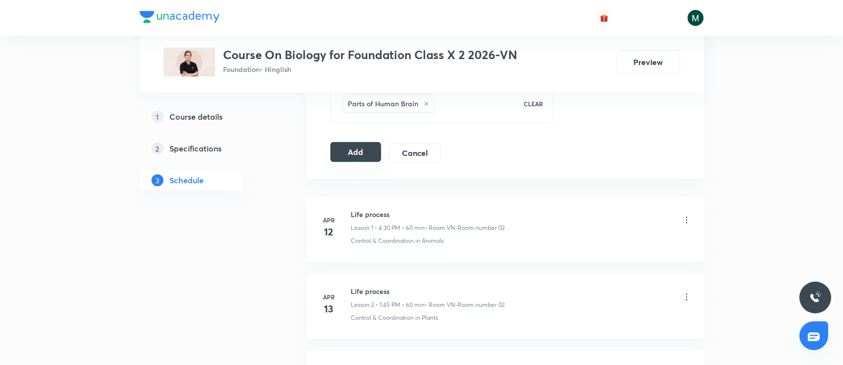
type input "How do organisms reproduce?"
click at [341, 159] on button "Add" at bounding box center [355, 152] width 51 height 20
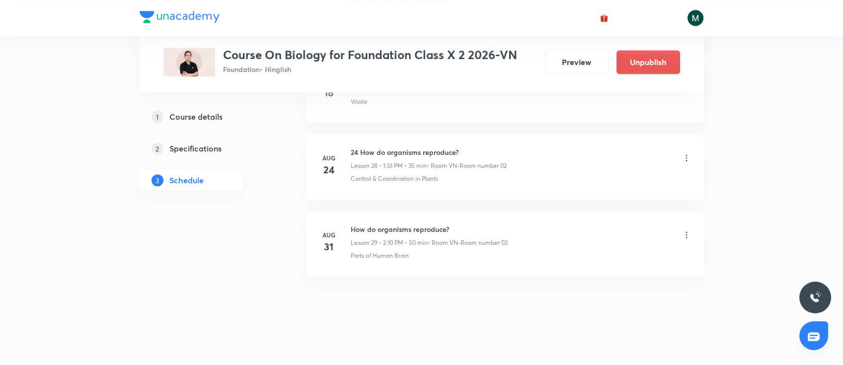
scroll to position [2204, 0]
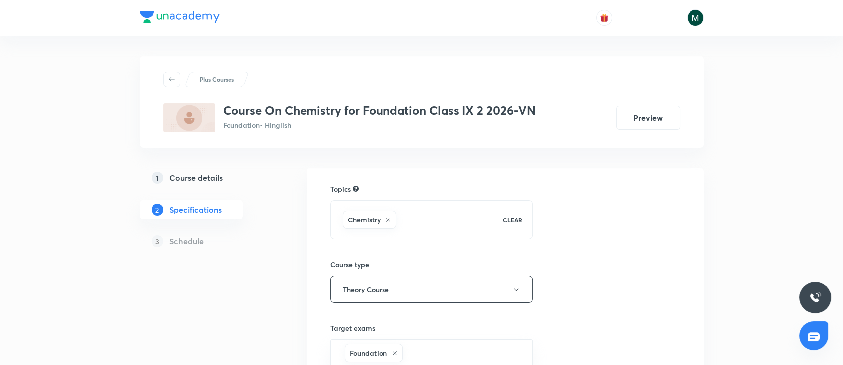
click at [207, 177] on h5 "Course details" at bounding box center [195, 178] width 53 height 12
click at [189, 179] on h5 "Course details" at bounding box center [195, 178] width 53 height 12
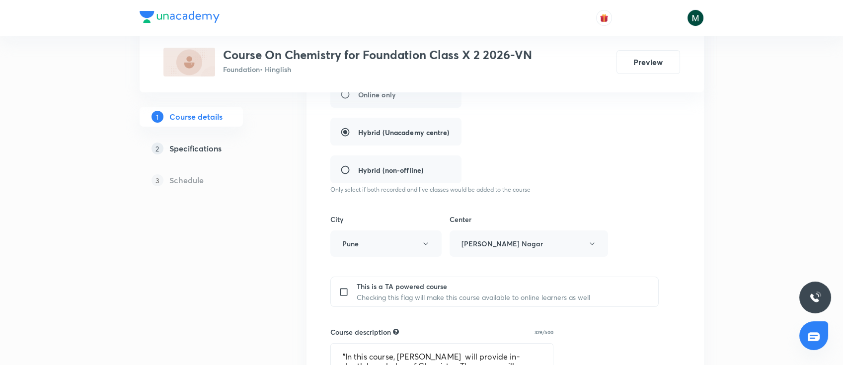
scroll to position [309, 0]
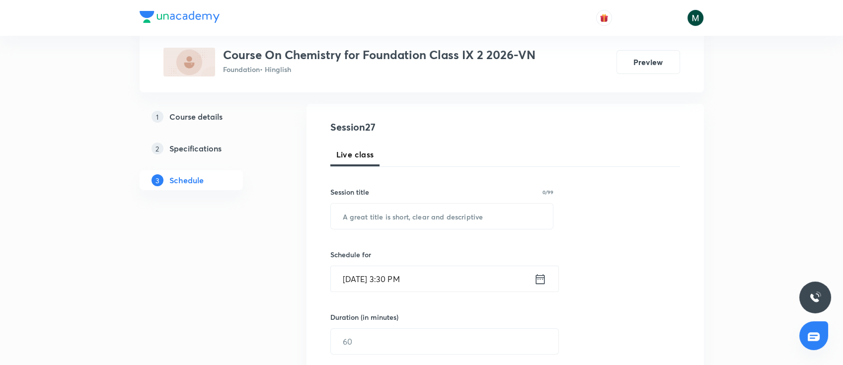
scroll to position [176, 0]
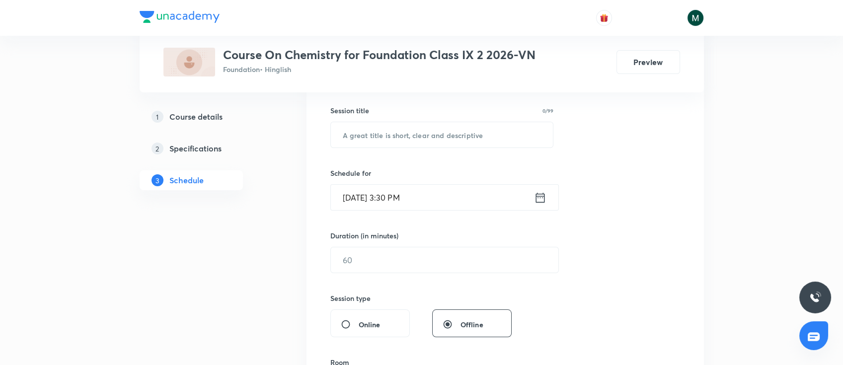
click at [445, 196] on input "[DATE] 3:30 PM" at bounding box center [432, 197] width 203 height 25
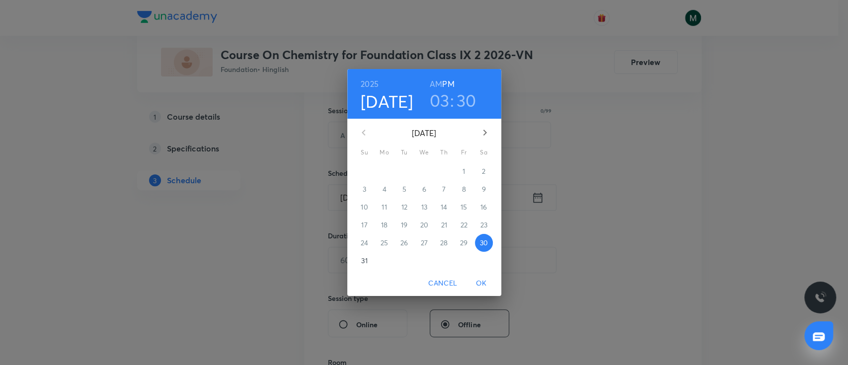
click at [441, 98] on h3 "03" at bounding box center [440, 100] width 20 height 21
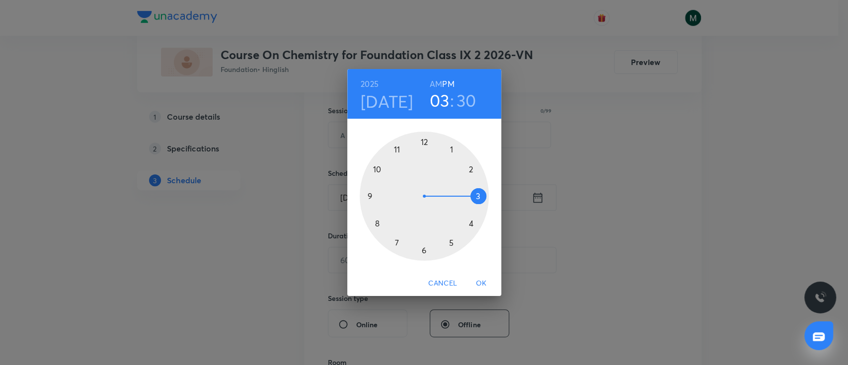
click at [473, 169] on div at bounding box center [424, 196] width 129 height 129
click at [471, 167] on div at bounding box center [424, 196] width 129 height 129
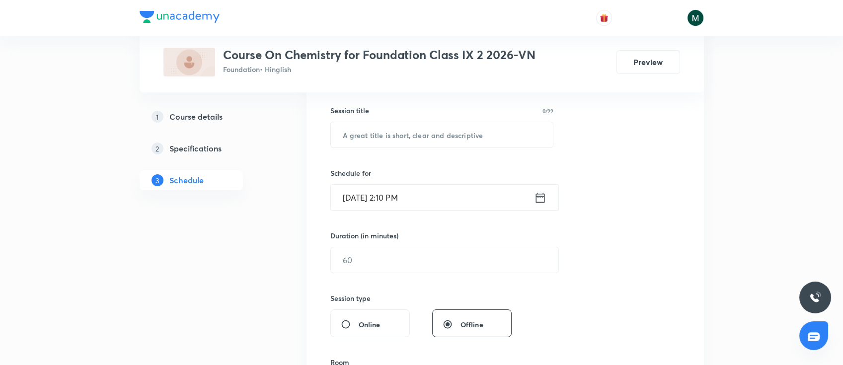
scroll to position [221, 0]
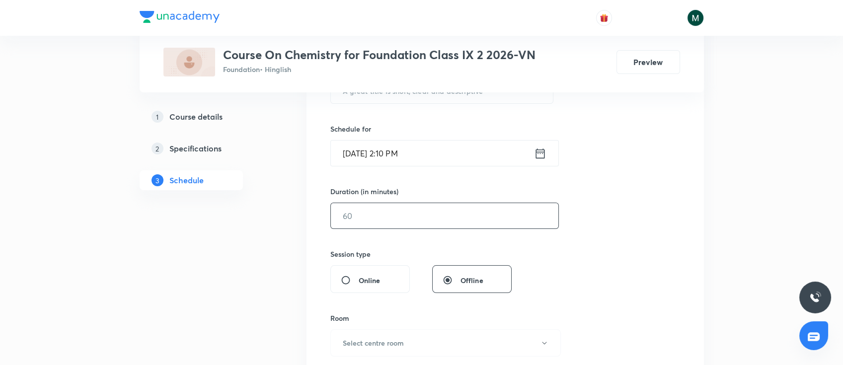
click at [452, 205] on input "text" at bounding box center [445, 215] width 228 height 25
type input "50"
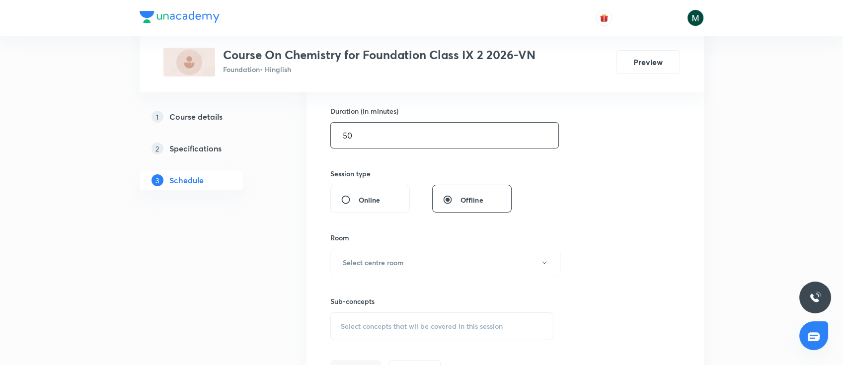
scroll to position [309, 0]
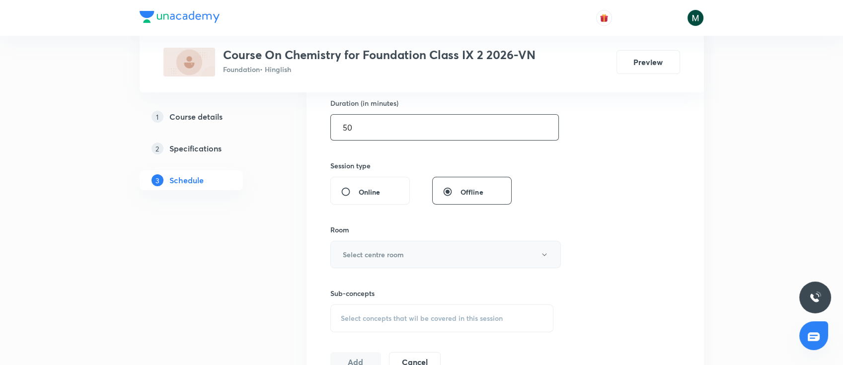
click at [372, 260] on button "Select centre room" at bounding box center [445, 254] width 231 height 27
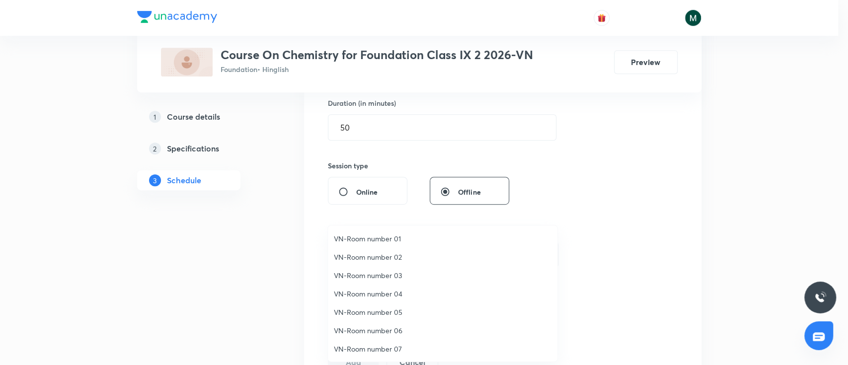
drag, startPoint x: 382, startPoint y: 240, endPoint x: 409, endPoint y: 241, distance: 27.3
click at [382, 240] on span "VN-Room number 01" at bounding box center [443, 238] width 218 height 10
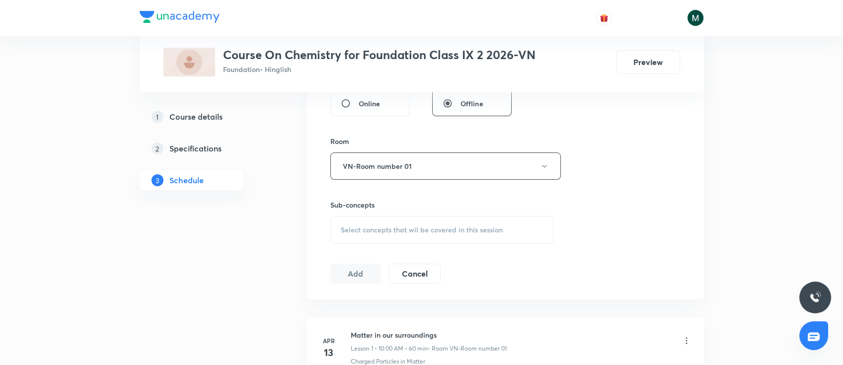
click at [430, 222] on div "Select concepts that wil be covered in this session" at bounding box center [442, 230] width 224 height 28
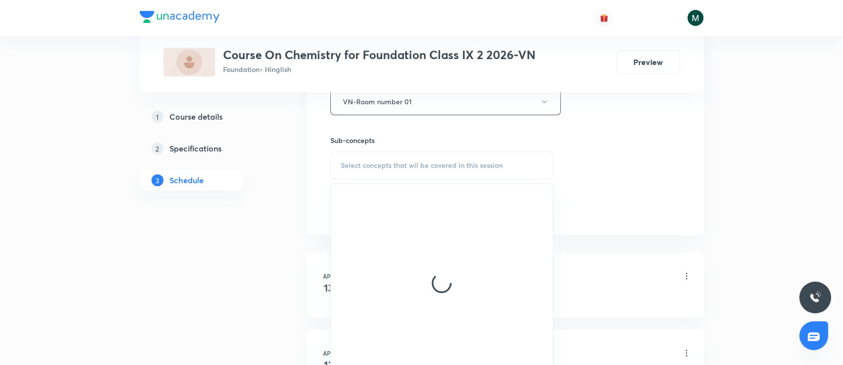
scroll to position [530, 0]
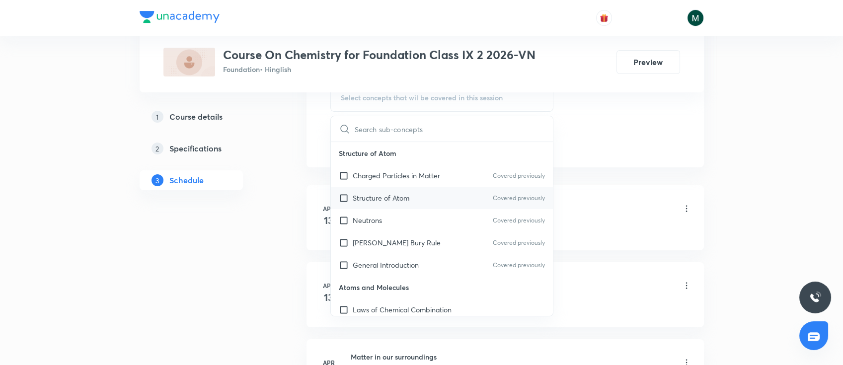
click at [400, 193] on p "Structure of Atom" at bounding box center [381, 198] width 57 height 10
checkbox input "true"
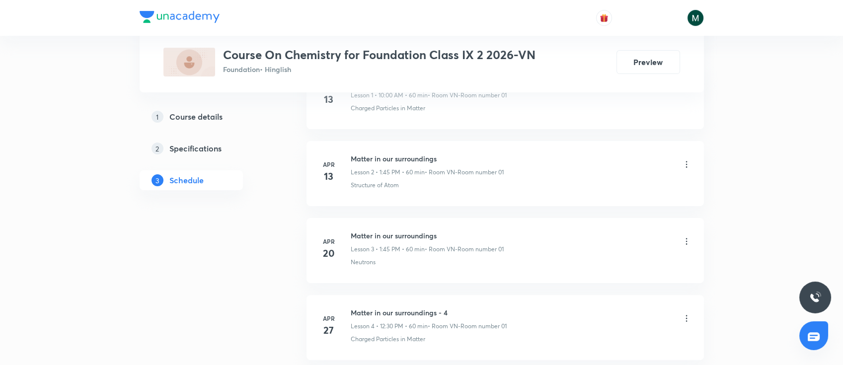
scroll to position [2441, 0]
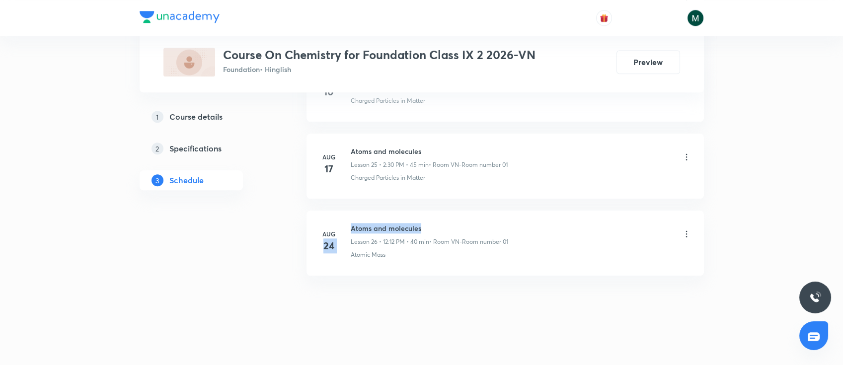
drag, startPoint x: 346, startPoint y: 223, endPoint x: 449, endPoint y: 226, distance: 102.9
click at [449, 226] on div "Aug 24 Atoms and molecules Lesson 26 • 12:12 PM • 40 min • Room VN-Room number …" at bounding box center [505, 241] width 373 height 36
copy div "24 Atoms and molecules"
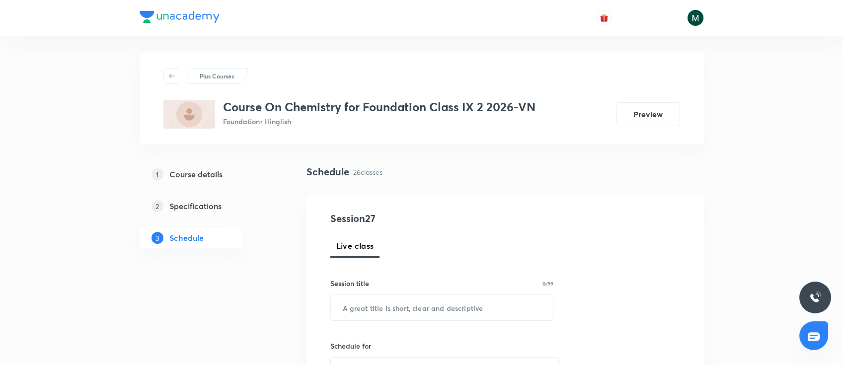
scroll to position [0, 0]
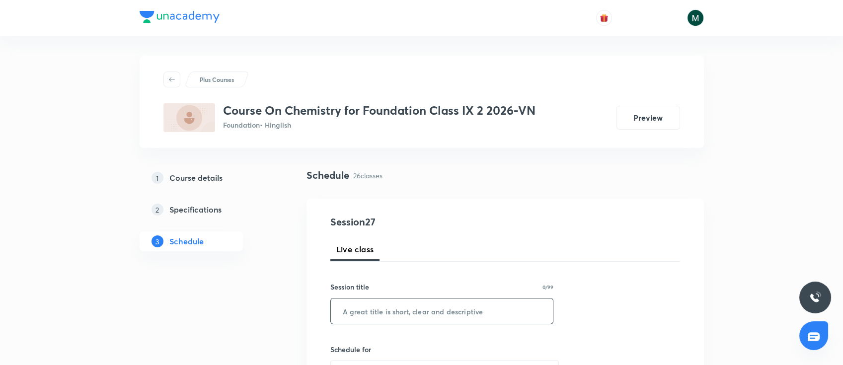
click at [428, 312] on input "text" at bounding box center [442, 311] width 223 height 25
paste input "24 Atoms and molecules"
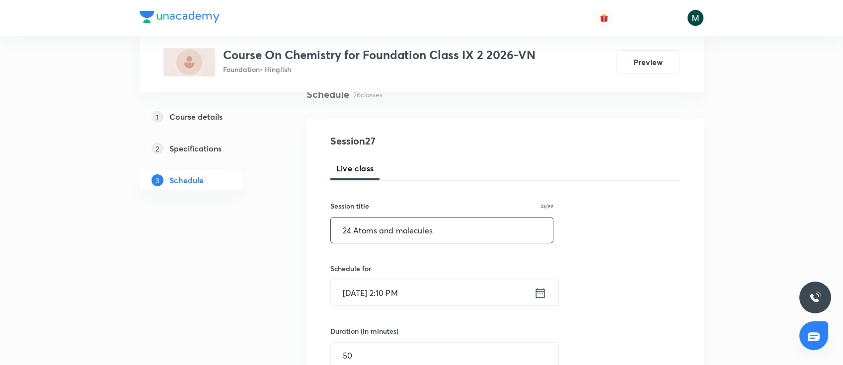
scroll to position [88, 0]
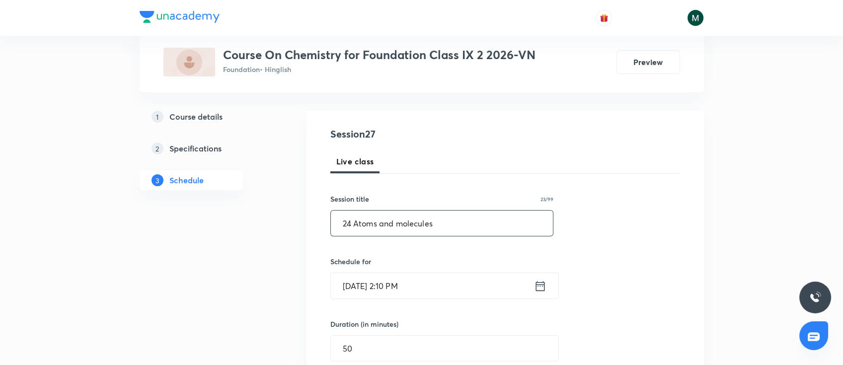
click at [354, 223] on input "24 Atoms and molecules" at bounding box center [442, 223] width 223 height 25
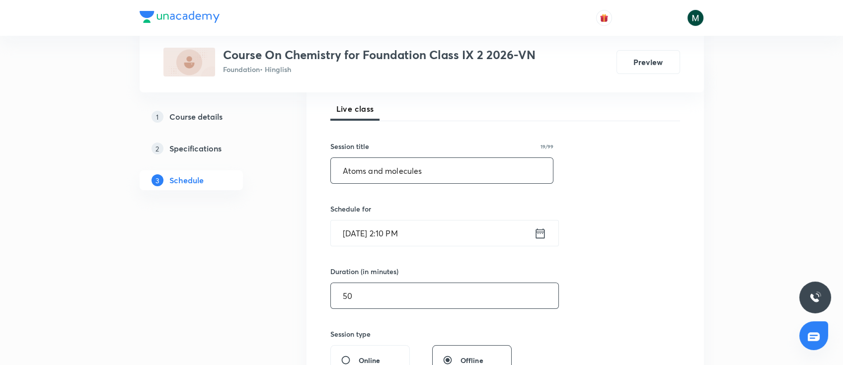
scroll to position [221, 0]
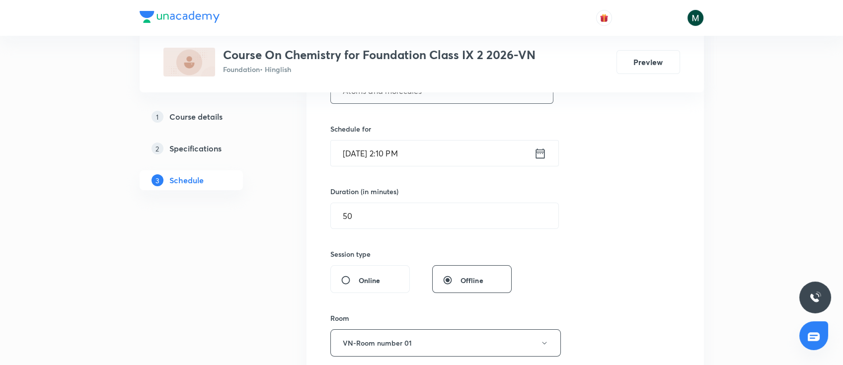
type input "Atoms and molecules"
click at [449, 160] on input "Aug 30, 2025, 2:10 PM" at bounding box center [432, 153] width 203 height 25
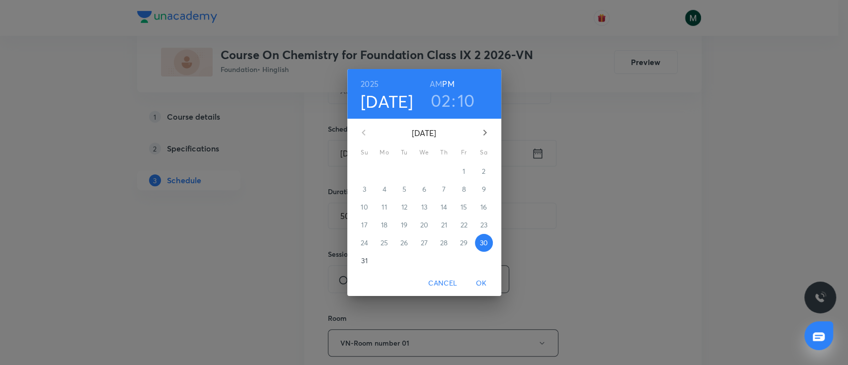
click at [365, 260] on p "31" at bounding box center [364, 261] width 6 height 10
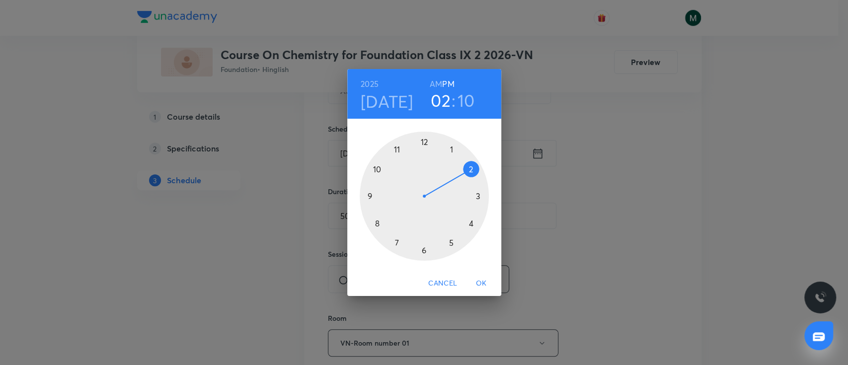
click at [483, 279] on span "OK" at bounding box center [481, 283] width 24 height 12
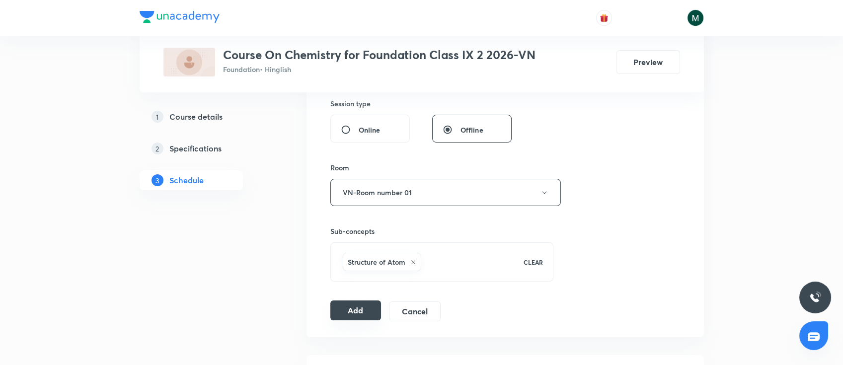
scroll to position [397, 0]
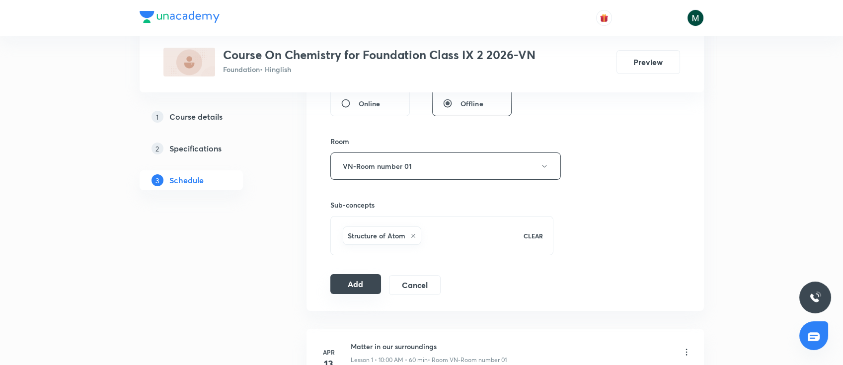
click at [349, 280] on button "Add" at bounding box center [355, 284] width 51 height 20
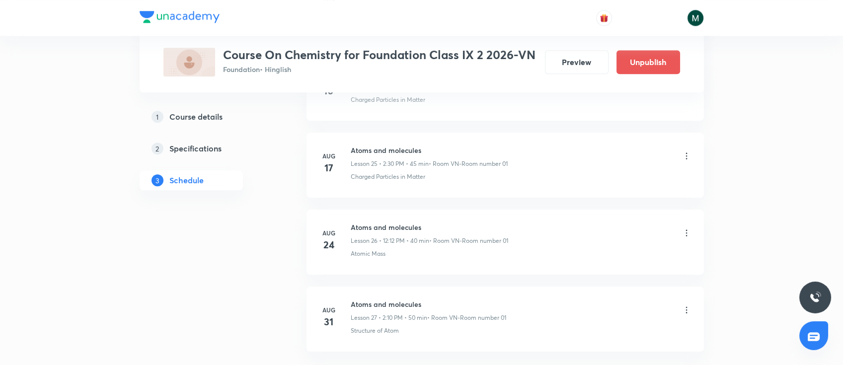
scroll to position [2051, 0]
drag, startPoint x: 393, startPoint y: 226, endPoint x: 509, endPoint y: 213, distance: 116.5
click at [509, 213] on li "Aug 31 Atoms and molecules Lesson 27 • 2:10 PM • 50 min • Room VN-Room number 0…" at bounding box center [505, 242] width 397 height 65
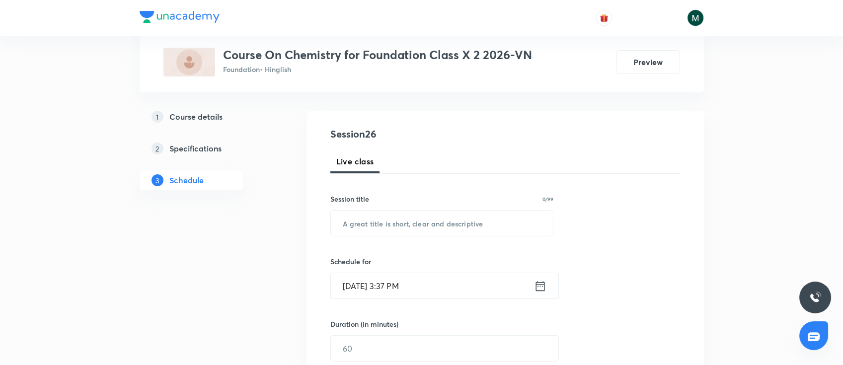
click at [448, 288] on input "[DATE] 3:37 PM" at bounding box center [432, 285] width 203 height 25
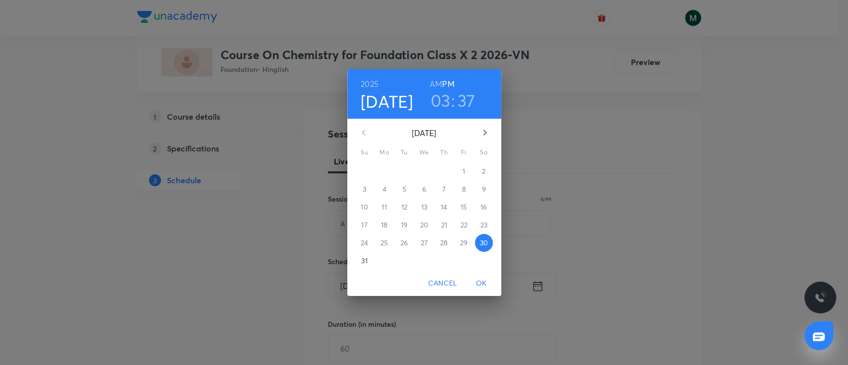
click at [448, 105] on h3 "03" at bounding box center [441, 100] width 20 height 21
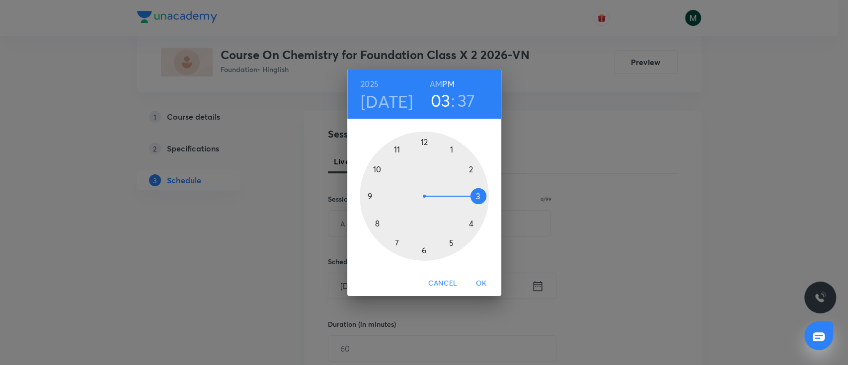
click at [464, 103] on h3 "37" at bounding box center [467, 100] width 18 height 21
click at [472, 169] on div at bounding box center [424, 196] width 129 height 129
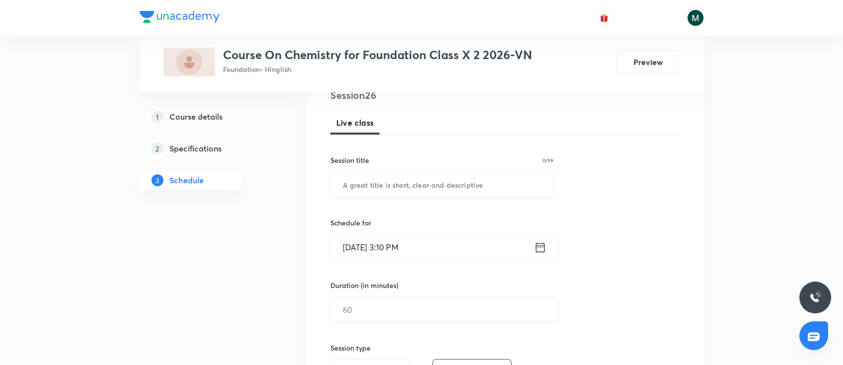
scroll to position [176, 0]
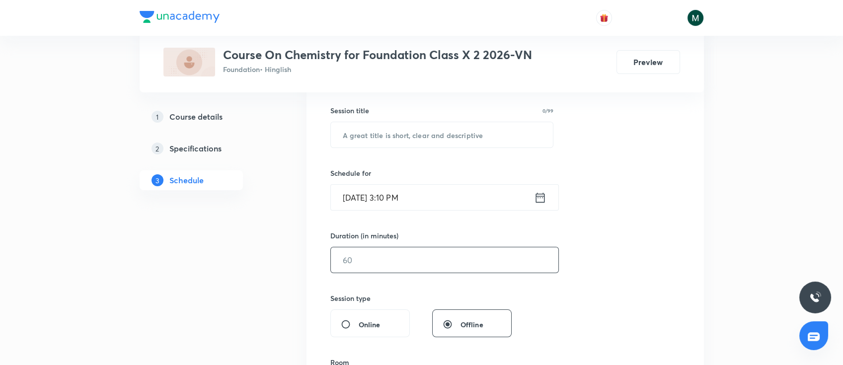
click at [406, 257] on input "text" at bounding box center [445, 259] width 228 height 25
type input "50"
click at [634, 247] on div "Session 26 Live class Session title 0/99 ​ Schedule for Aug 30, 2025, 3:10 PM ​…" at bounding box center [505, 271] width 350 height 466
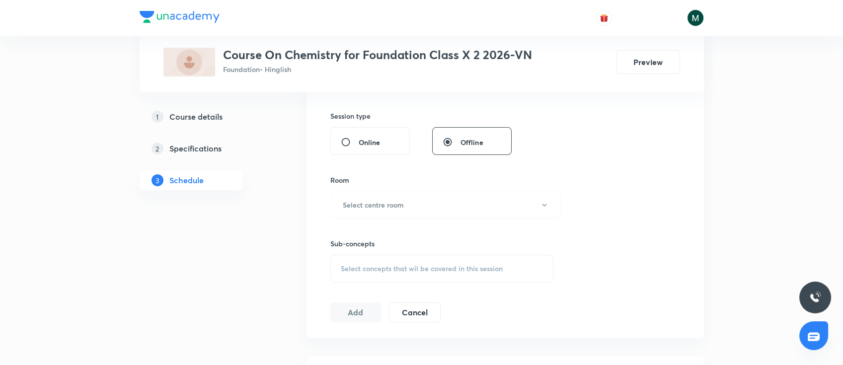
scroll to position [397, 0]
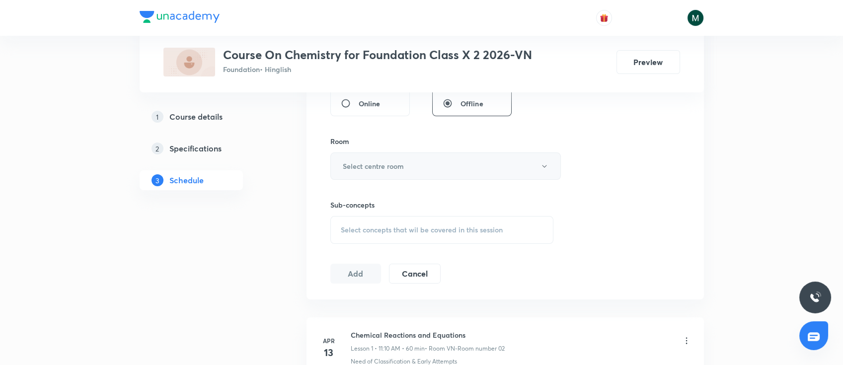
click at [391, 171] on button "Select centre room" at bounding box center [445, 166] width 231 height 27
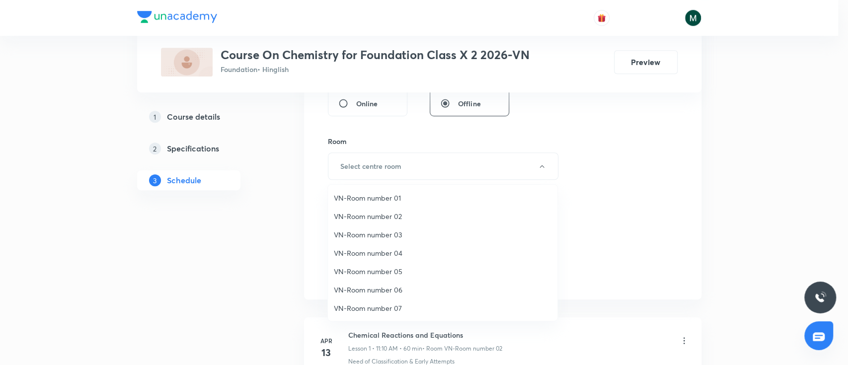
drag, startPoint x: 393, startPoint y: 212, endPoint x: 402, endPoint y: 213, distance: 9.0
click at [397, 213] on span "VN-Room number 02" at bounding box center [443, 216] width 218 height 10
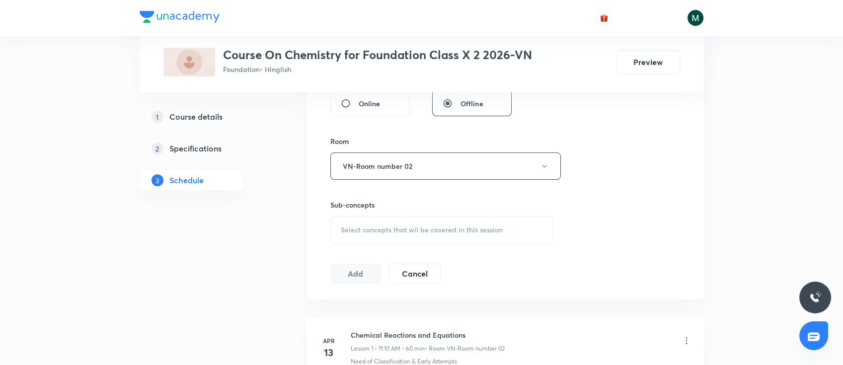
click at [464, 230] on span "Select concepts that wil be covered in this session" at bounding box center [422, 230] width 162 height 8
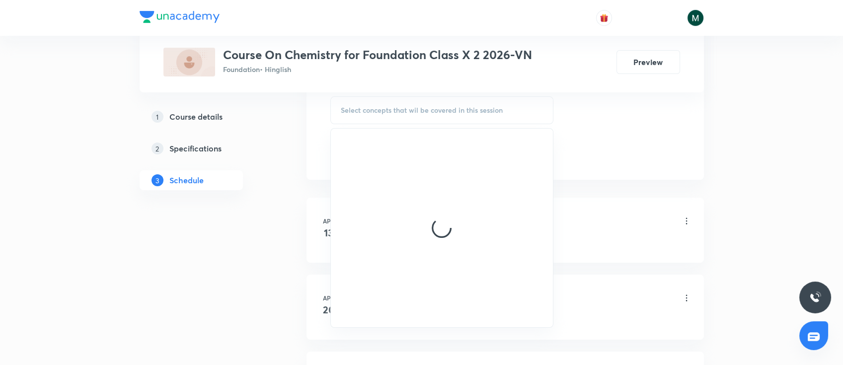
scroll to position [530, 0]
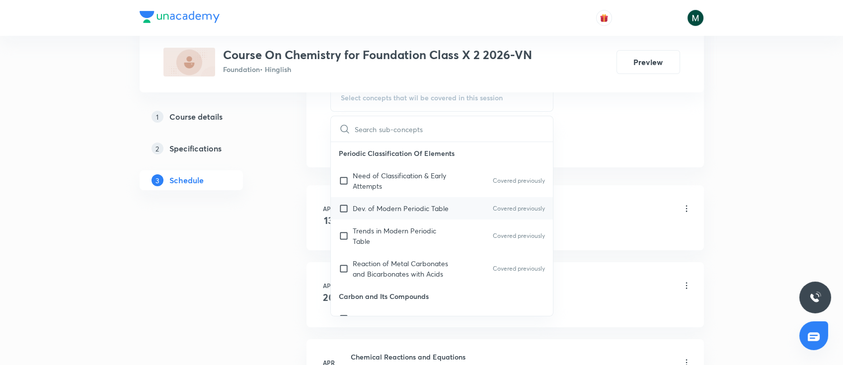
click at [463, 227] on div "Trends in Modern Periodic Table Covered previously" at bounding box center [442, 236] width 223 height 33
checkbox input "true"
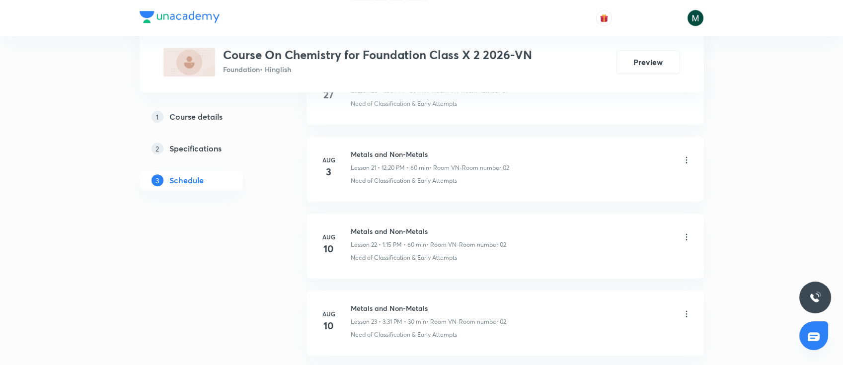
scroll to position [2364, 0]
drag, startPoint x: 353, startPoint y: 225, endPoint x: 453, endPoint y: 224, distance: 99.9
click at [453, 224] on div "Aug 24 Metals and Non-Metals Lesson 25 • 3:10 PM • 60 min • Room VN-Room number…" at bounding box center [505, 241] width 373 height 36
copy div "24 Metals and Non-Metals"
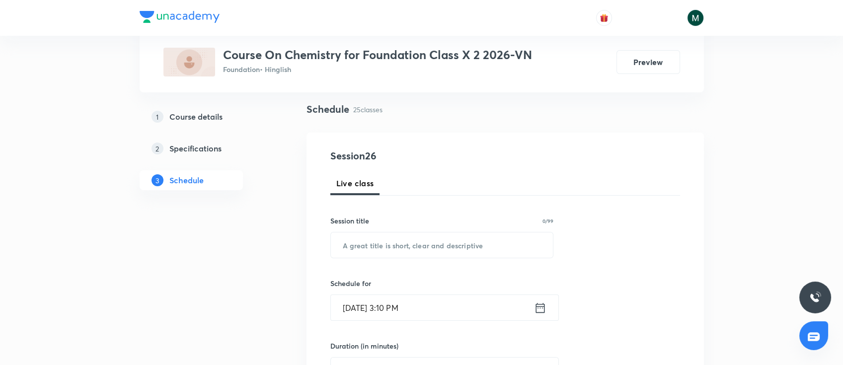
scroll to position [132, 0]
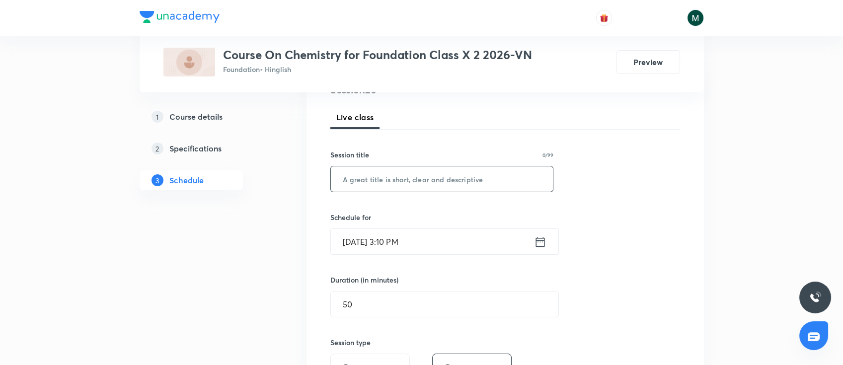
click at [403, 182] on input "text" at bounding box center [442, 178] width 223 height 25
paste input "24 Metals and Non-Metals"
click at [356, 181] on input "24 Metals and Non-Metals" at bounding box center [442, 178] width 223 height 25
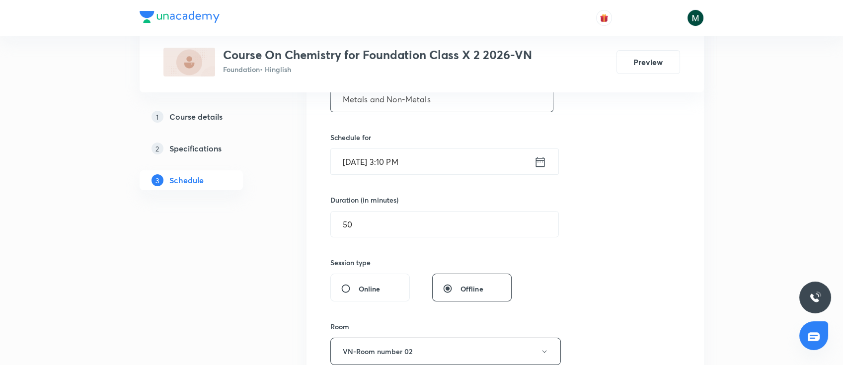
scroll to position [221, 0]
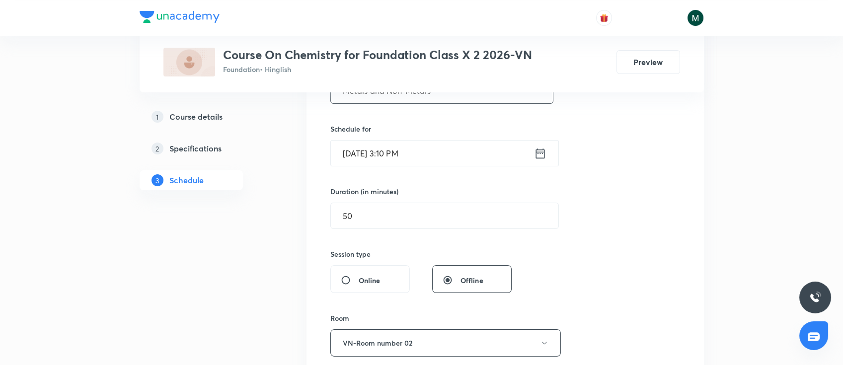
type input "Metals and Non-Metals"
click at [448, 157] on input "Aug 30, 2025, 3:10 PM" at bounding box center [432, 153] width 203 height 25
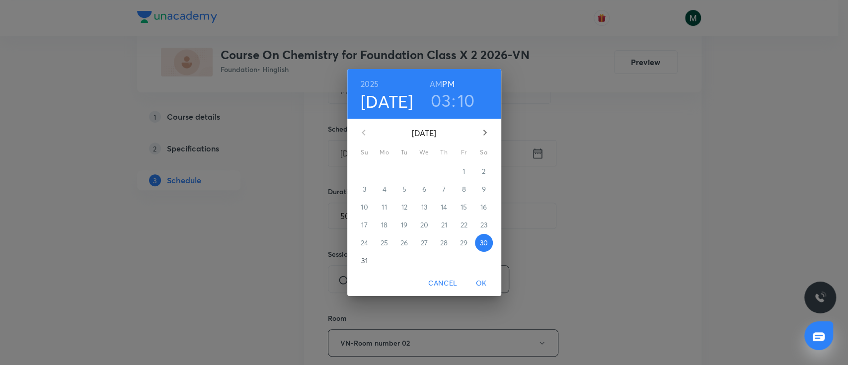
click at [365, 261] on p "31" at bounding box center [364, 261] width 6 height 10
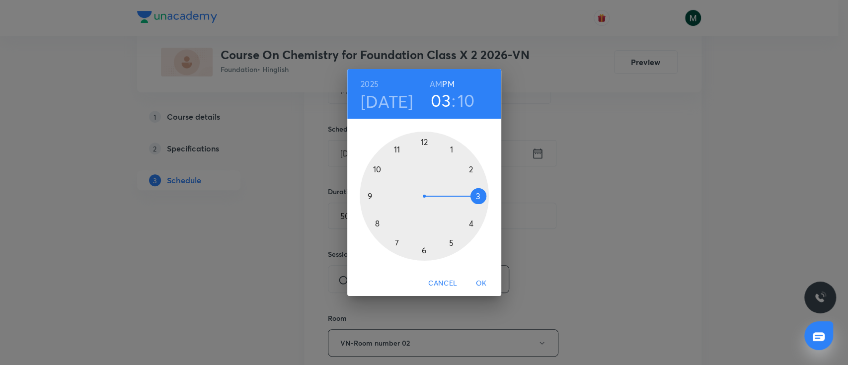
click at [479, 280] on span "OK" at bounding box center [481, 283] width 24 height 12
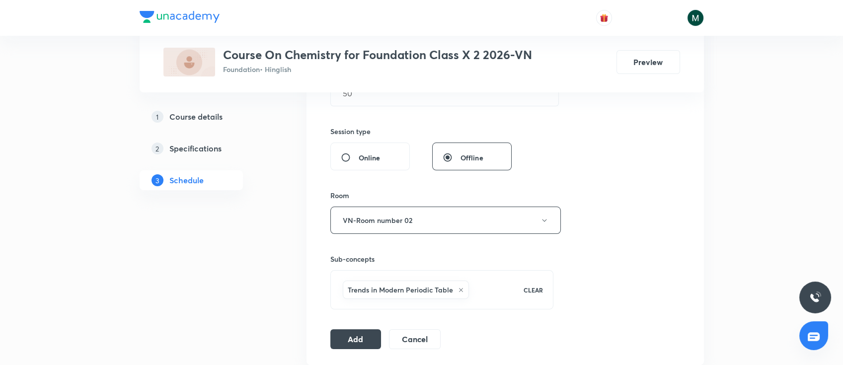
scroll to position [397, 0]
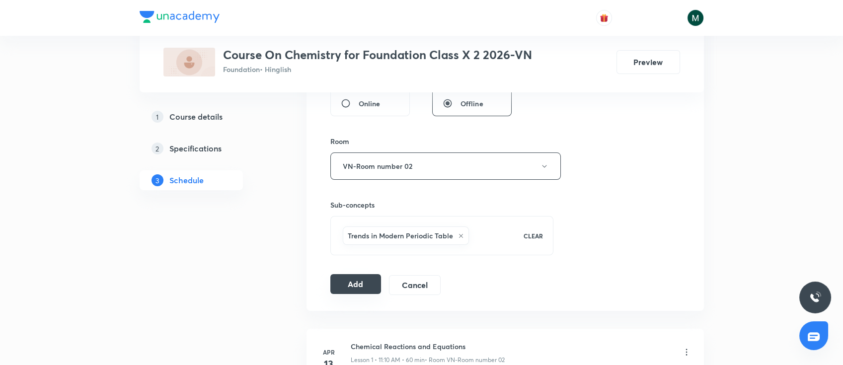
click at [374, 282] on button "Add" at bounding box center [355, 284] width 51 height 20
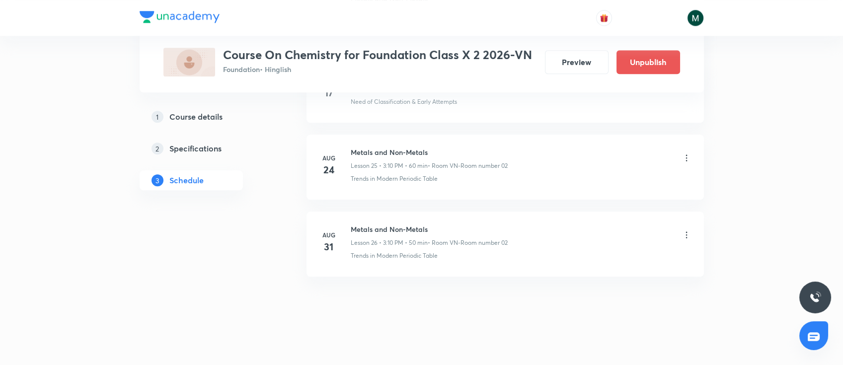
scroll to position [1974, 0]
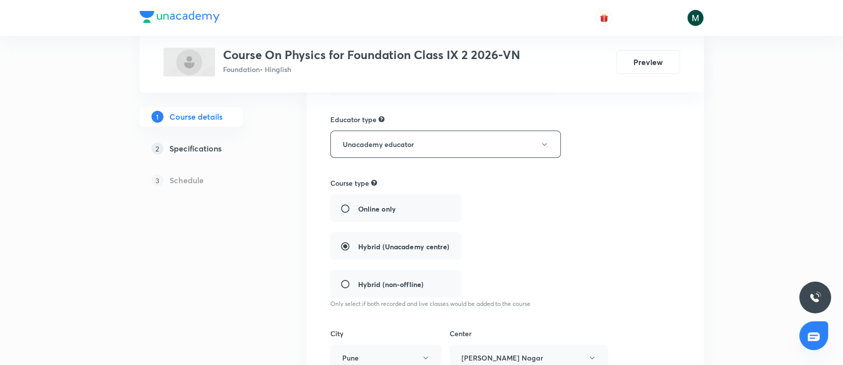
scroll to position [265, 0]
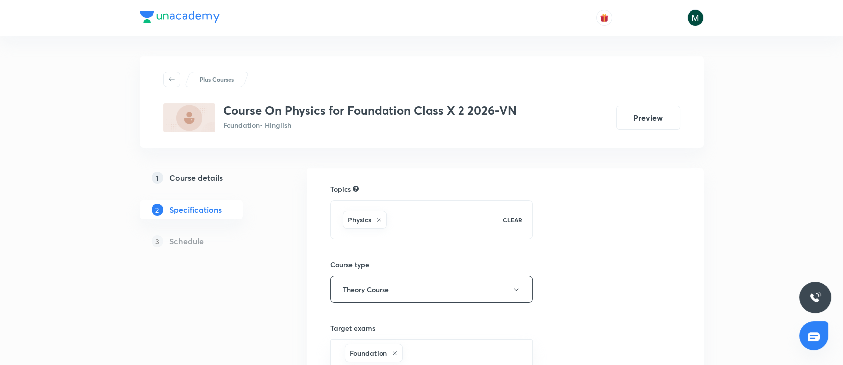
click at [193, 179] on h5 "Course details" at bounding box center [195, 178] width 53 height 12
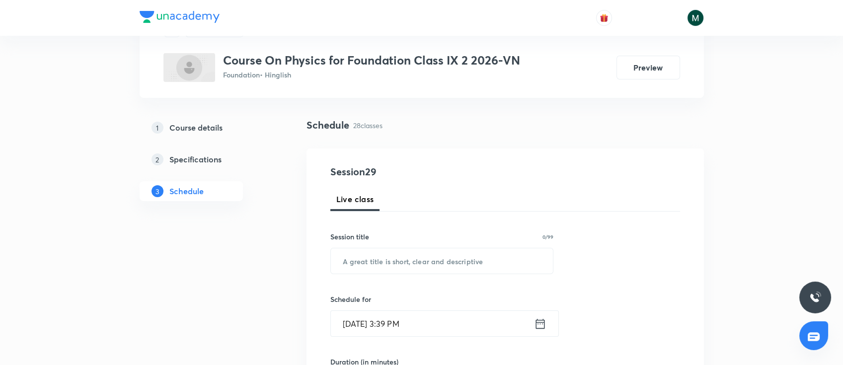
scroll to position [132, 0]
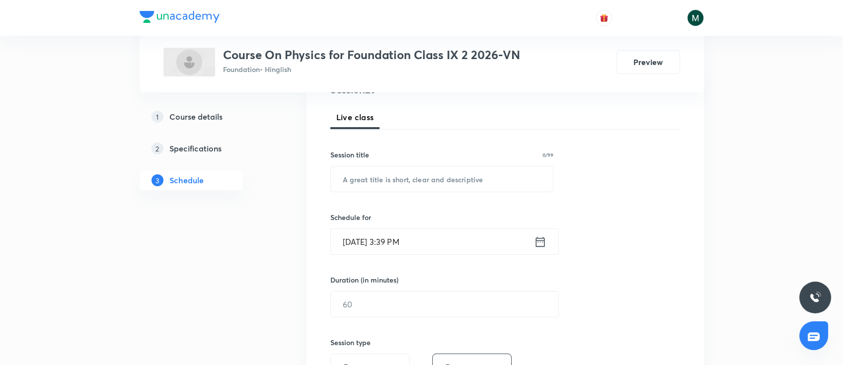
click at [458, 251] on input "[DATE] 3:39 PM" at bounding box center [432, 241] width 203 height 25
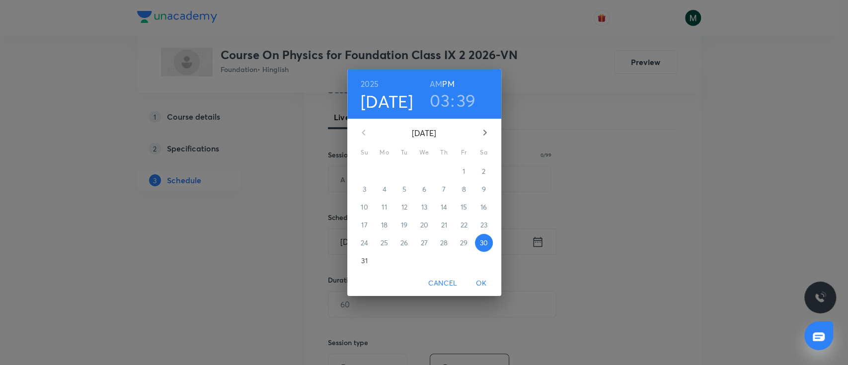
click at [364, 261] on p "31" at bounding box center [364, 261] width 6 height 10
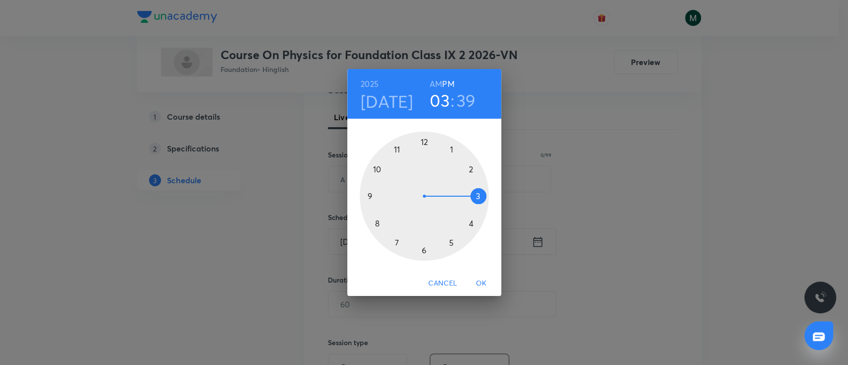
click at [470, 222] on div at bounding box center [424, 196] width 129 height 129
click at [453, 149] on div at bounding box center [424, 196] width 129 height 129
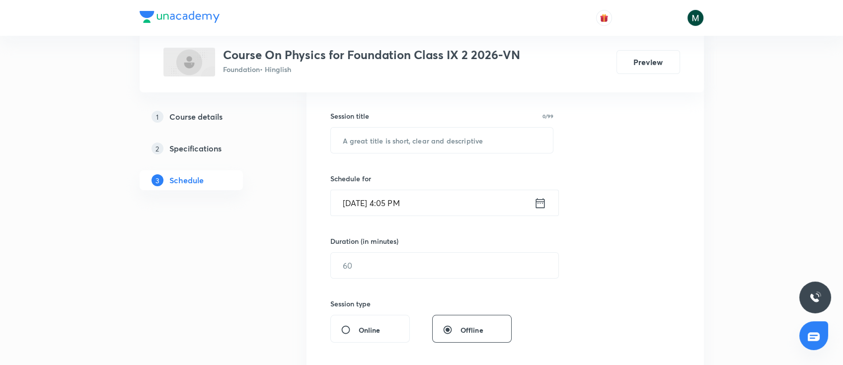
scroll to position [221, 0]
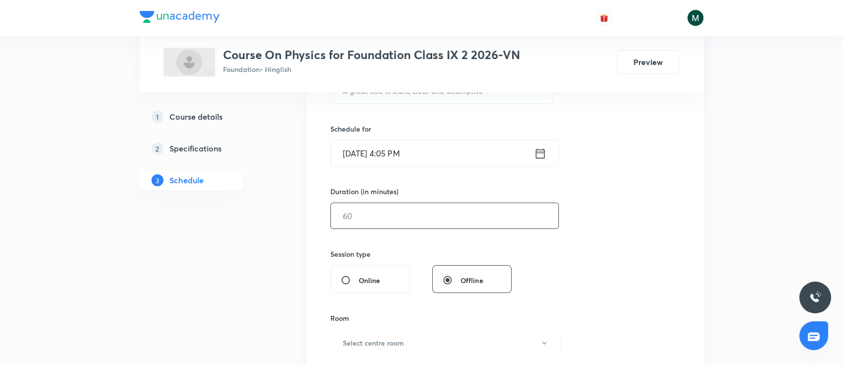
click at [426, 214] on input "text" at bounding box center [445, 215] width 228 height 25
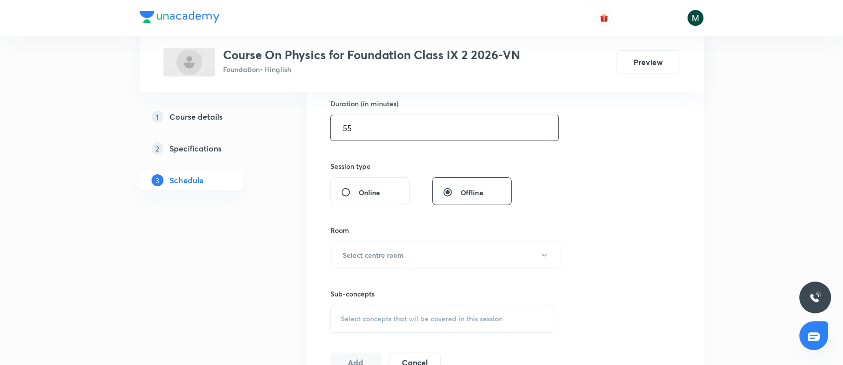
scroll to position [309, 0]
type input "55"
click at [391, 259] on h6 "Select centre room" at bounding box center [373, 254] width 61 height 10
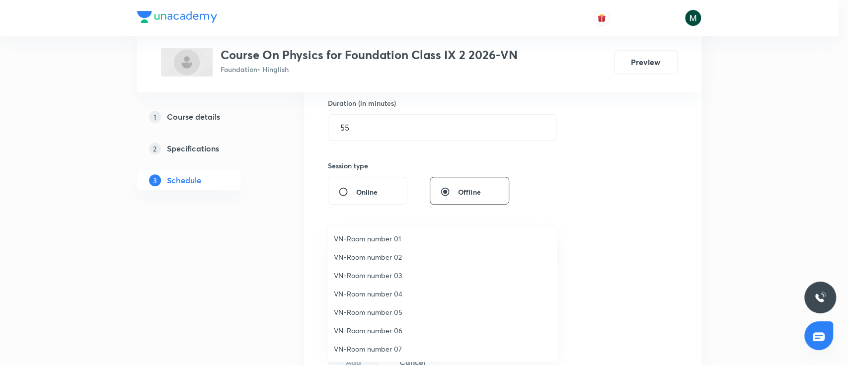
click at [393, 235] on span "VN-Room number 01" at bounding box center [443, 238] width 218 height 10
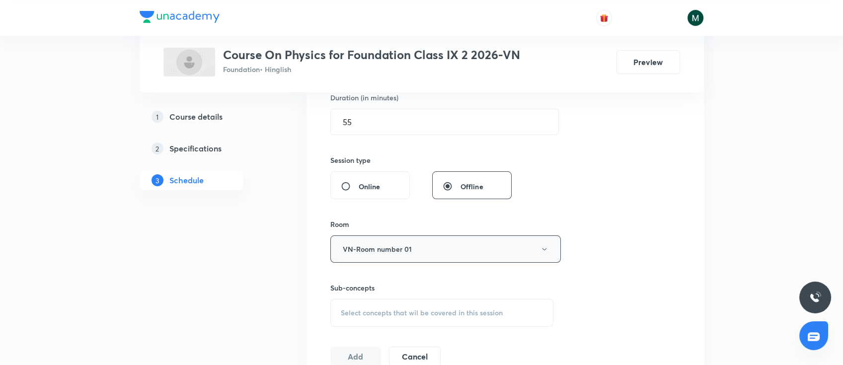
scroll to position [397, 0]
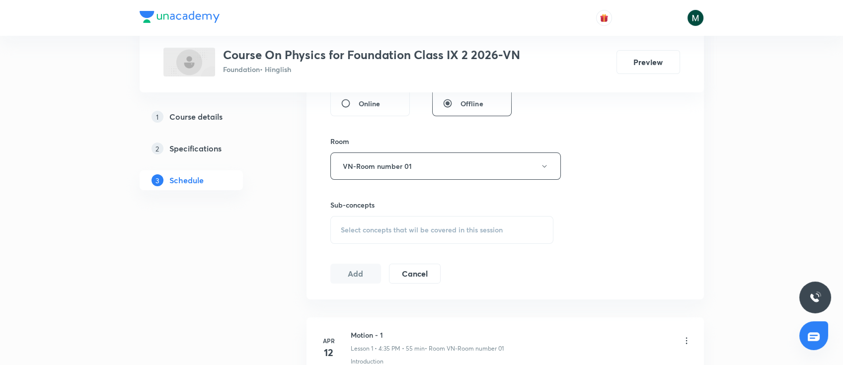
click at [463, 212] on div "Sub-concepts Select concepts that wil be covered in this session" at bounding box center [442, 222] width 224 height 44
click at [469, 225] on div "Select concepts that wil be covered in this session" at bounding box center [442, 230] width 224 height 28
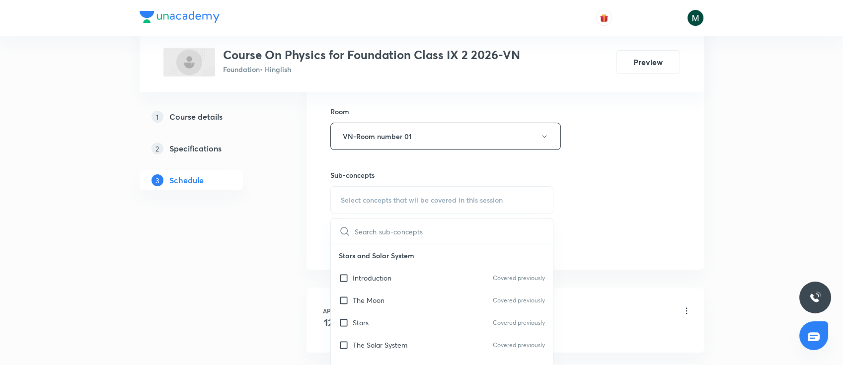
scroll to position [530, 0]
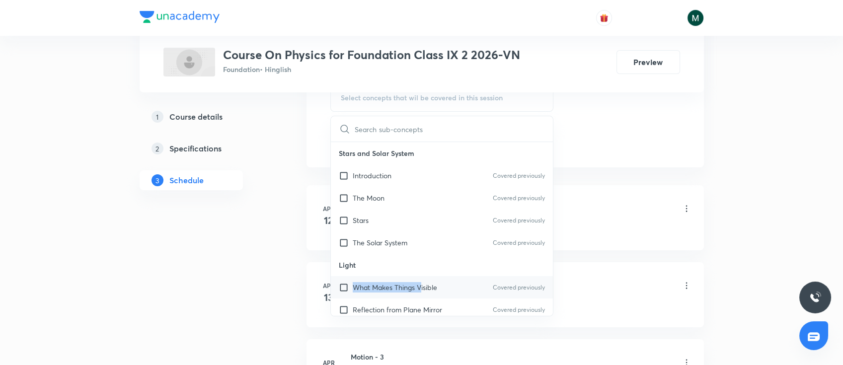
drag, startPoint x: 419, startPoint y: 281, endPoint x: 423, endPoint y: 295, distance: 14.9
click at [421, 294] on div "Light What Makes Things Visible Covered previously Reflection from Plane Mirror…" at bounding box center [442, 326] width 223 height 145
click at [425, 294] on div "What Makes Things Visible Covered previously" at bounding box center [442, 287] width 223 height 22
checkbox input "true"
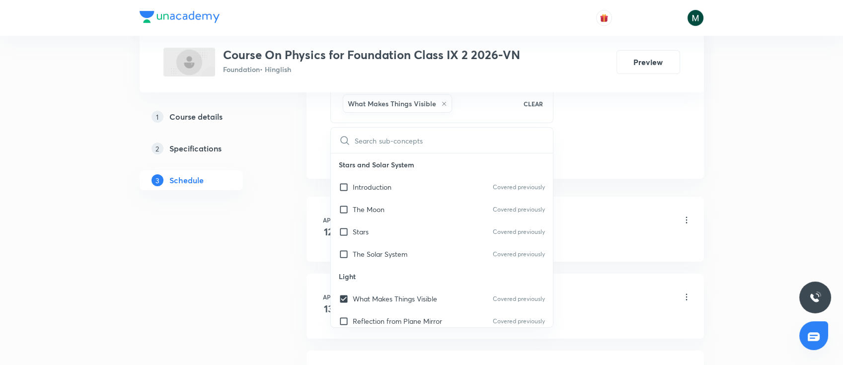
drag, startPoint x: 238, startPoint y: 296, endPoint x: 251, endPoint y: 295, distance: 13.0
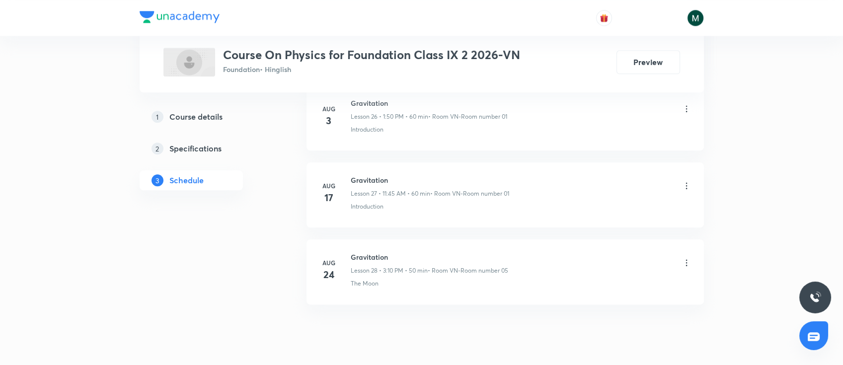
scroll to position [2595, 0]
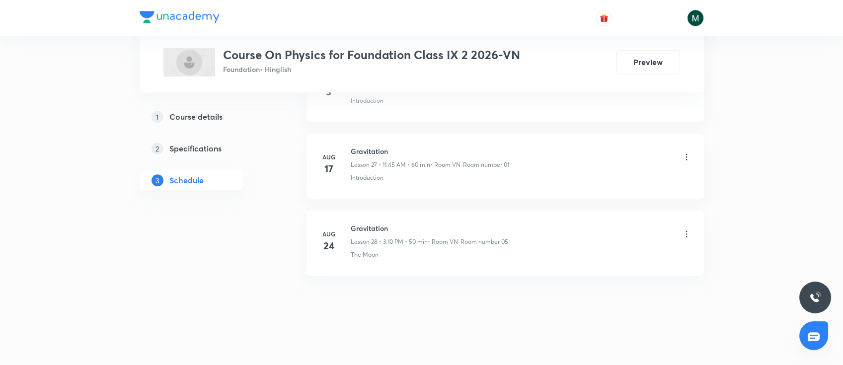
click at [365, 227] on h6 "Gravitation" at bounding box center [429, 228] width 157 height 10
copy h6 "Gravitation"
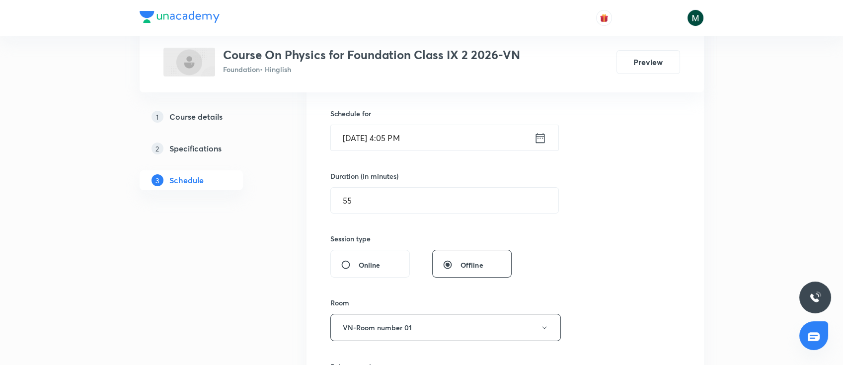
scroll to position [0, 0]
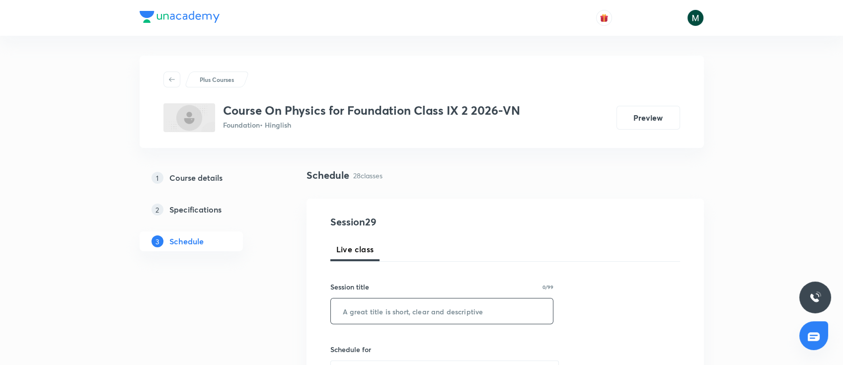
click at [443, 317] on input "text" at bounding box center [442, 311] width 223 height 25
paste input "Gravitation"
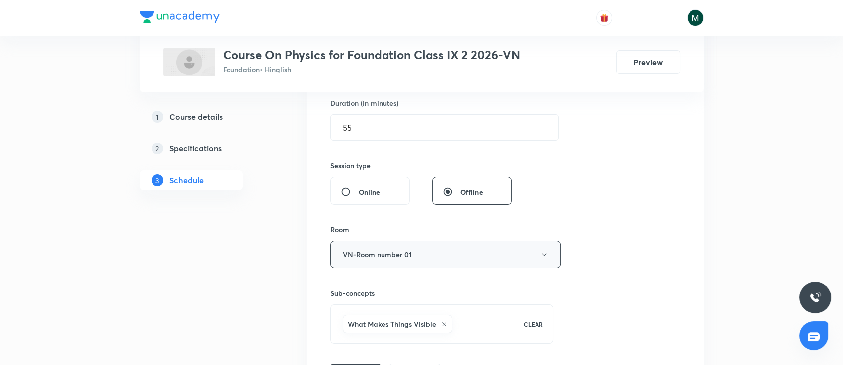
scroll to position [441, 0]
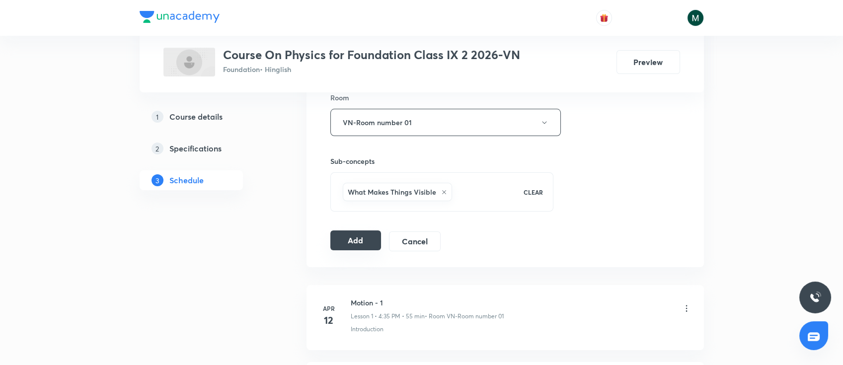
type input "Gravitation"
click at [362, 248] on button "Add" at bounding box center [355, 241] width 51 height 20
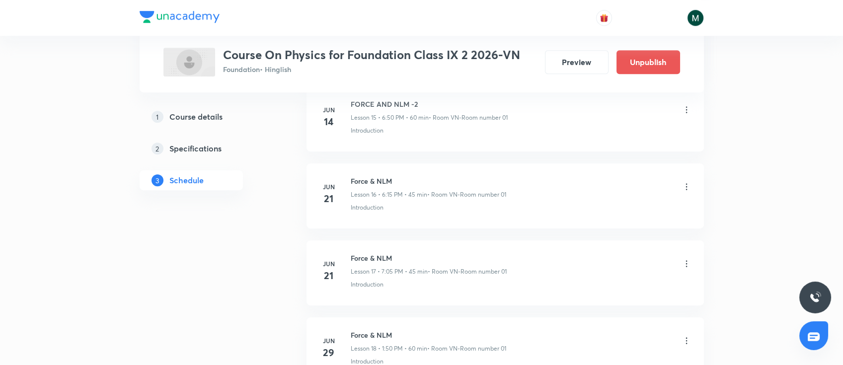
scroll to position [2204, 0]
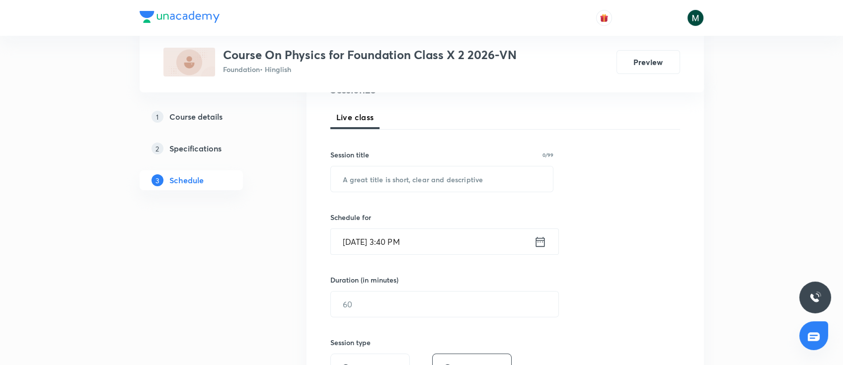
scroll to position [132, 0]
click at [443, 246] on input "[DATE] 3:40 PM" at bounding box center [432, 241] width 203 height 25
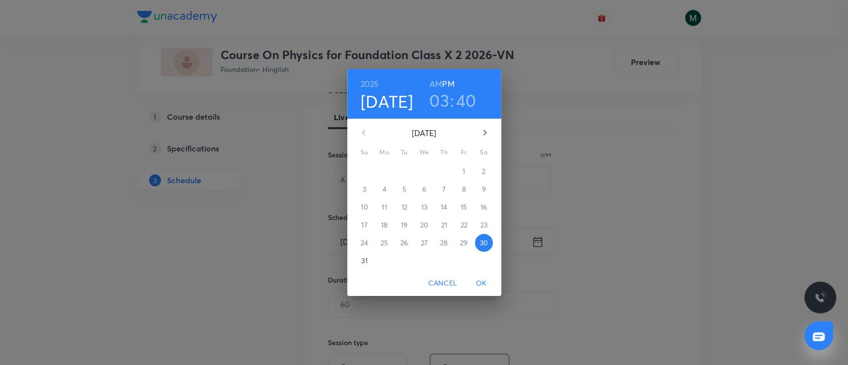
click at [361, 264] on p "31" at bounding box center [364, 261] width 6 height 10
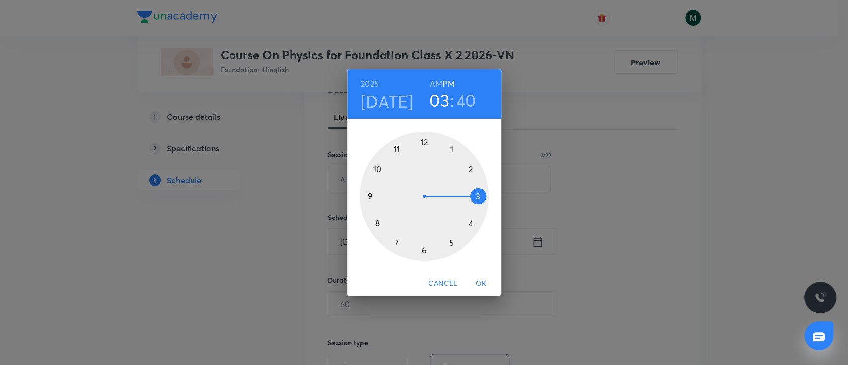
click at [397, 149] on div at bounding box center [424, 196] width 129 height 129
click at [437, 78] on h6 "AM" at bounding box center [436, 84] width 12 height 14
click at [367, 199] on div at bounding box center [424, 196] width 129 height 129
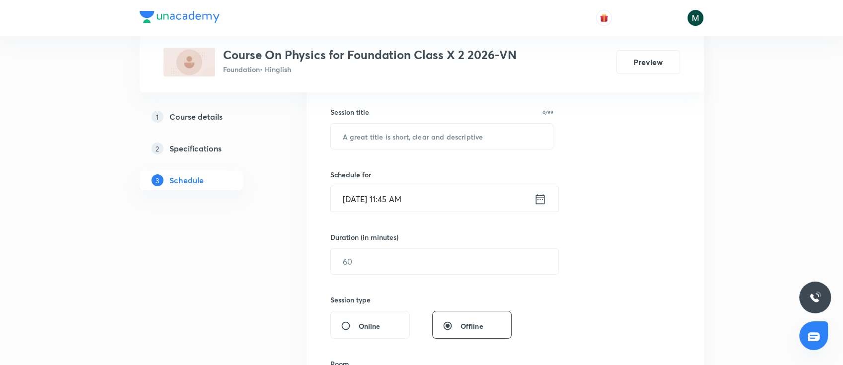
scroll to position [221, 0]
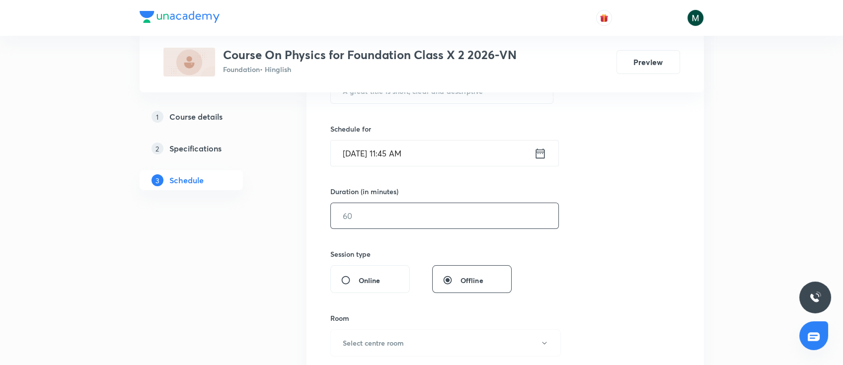
click at [369, 226] on input "text" at bounding box center [445, 215] width 228 height 25
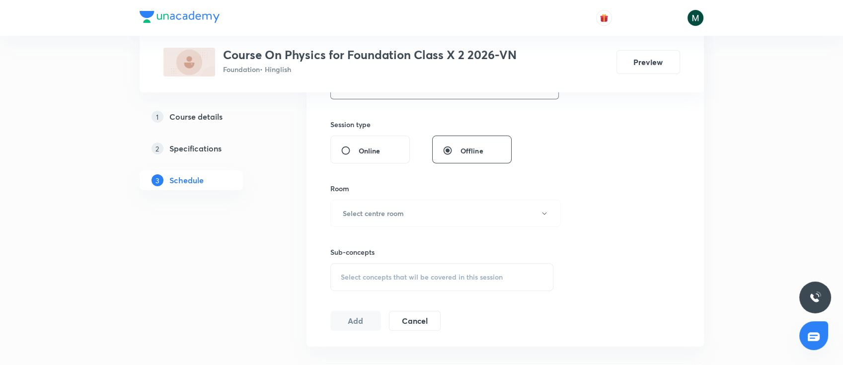
scroll to position [353, 0]
type input "60"
click at [386, 214] on h6 "Select centre room" at bounding box center [373, 210] width 61 height 10
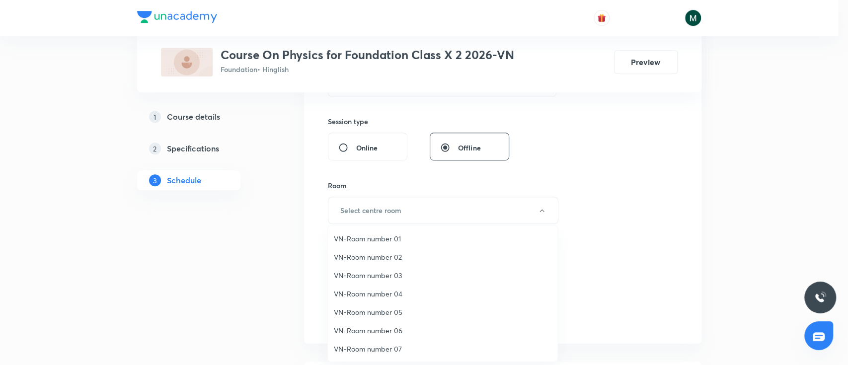
drag, startPoint x: 390, startPoint y: 251, endPoint x: 390, endPoint y: 256, distance: 5.5
click at [390, 254] on li "VN-Room number 02" at bounding box center [443, 257] width 230 height 18
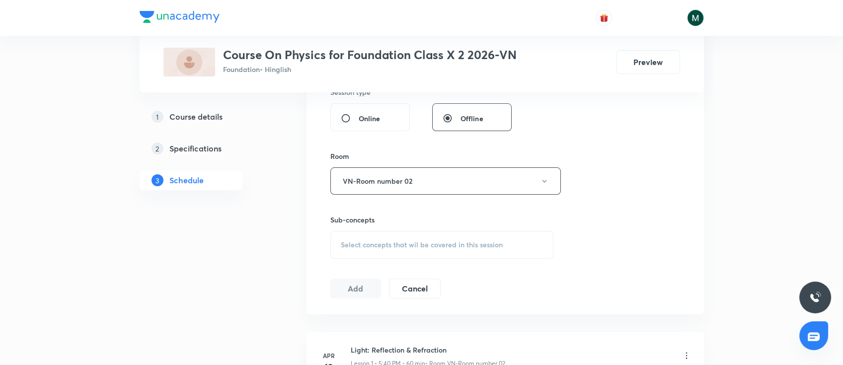
scroll to position [397, 0]
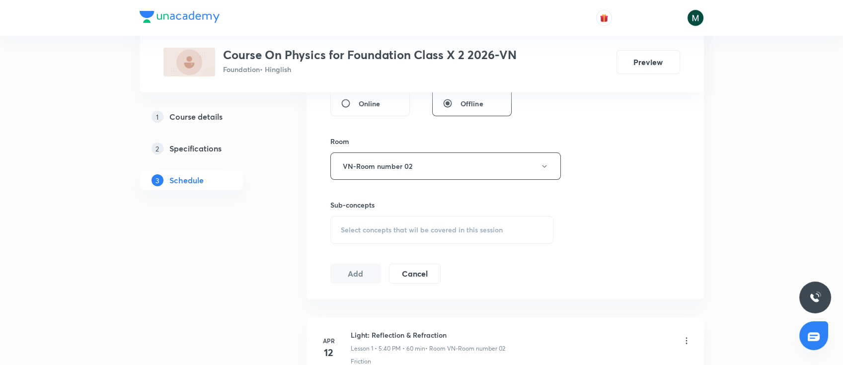
click at [460, 233] on span "Select concepts that wil be covered in this session" at bounding box center [422, 230] width 162 height 8
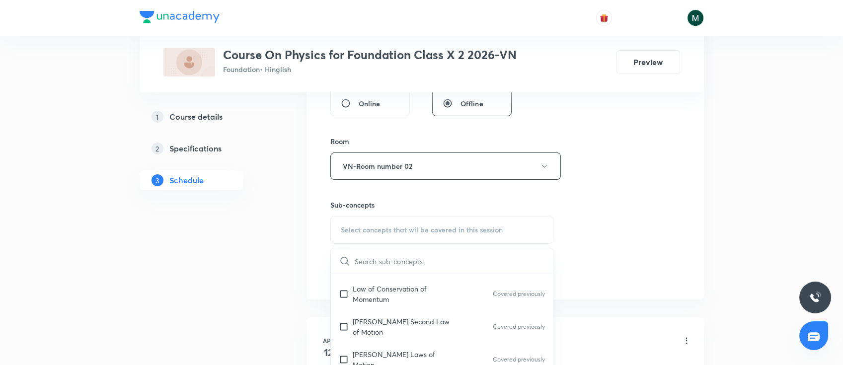
scroll to position [132, 0]
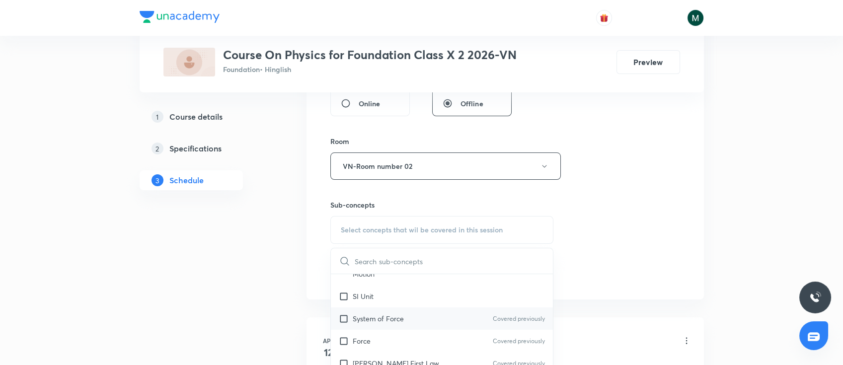
click at [434, 308] on div "System of Force Covered previously" at bounding box center [442, 319] width 223 height 22
checkbox input "true"
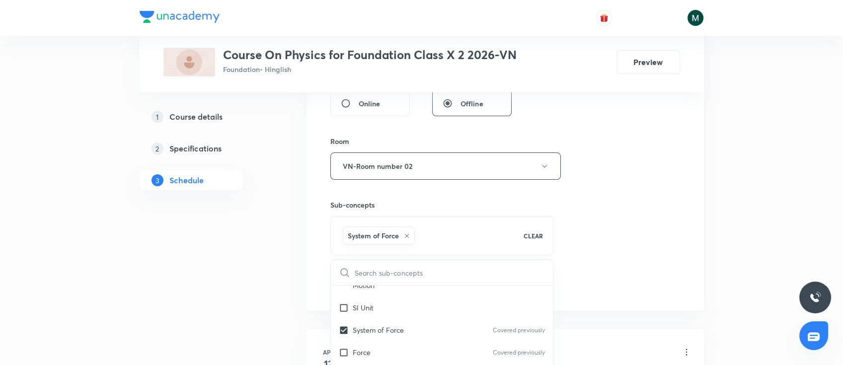
drag, startPoint x: 630, startPoint y: 179, endPoint x: 639, endPoint y: 184, distance: 10.2
click at [634, 181] on div "Session 25 Live class Session title 0/99 ​ Schedule for [DATE] 11:45 AM ​ Durat…" at bounding box center [505, 56] width 350 height 478
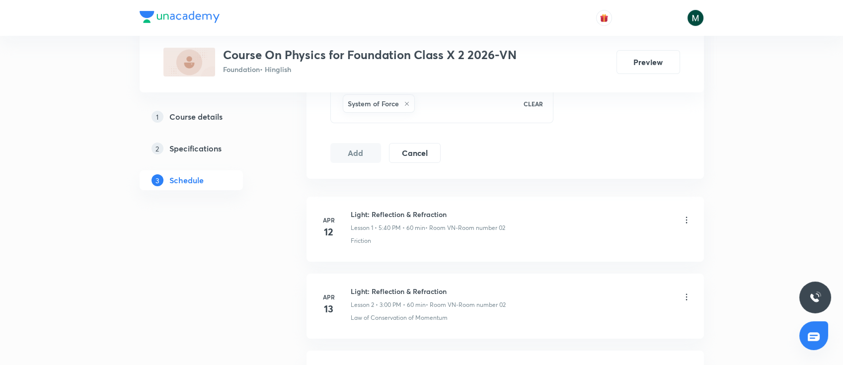
scroll to position [2287, 0]
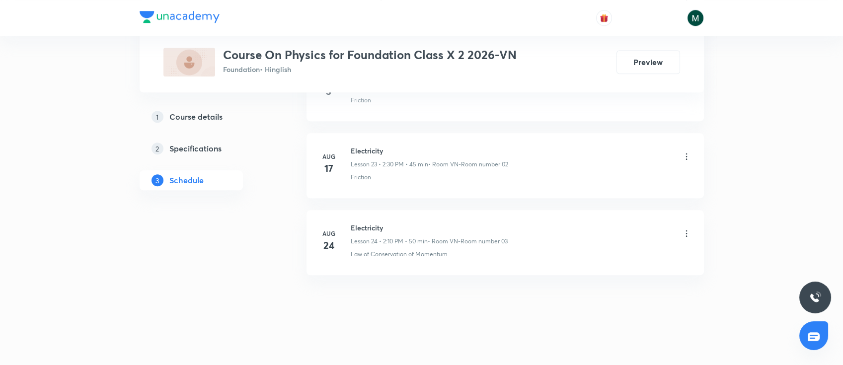
click at [361, 223] on h6 "Electricity" at bounding box center [429, 228] width 157 height 10
drag, startPoint x: 361, startPoint y: 222, endPoint x: 372, endPoint y: 224, distance: 11.1
click at [362, 223] on h6 "Electricity" at bounding box center [429, 228] width 157 height 10
copy h6 "Electricity"
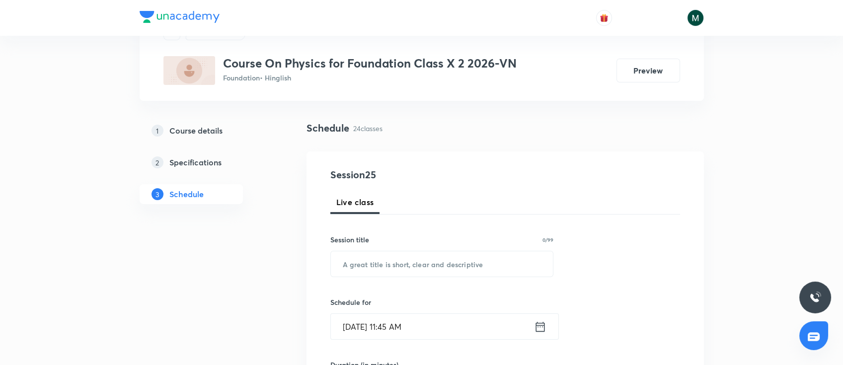
scroll to position [88, 0]
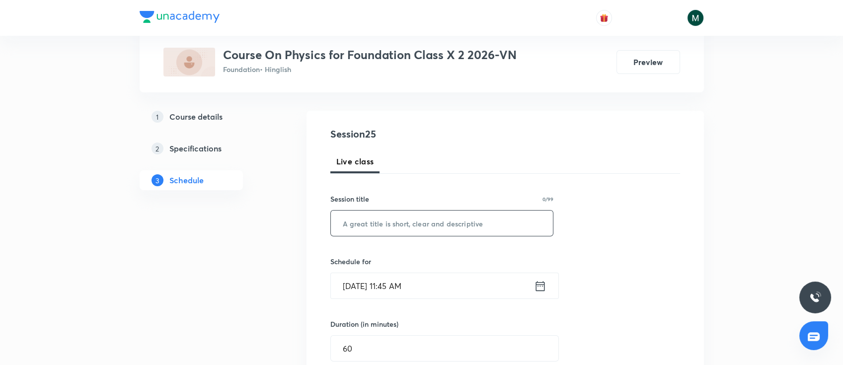
click at [446, 230] on input "text" at bounding box center [442, 223] width 223 height 25
paste input "Electricity"
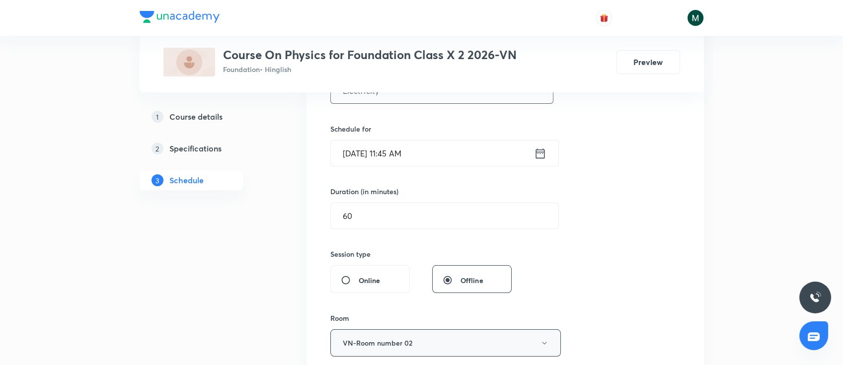
scroll to position [353, 0]
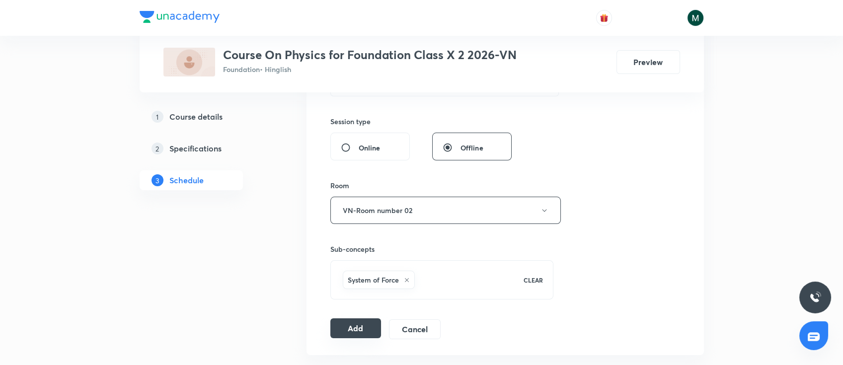
type input "Electricity"
click at [357, 326] on button "Add" at bounding box center [355, 328] width 51 height 20
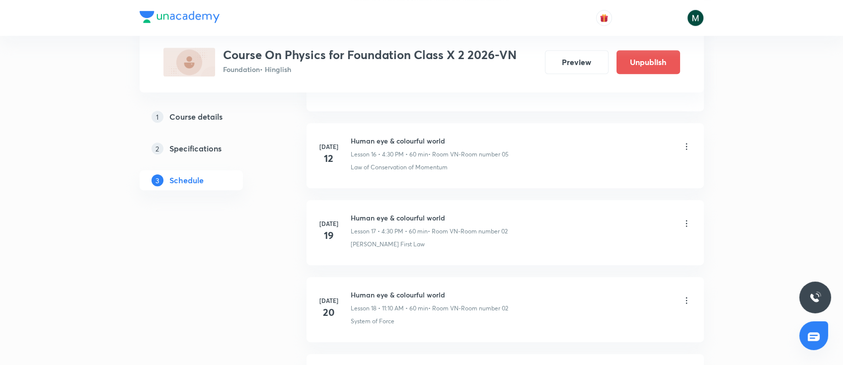
scroll to position [1897, 0]
